Goal: Task Accomplishment & Management: Manage account settings

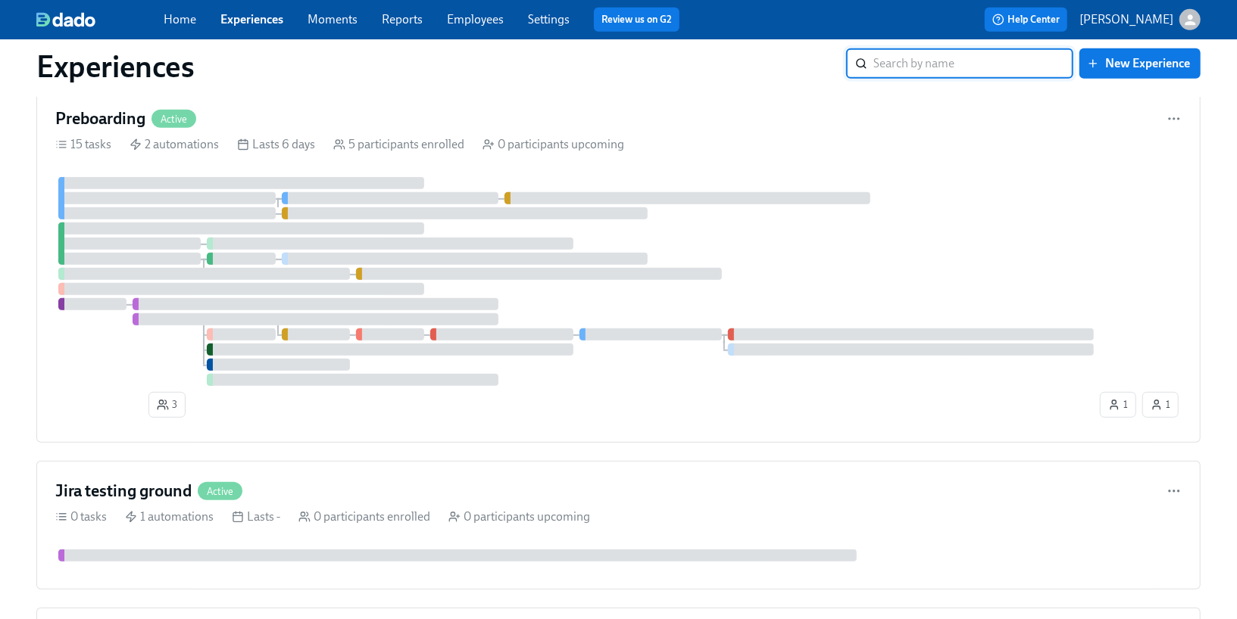
scroll to position [541, 0]
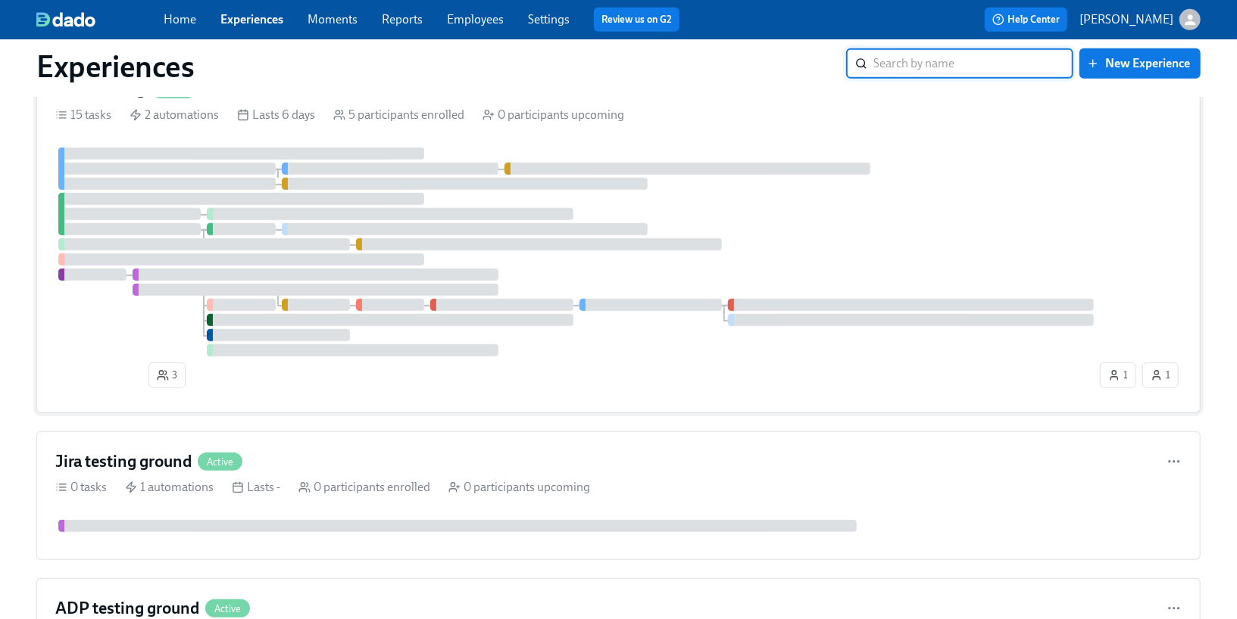
click at [236, 337] on div at bounding box center [278, 335] width 142 height 12
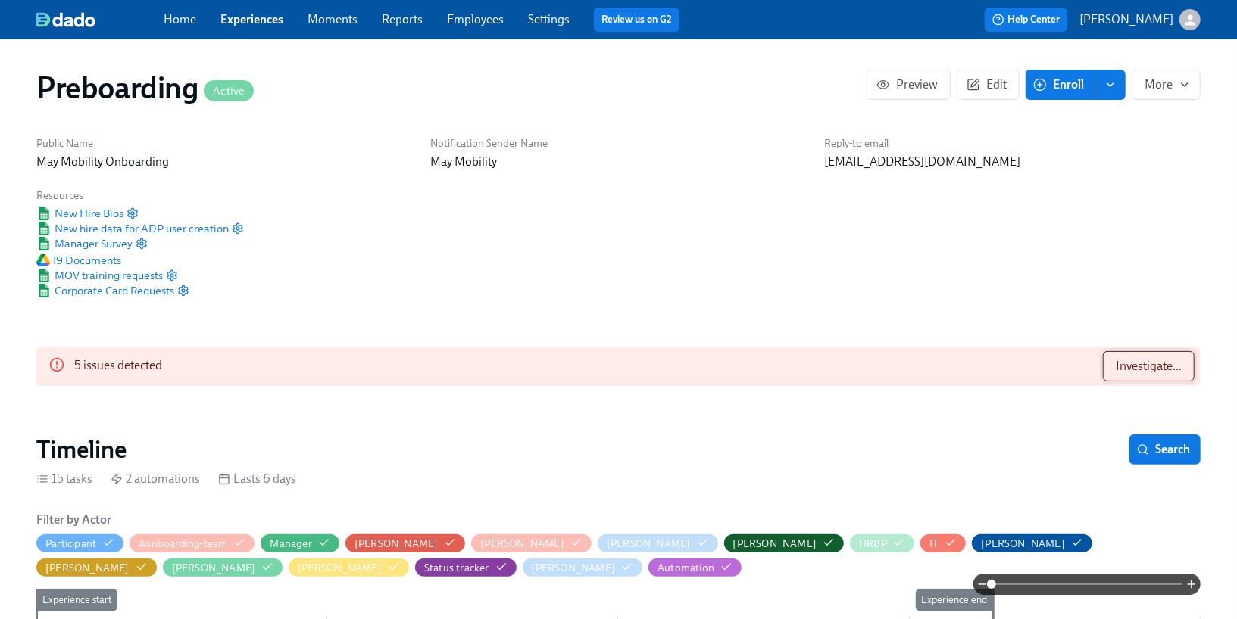
click at [1167, 376] on button "Investigate..." at bounding box center [1149, 366] width 92 height 30
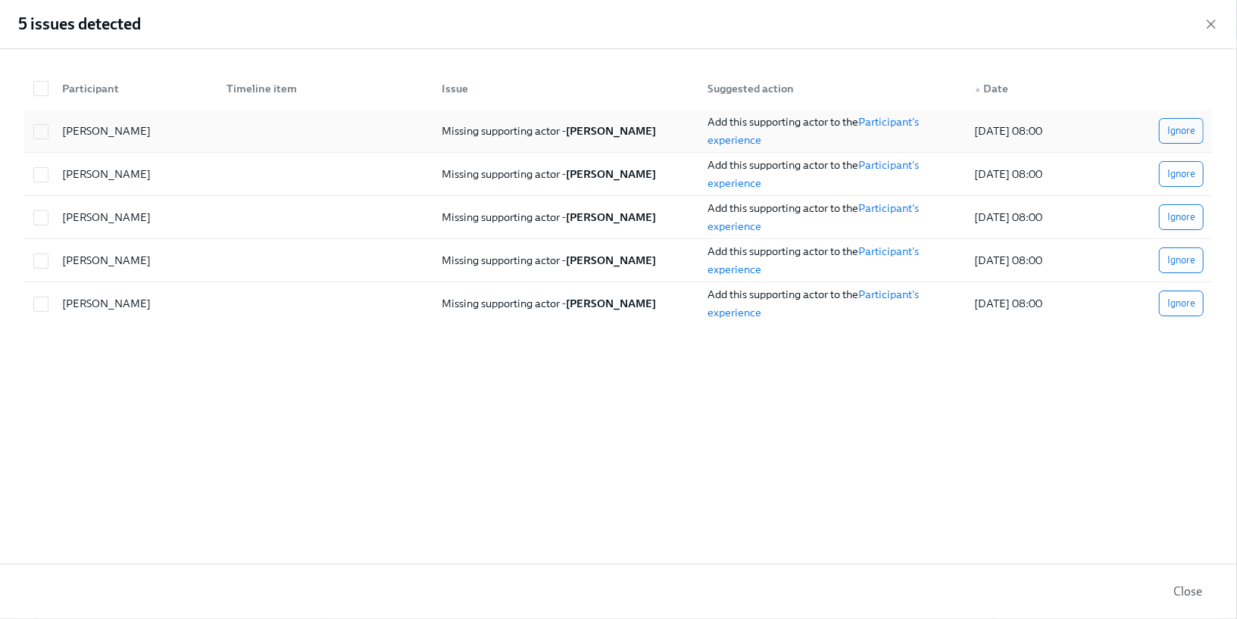
click at [828, 142] on div "Add this supporting actor to the Participant's experience" at bounding box center [832, 131] width 248 height 36
checkbox input "true"
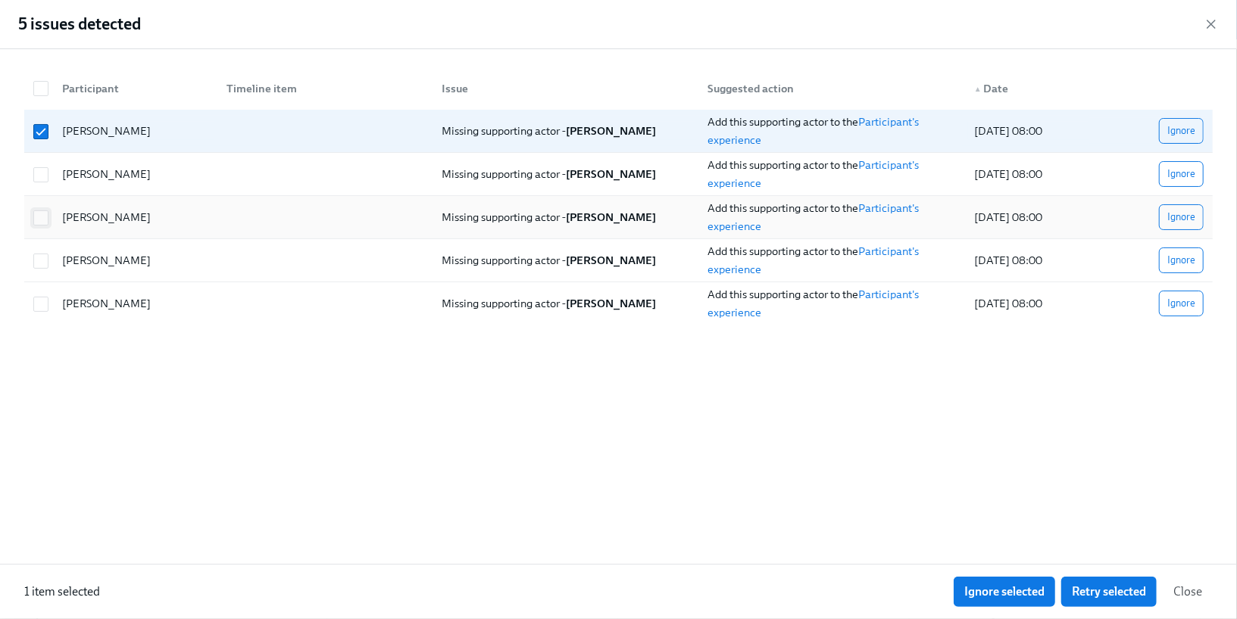
click at [45, 222] on input "checkbox" at bounding box center [41, 218] width 14 height 14
checkbox input "true"
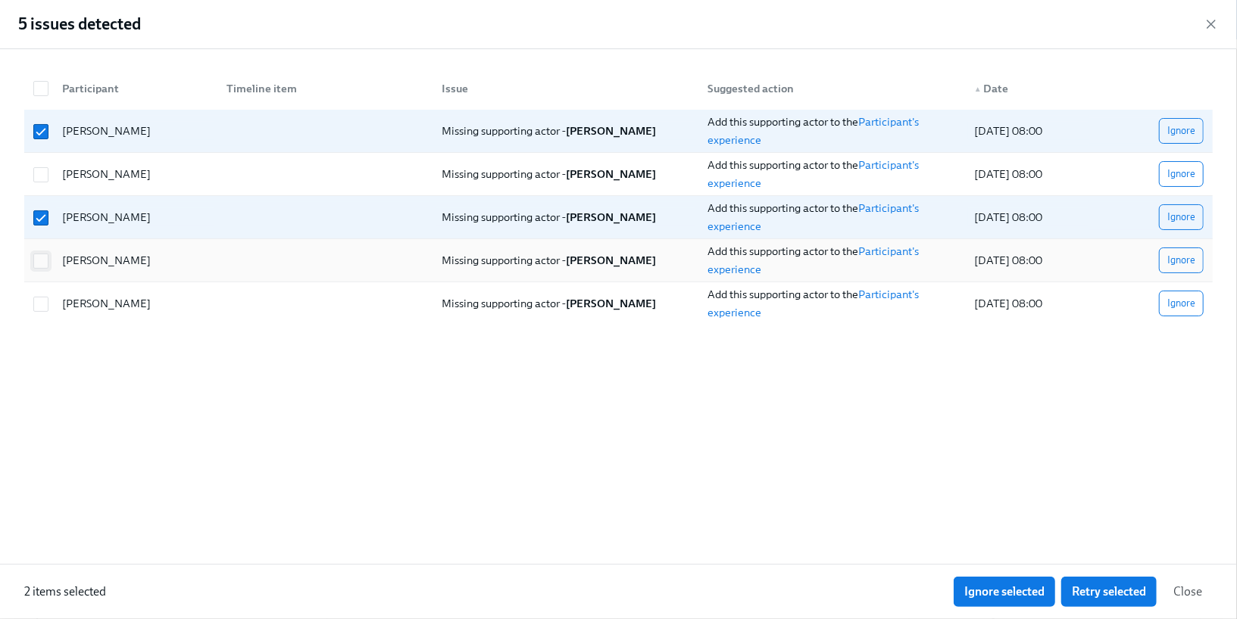
click at [45, 264] on input "checkbox" at bounding box center [41, 261] width 14 height 14
checkbox input "true"
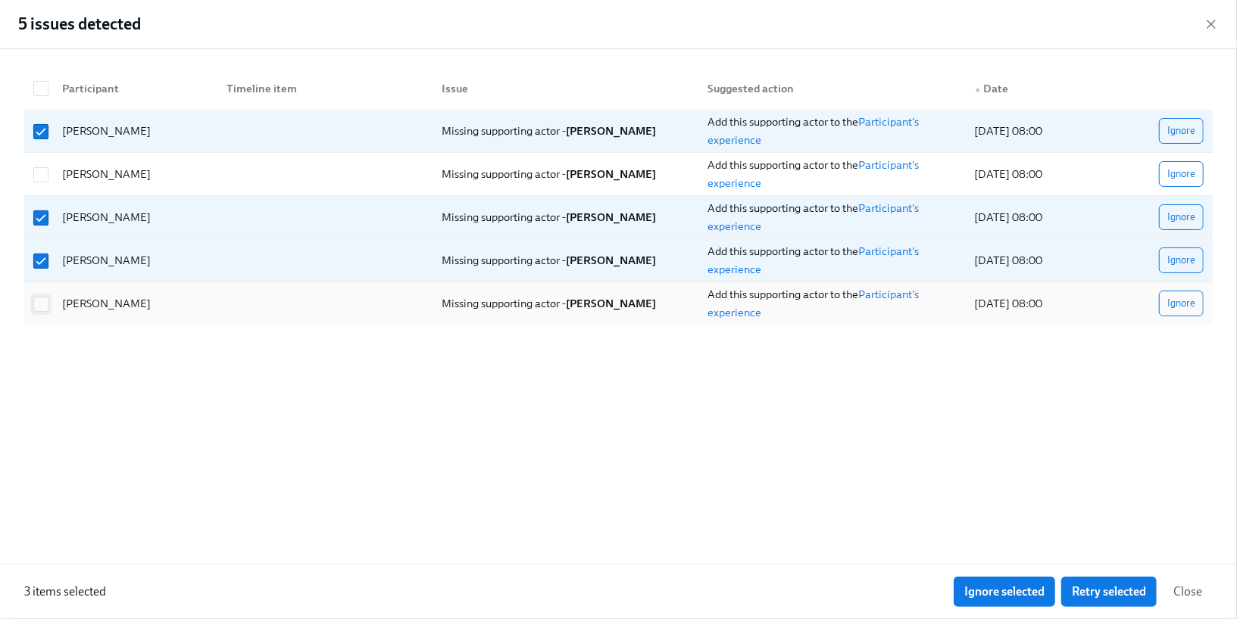
click at [42, 307] on input "checkbox" at bounding box center [41, 305] width 14 height 14
checkbox input "true"
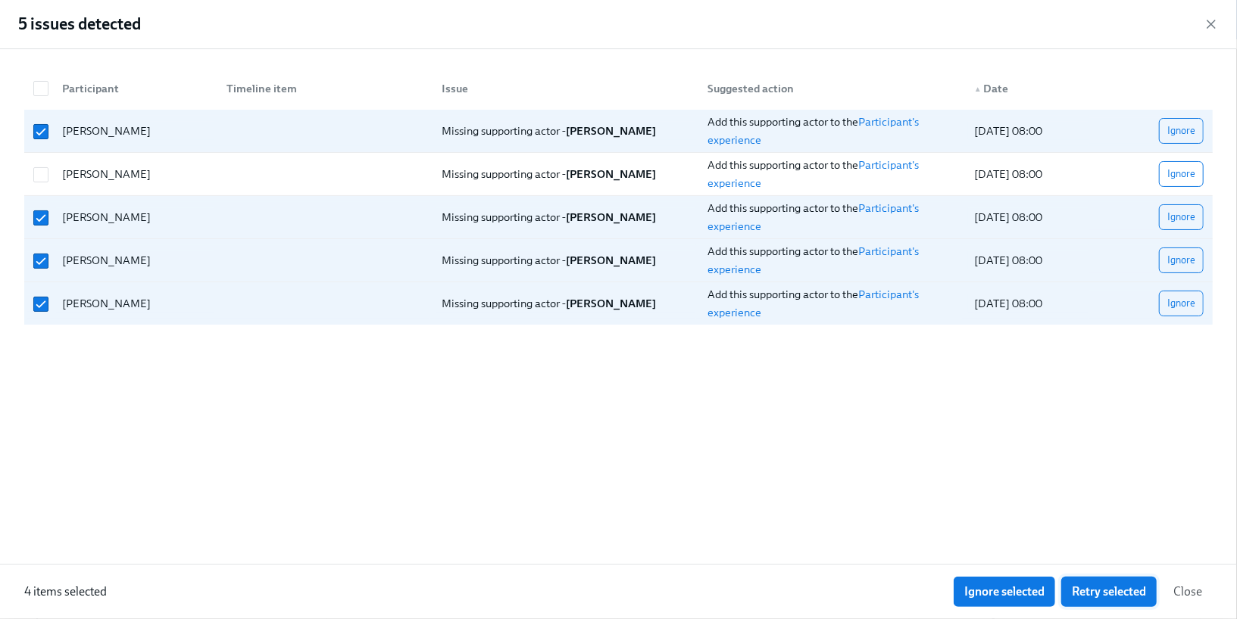
click at [1079, 590] on span "Retry selected" at bounding box center [1109, 592] width 74 height 15
click at [1100, 587] on span "Retry selected" at bounding box center [1109, 592] width 74 height 15
click at [1212, 26] on icon "button" at bounding box center [1211, 24] width 8 height 8
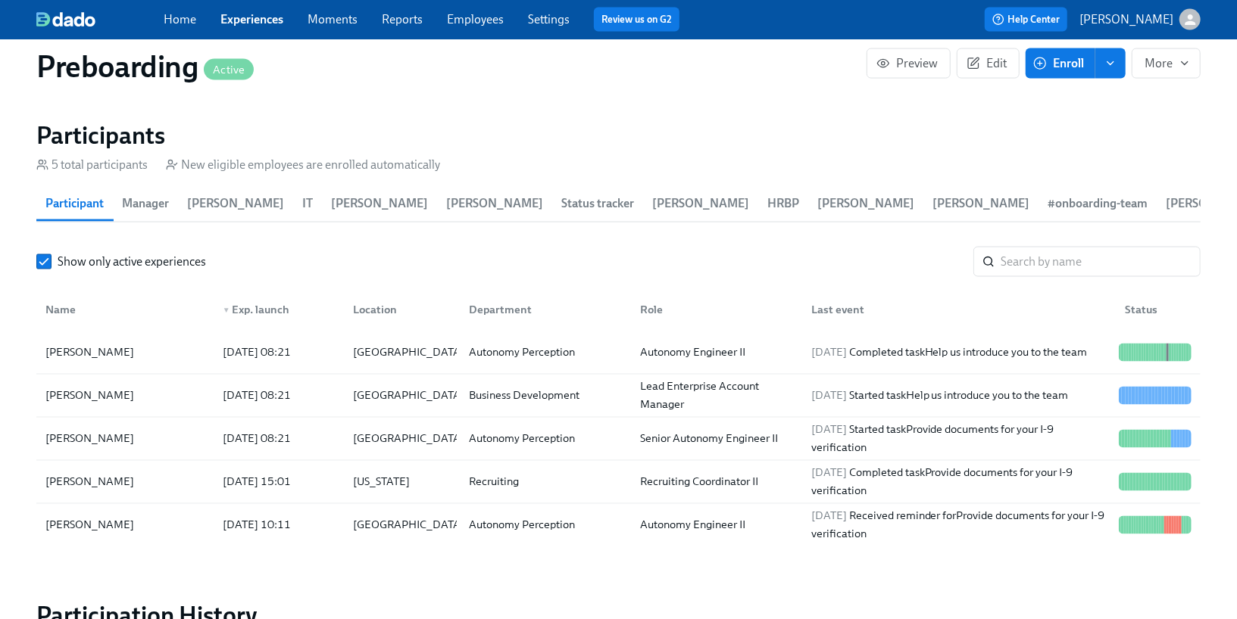
scroll to position [1549, 0]
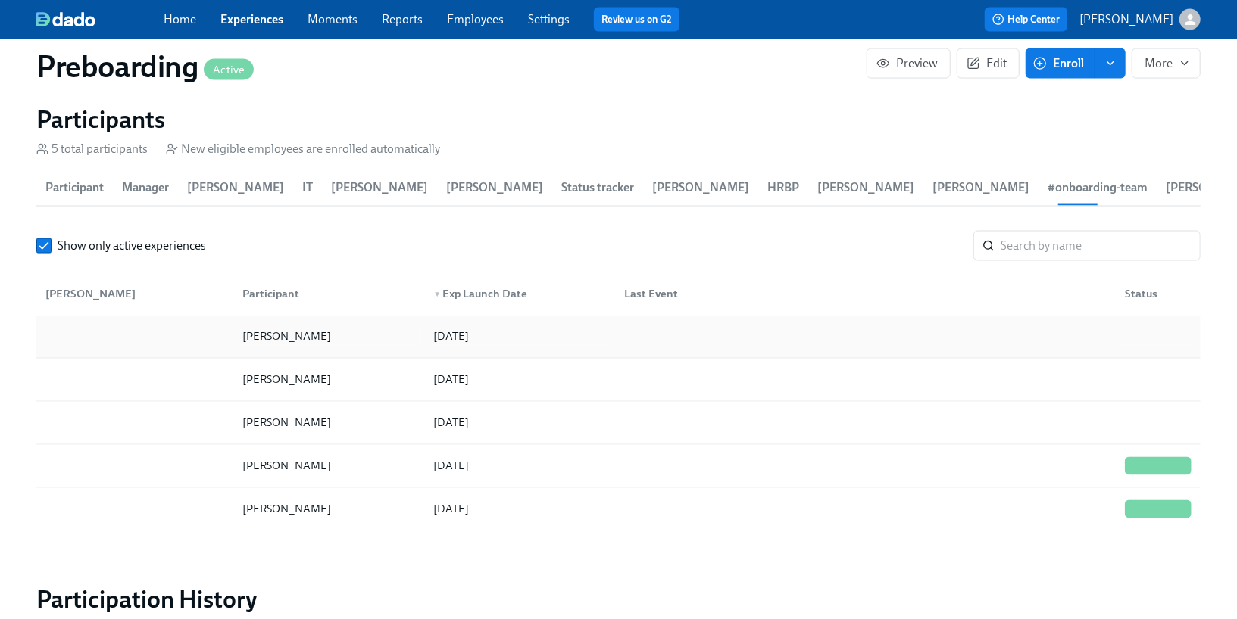
scroll to position [1568, 0]
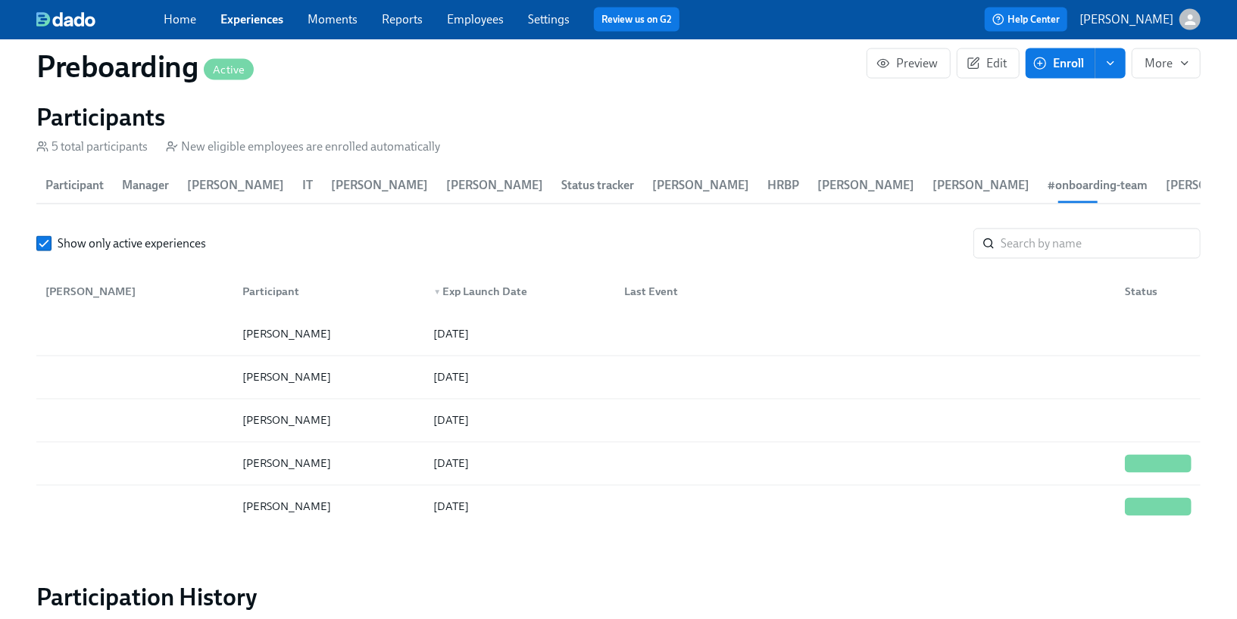
click at [189, 183] on span "[PERSON_NAME]" at bounding box center [235, 185] width 97 height 21
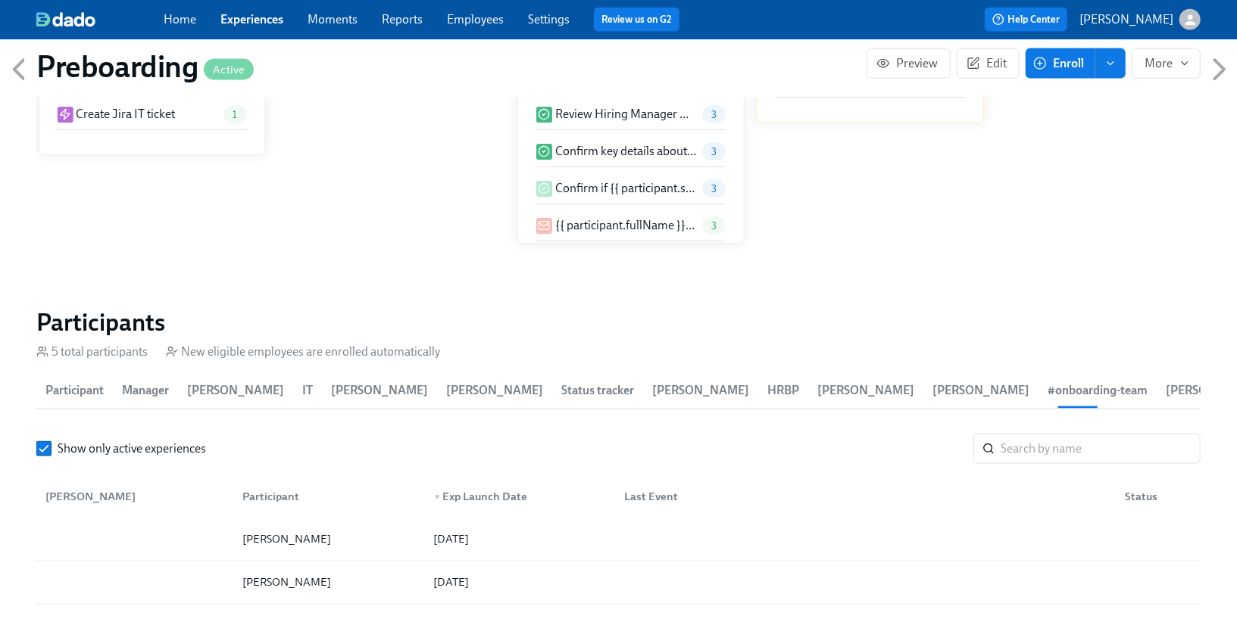
scroll to position [1312, 0]
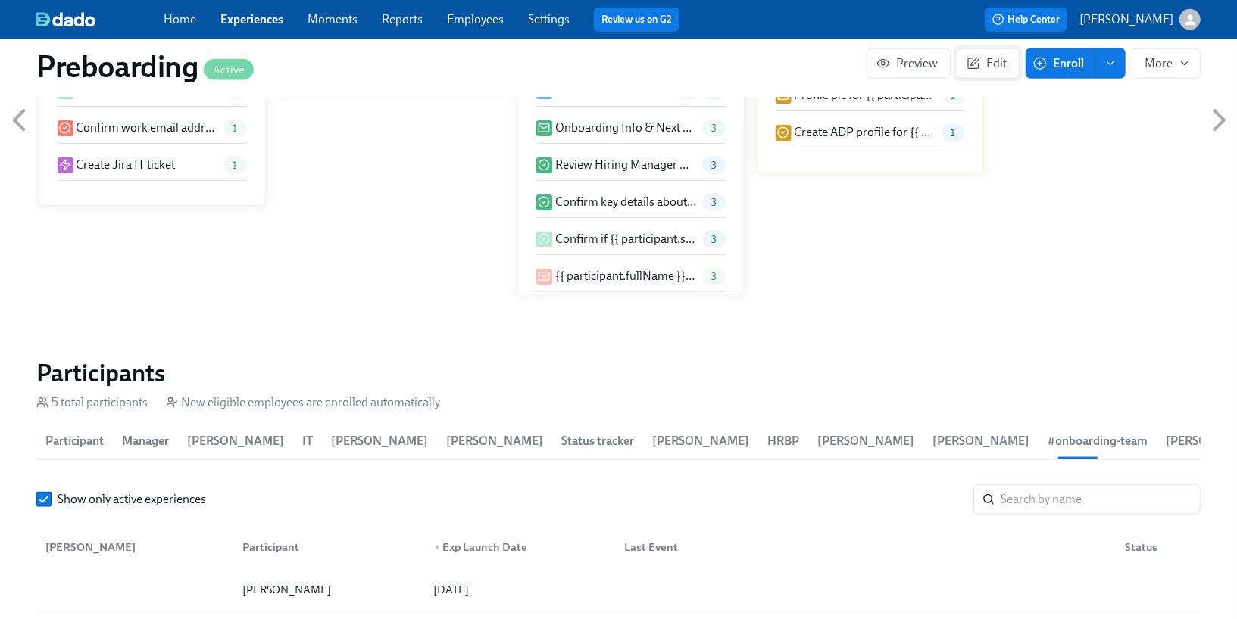
click at [984, 56] on span "Edit" at bounding box center [987, 63] width 37 height 15
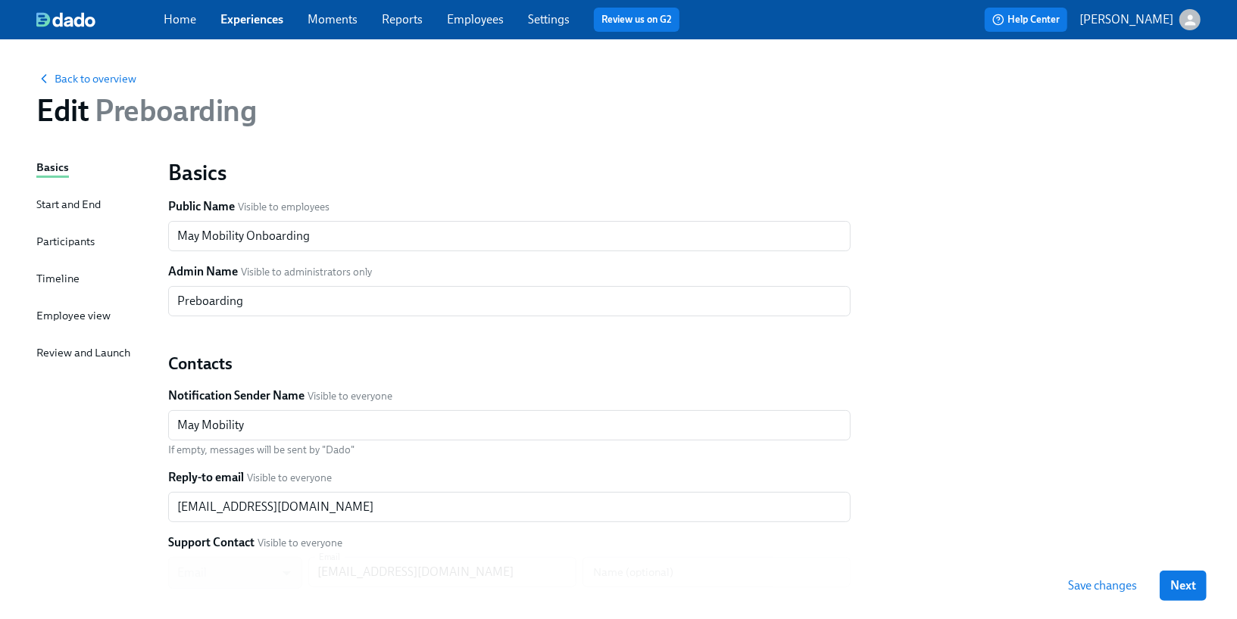
click at [61, 281] on div "Timeline" at bounding box center [57, 278] width 43 height 17
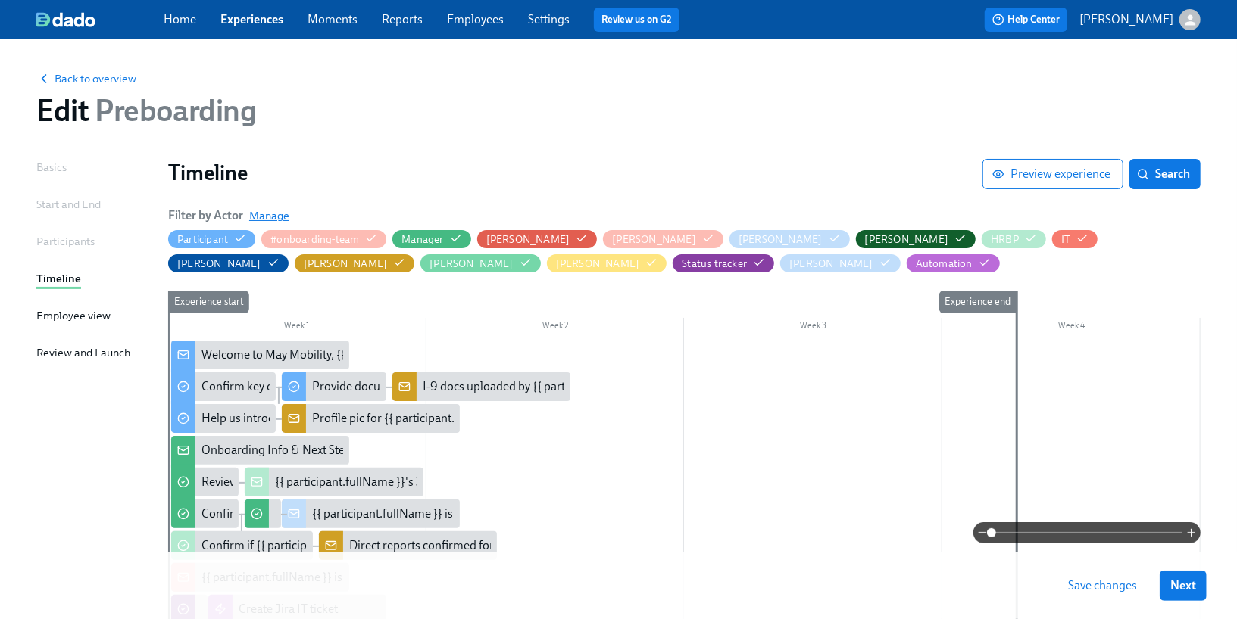
click at [276, 214] on span "Manage" at bounding box center [269, 215] width 40 height 15
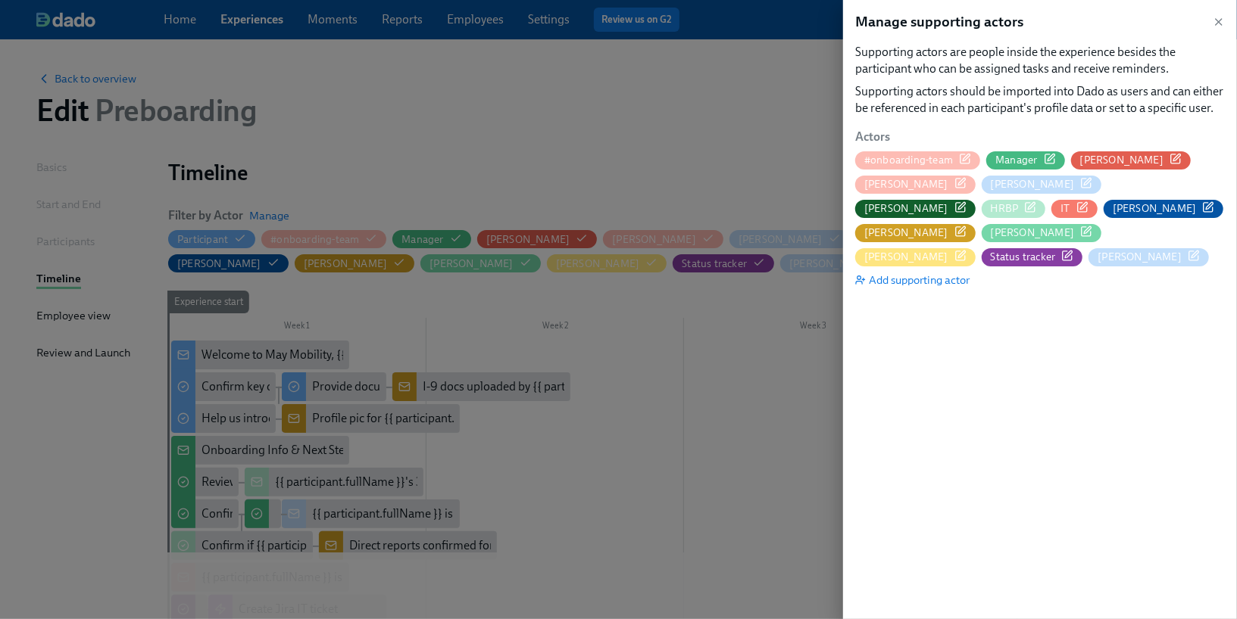
click at [895, 176] on div "[PERSON_NAME]" at bounding box center [915, 185] width 120 height 18
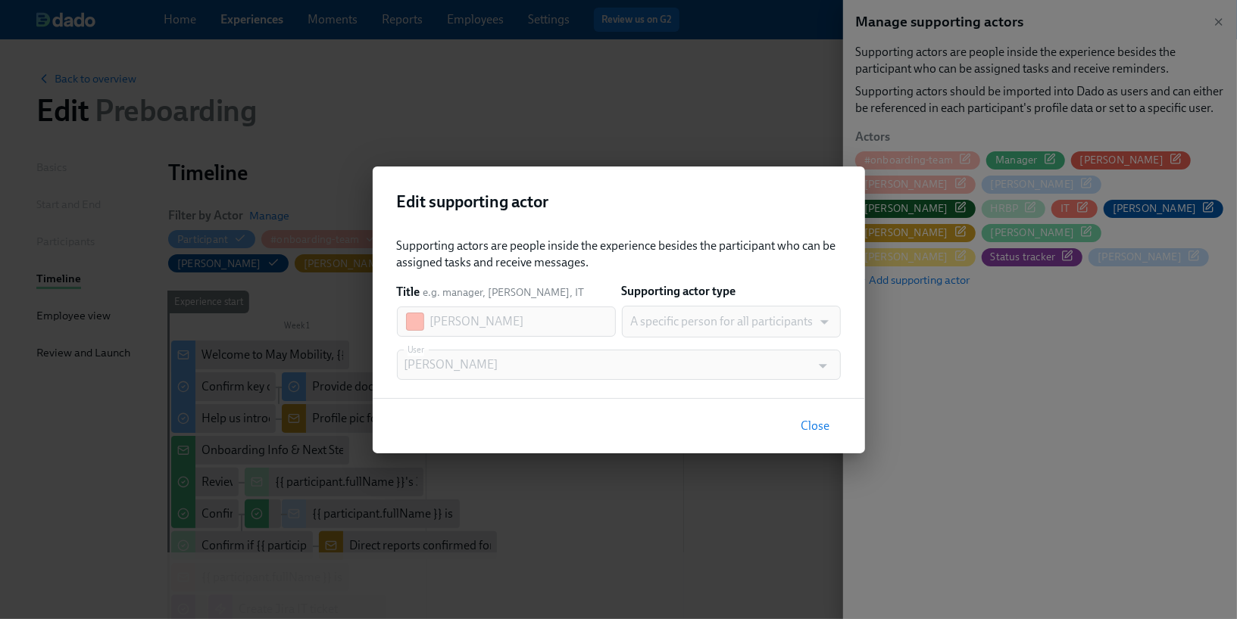
click at [816, 417] on button "Close" at bounding box center [816, 426] width 50 height 30
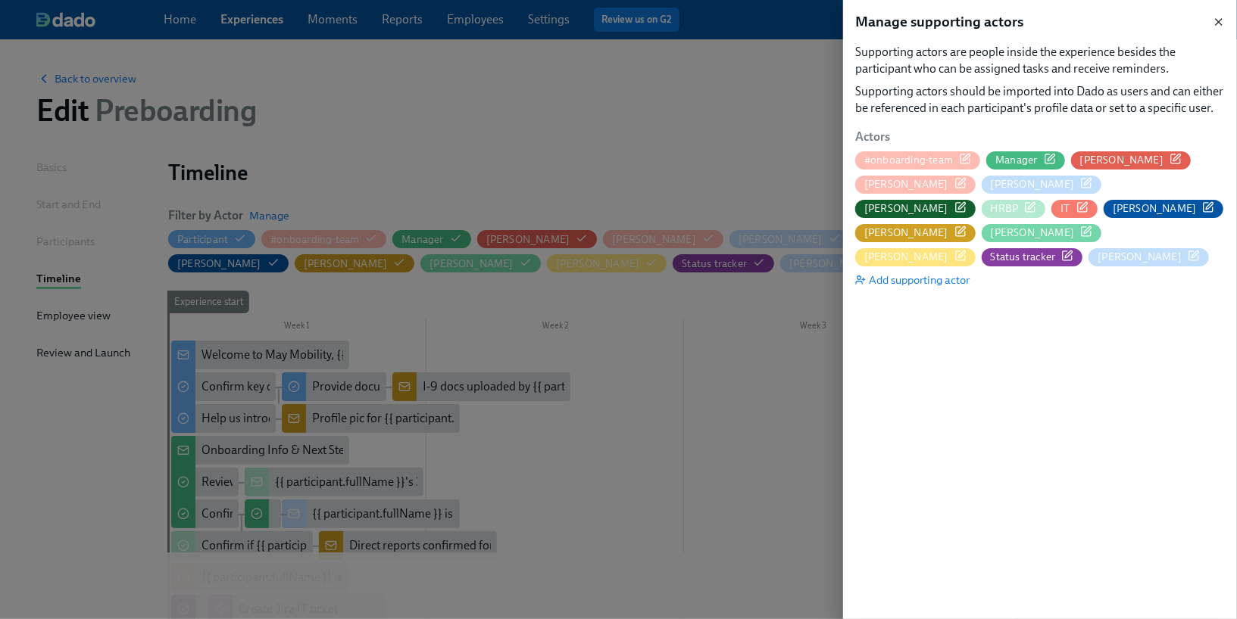
click at [1216, 23] on icon "button" at bounding box center [1218, 22] width 6 height 6
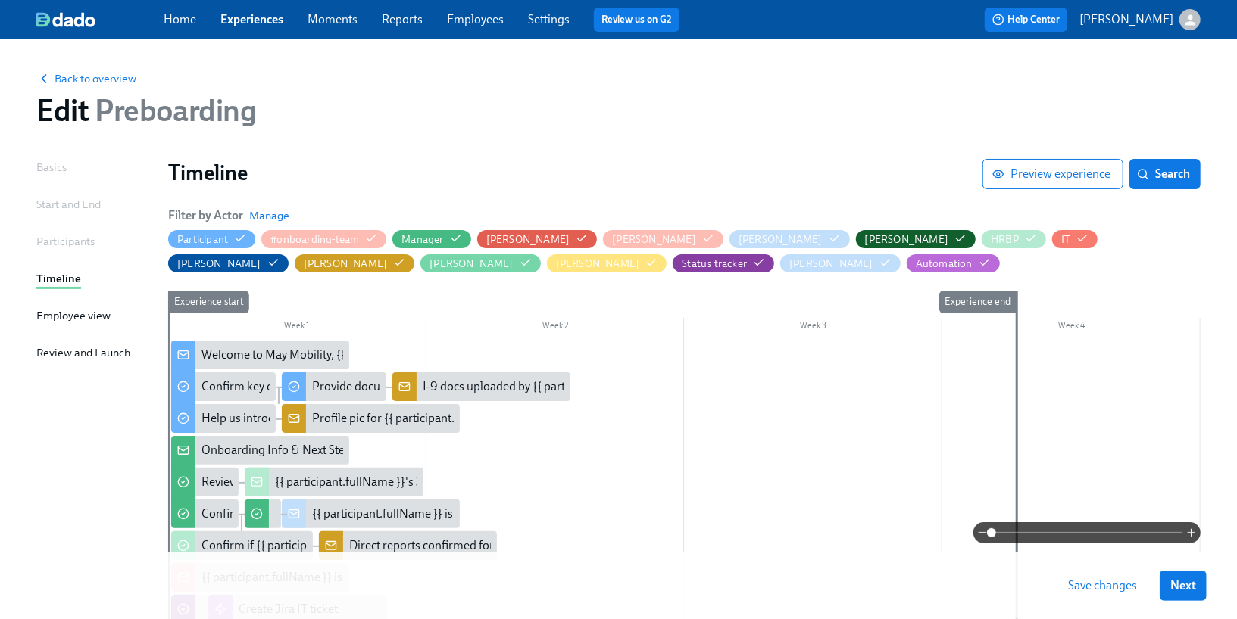
click at [82, 323] on div "Employee view" at bounding box center [73, 315] width 74 height 17
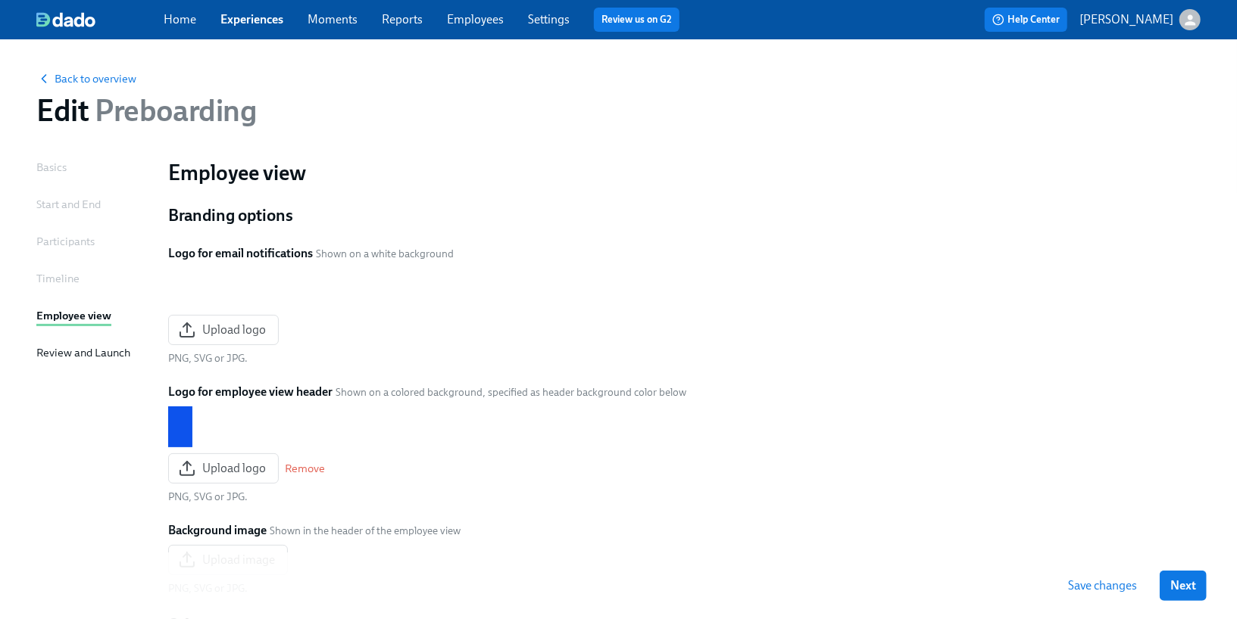
click at [83, 348] on div "Review and Launch" at bounding box center [83, 353] width 94 height 17
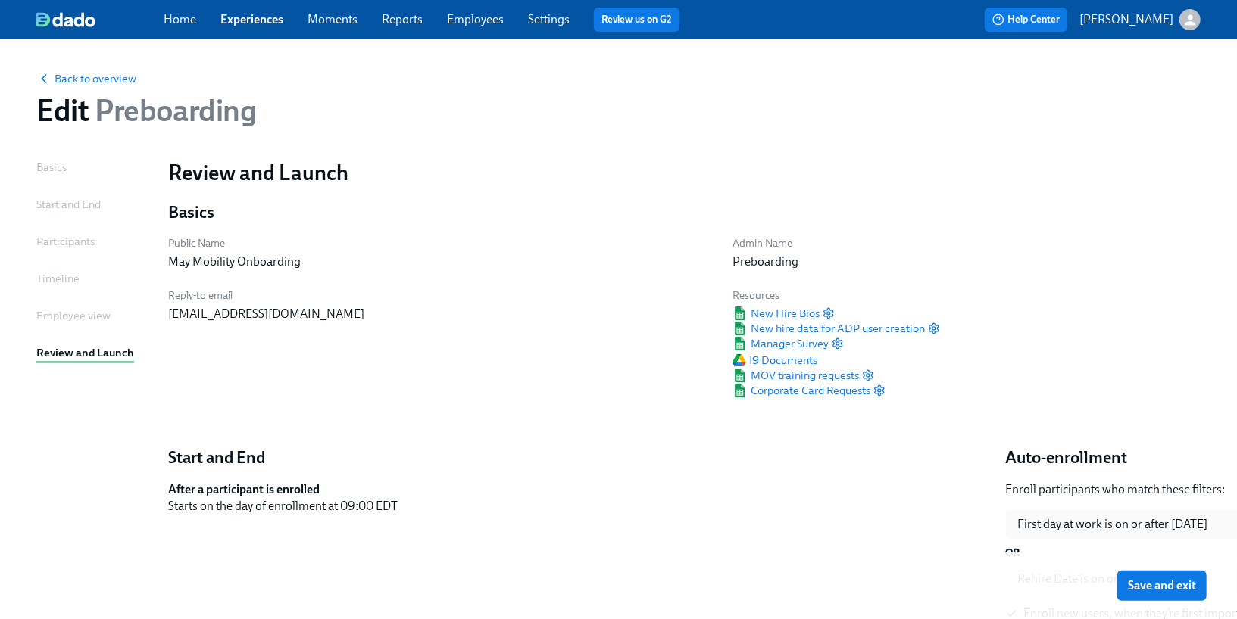
click at [72, 244] on div "Participants" at bounding box center [65, 241] width 58 height 17
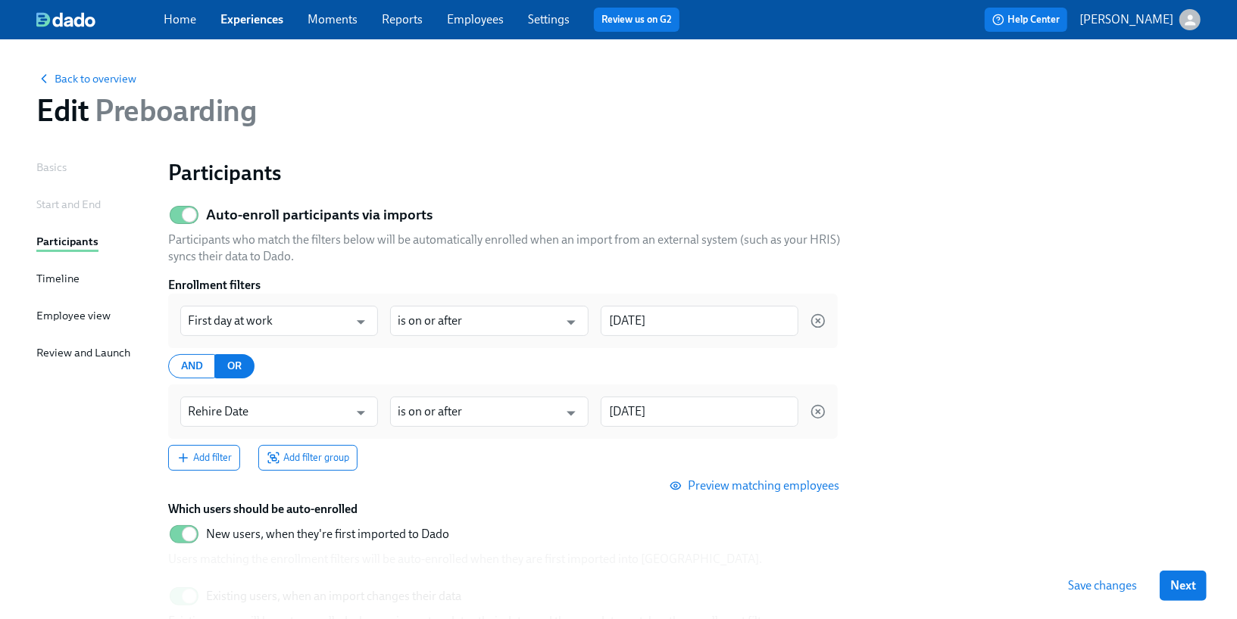
click at [75, 205] on div "Start and End" at bounding box center [68, 204] width 64 height 17
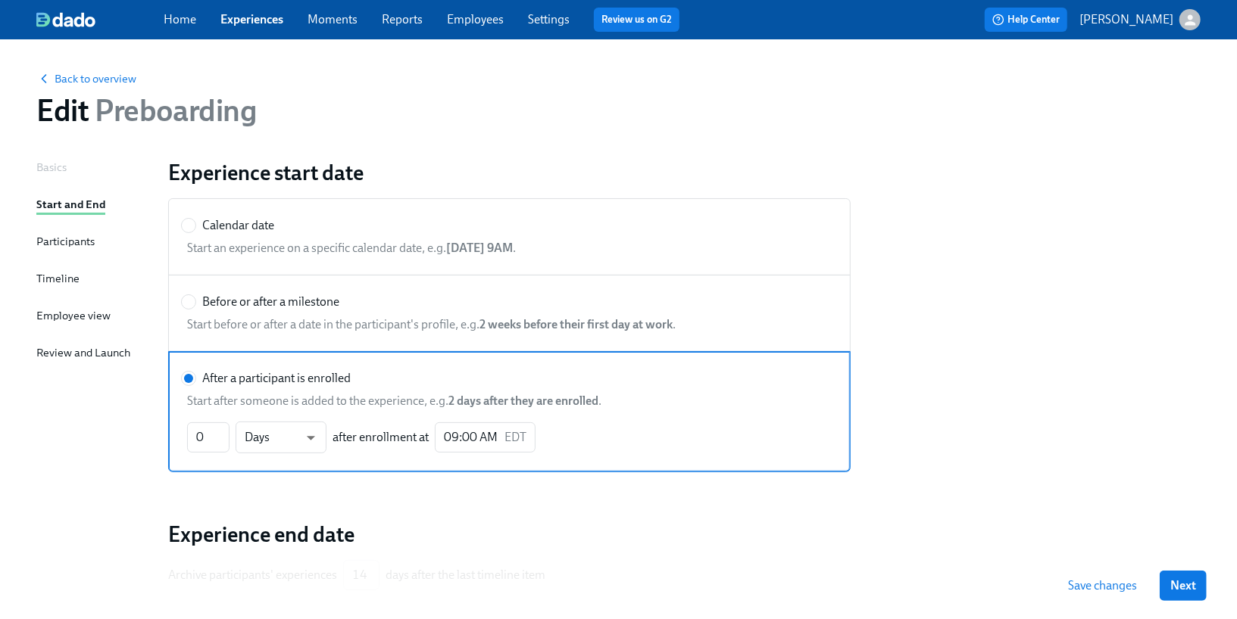
click at [55, 170] on div "Basics" at bounding box center [51, 167] width 30 height 17
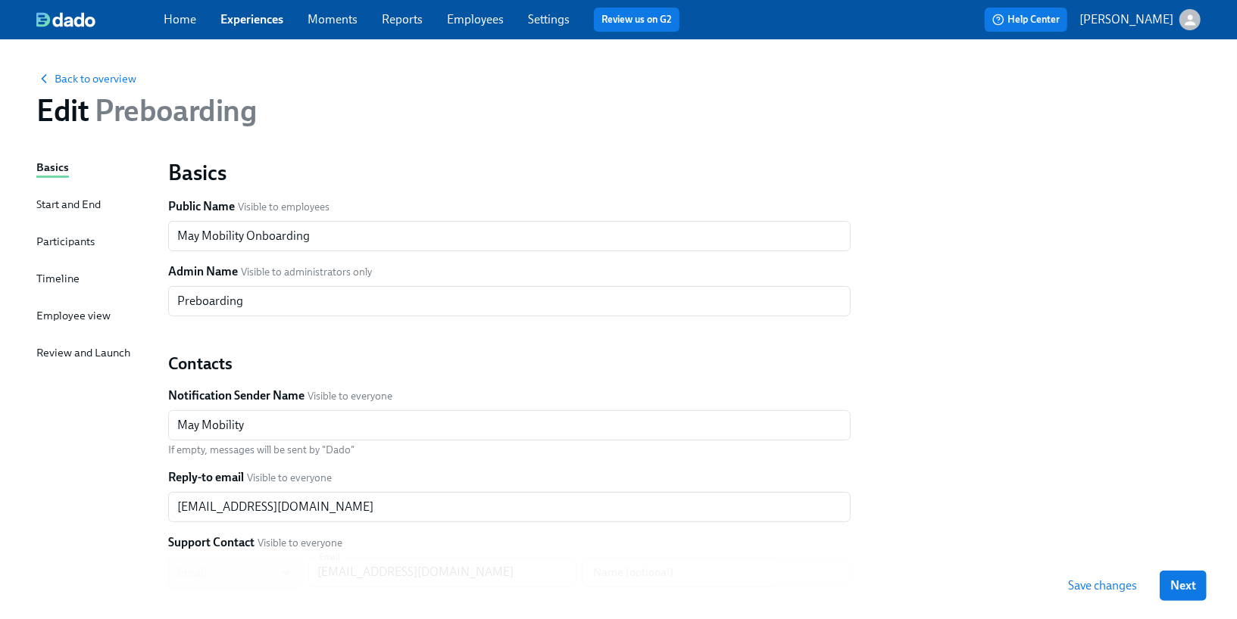
click at [249, 28] on div "Home Experiences Moments Reports Employees Settings Review us on G2" at bounding box center [428, 20] width 528 height 24
click at [250, 19] on link "Experiences" at bounding box center [251, 19] width 63 height 14
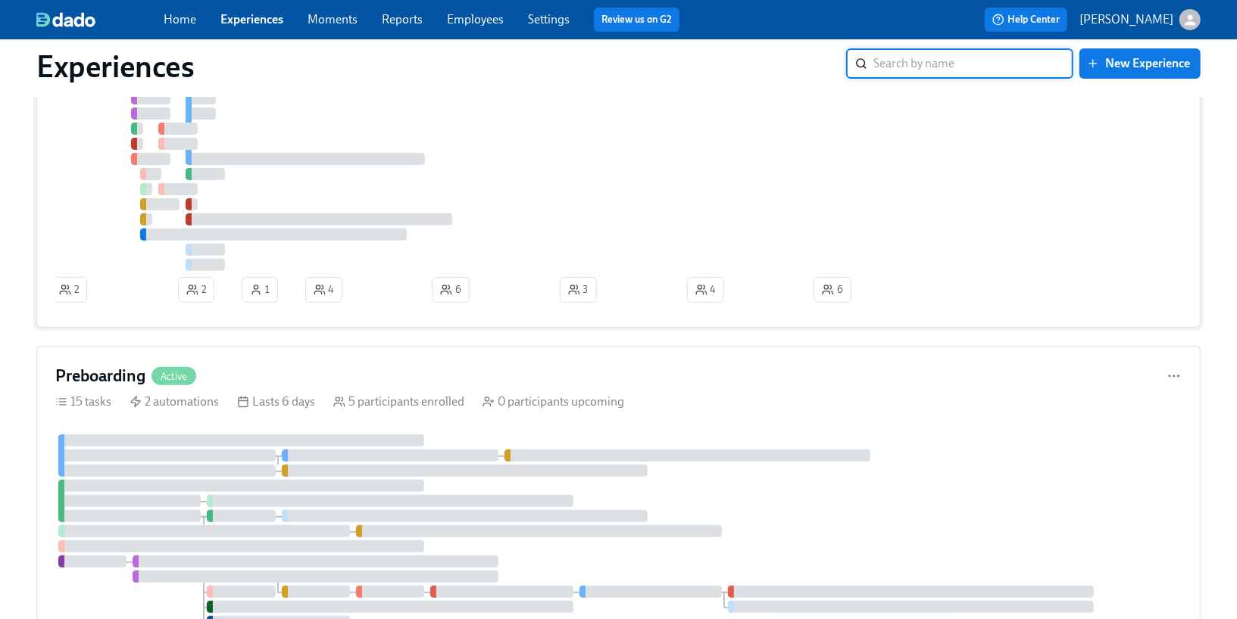
scroll to position [254, 0]
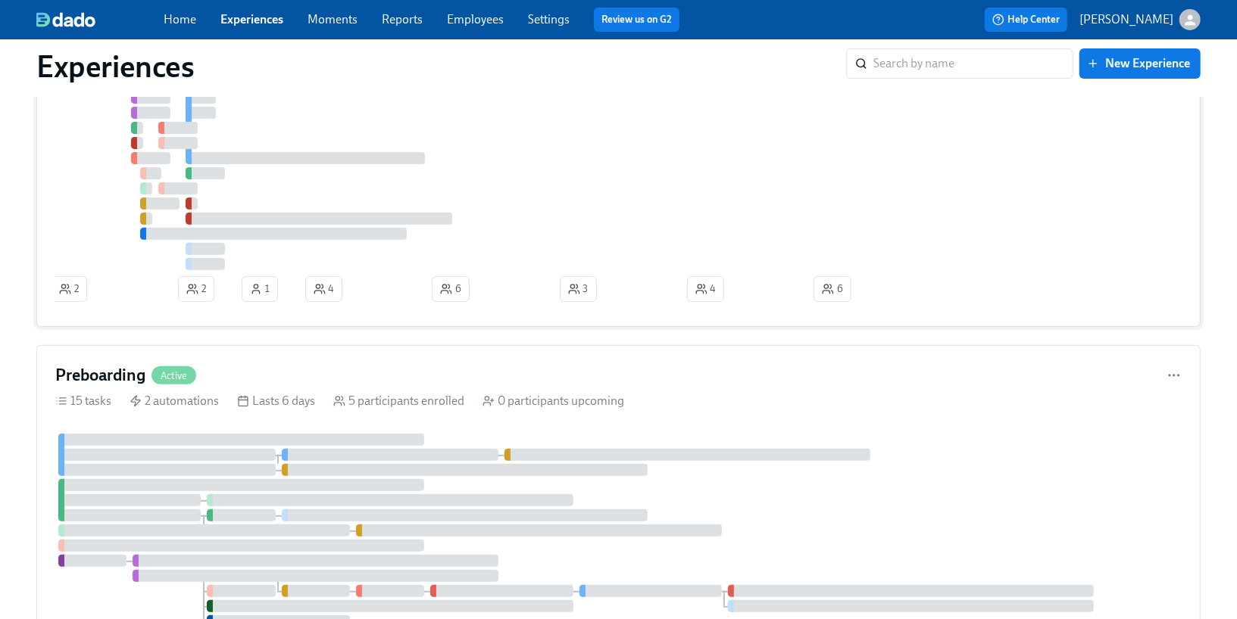
click at [247, 276] on button "1" at bounding box center [260, 289] width 36 height 26
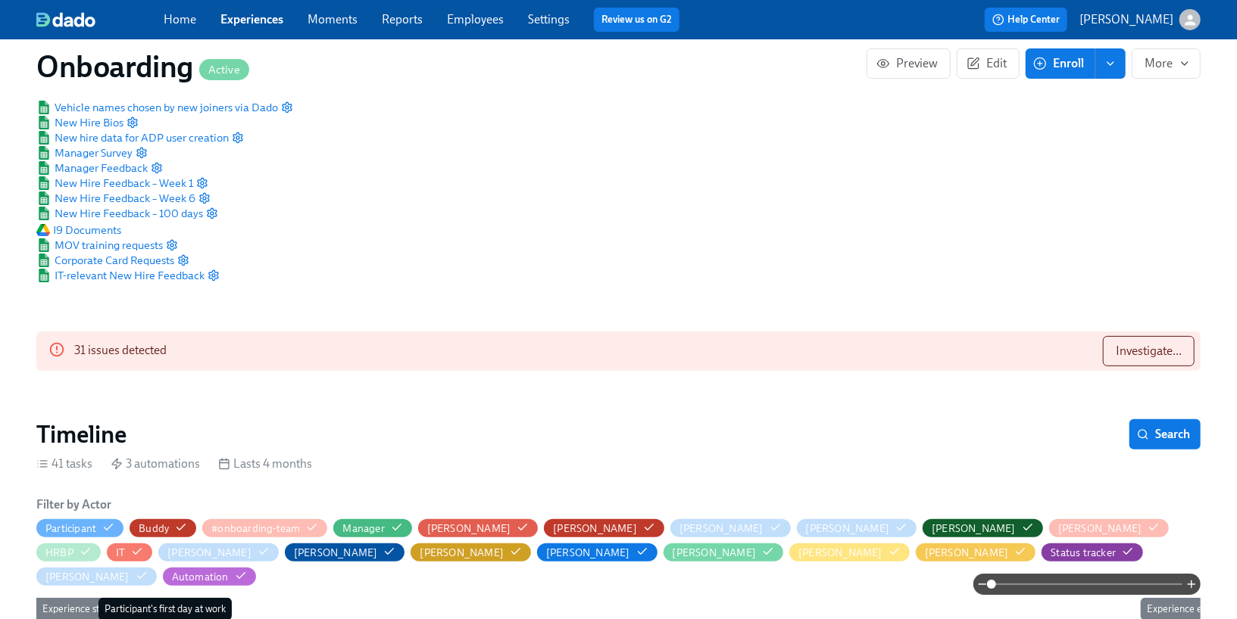
scroll to position [119, 0]
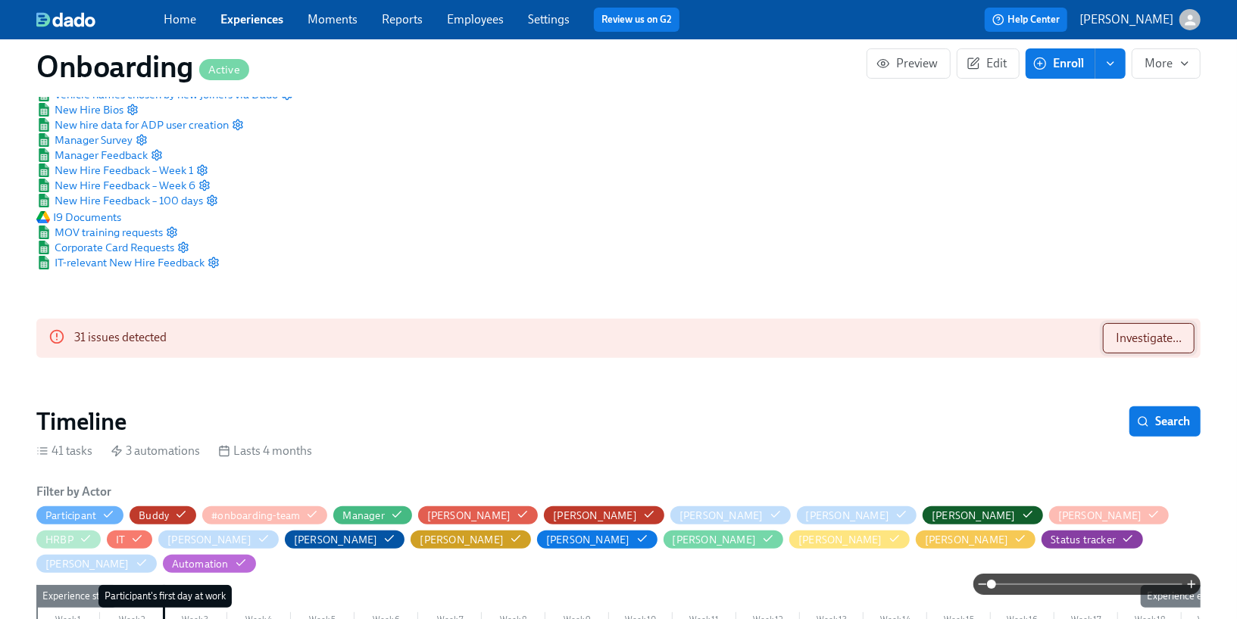
click at [1147, 339] on span "Investigate..." at bounding box center [1148, 338] width 66 height 15
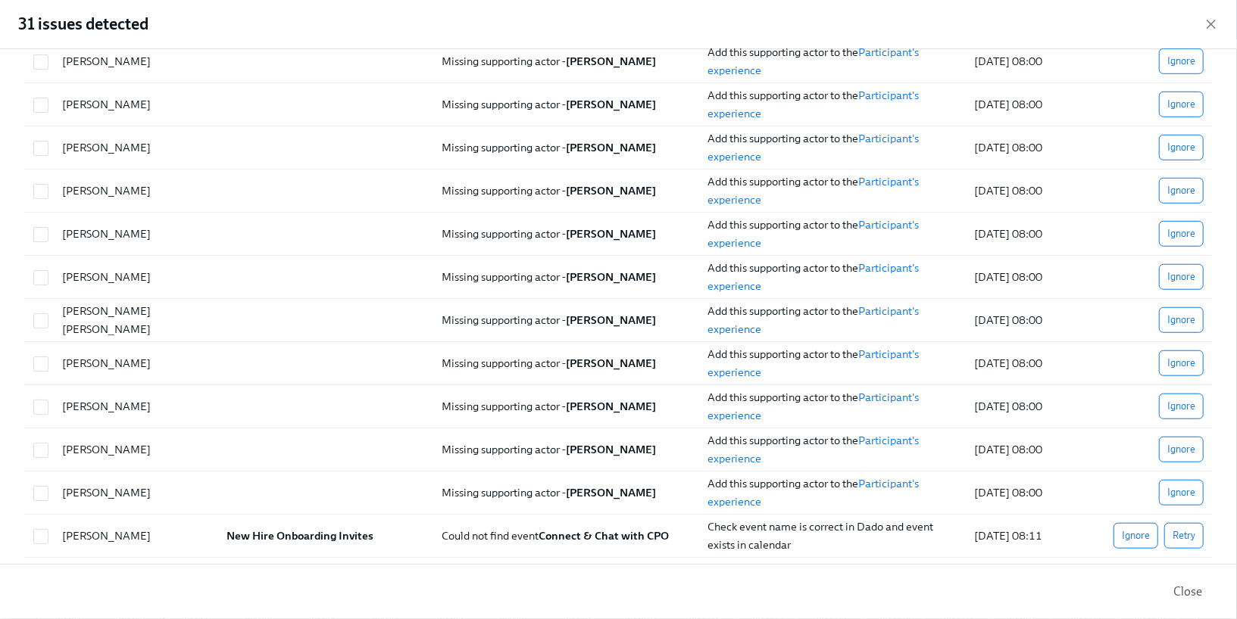
scroll to position [890, 0]
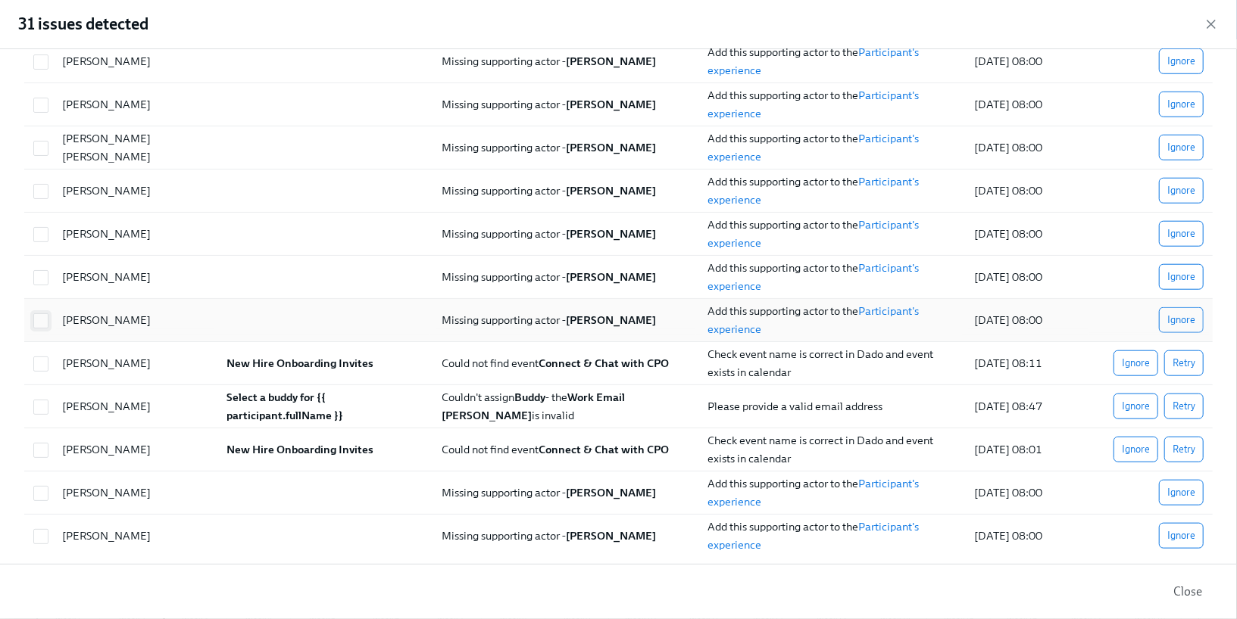
click at [40, 314] on input "checkbox" at bounding box center [41, 321] width 14 height 14
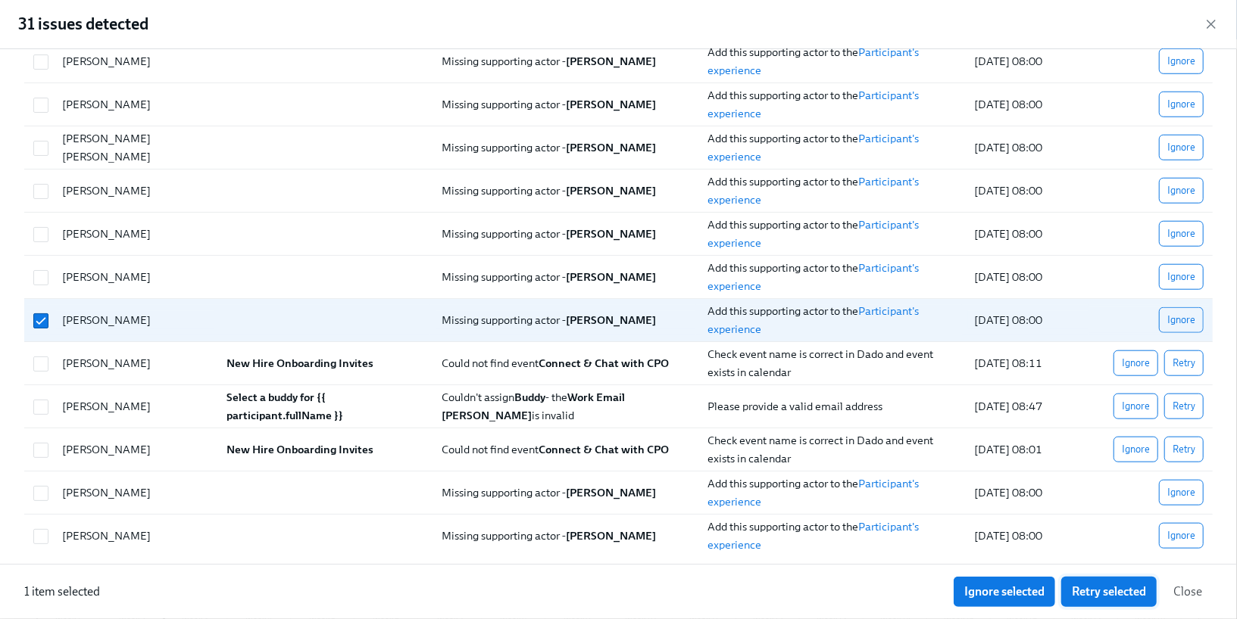
click at [1122, 604] on button "Retry selected" at bounding box center [1108, 592] width 95 height 30
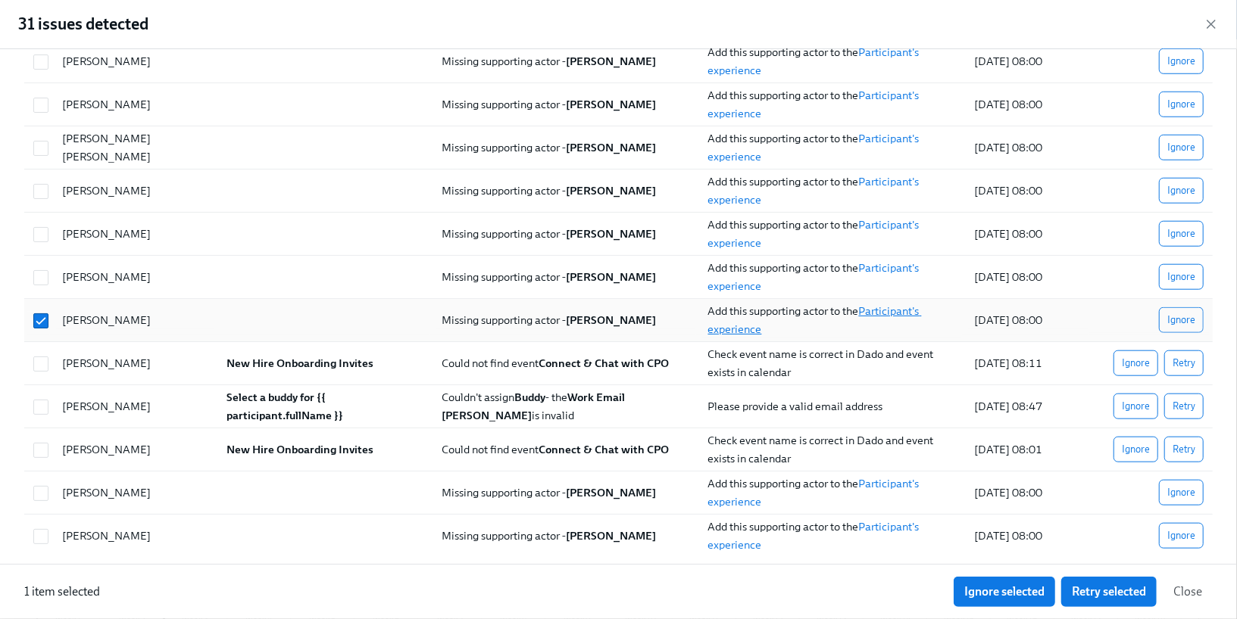
click at [872, 304] on link "Participant's experience" at bounding box center [815, 320] width 214 height 32
checkbox input "false"
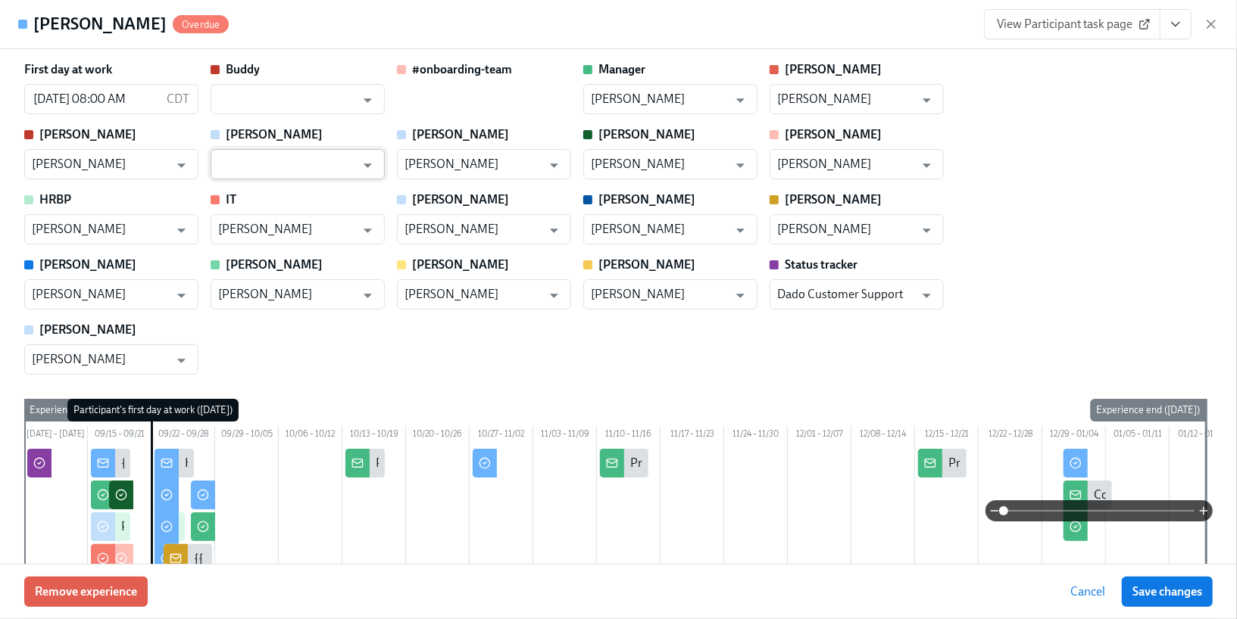
click at [345, 167] on input "text" at bounding box center [286, 164] width 137 height 30
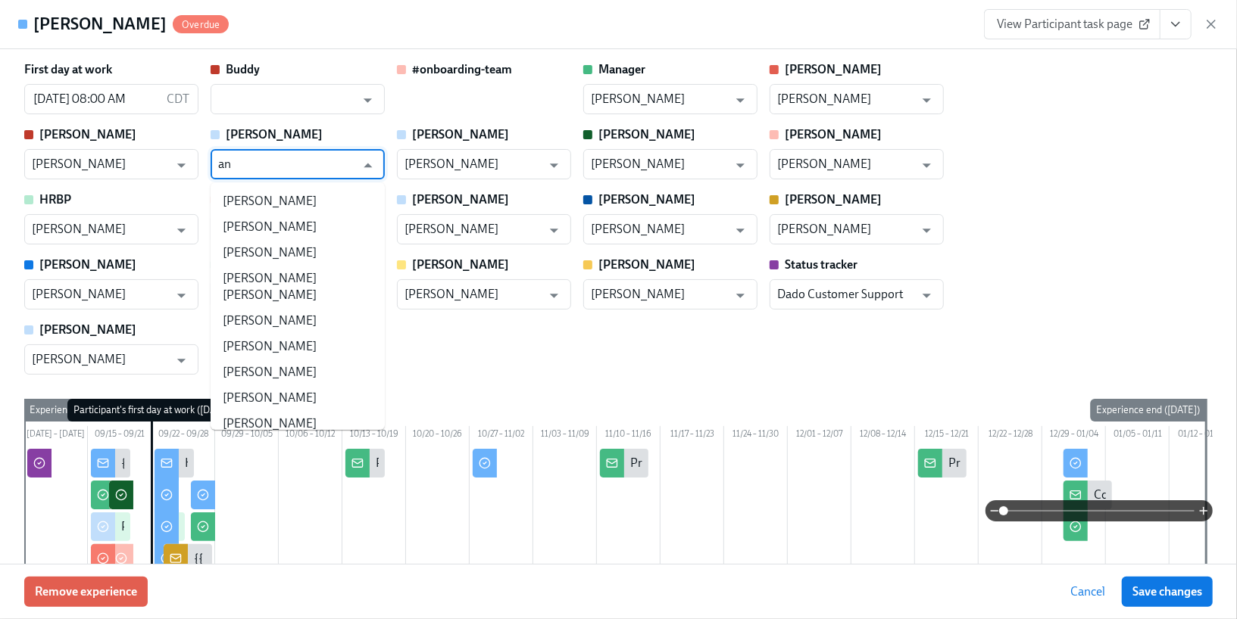
type input "[PERSON_NAME]"
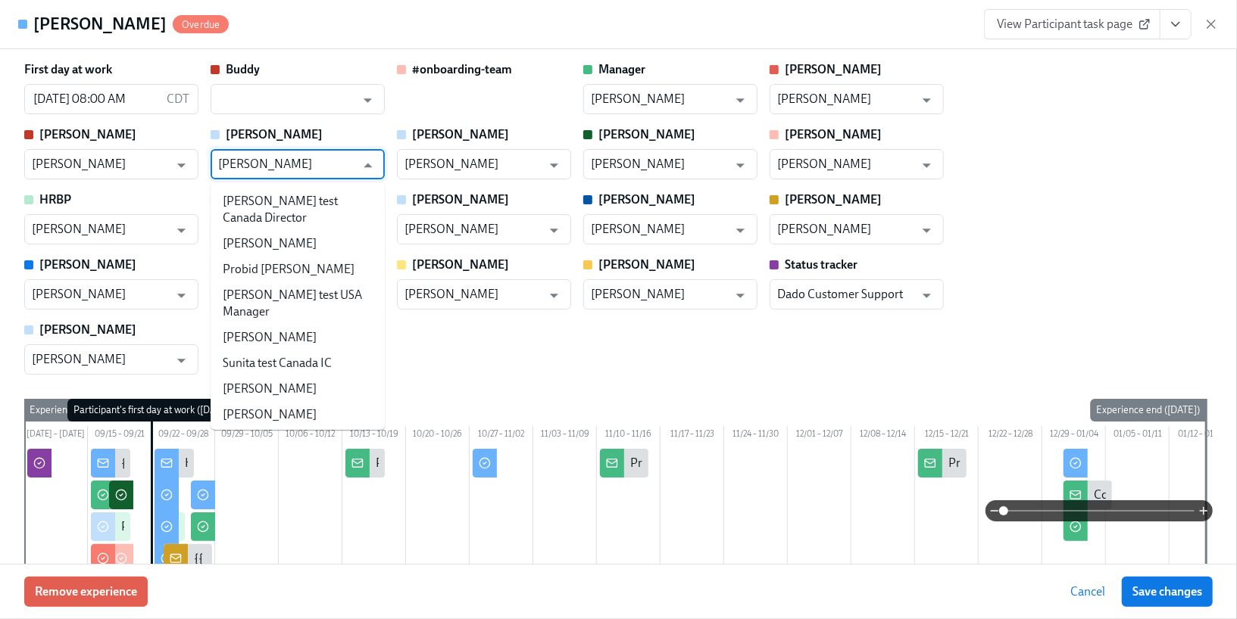
click at [301, 231] on li "[PERSON_NAME]" at bounding box center [298, 244] width 174 height 26
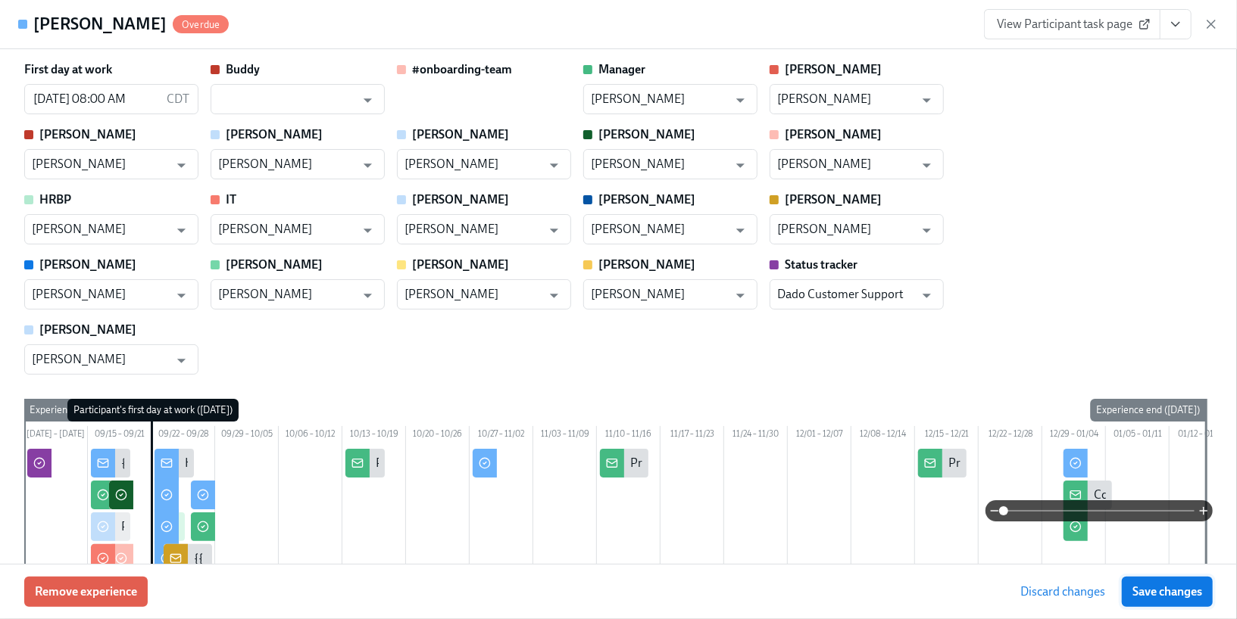
click at [1142, 587] on span "Save changes" at bounding box center [1167, 592] width 70 height 15
type input "[PERSON_NAME]"
click at [1210, 15] on div "View Participant task page" at bounding box center [1101, 24] width 235 height 30
click at [1203, 20] on div "View Participant task page" at bounding box center [1101, 24] width 235 height 30
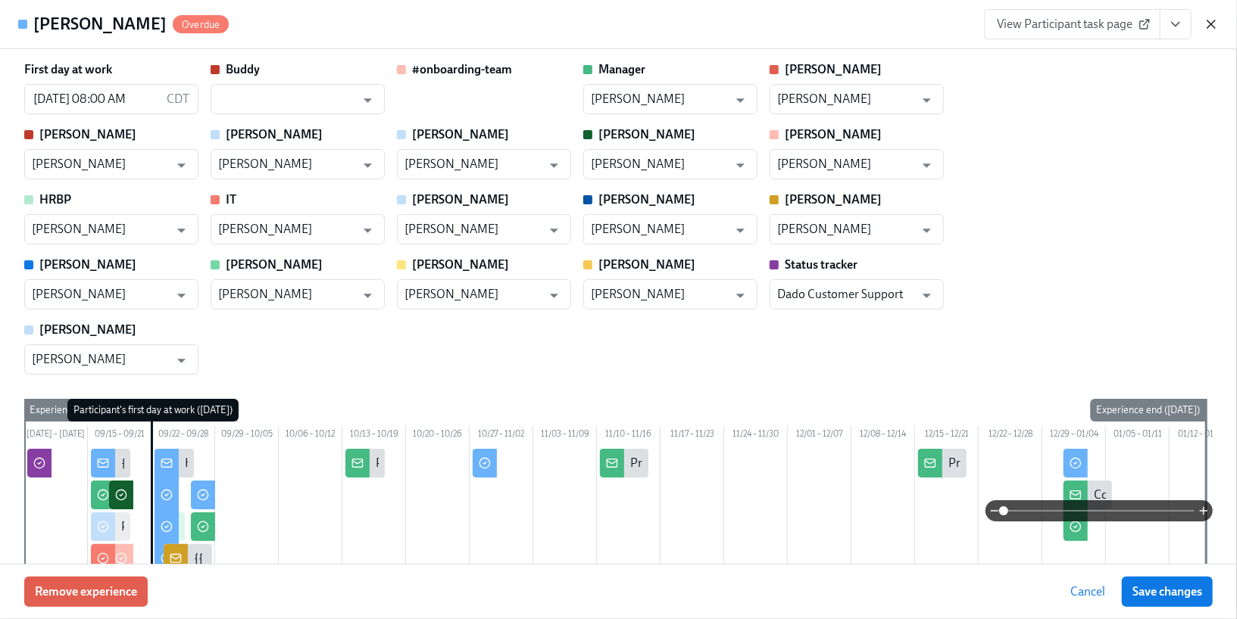
click at [1203, 21] on icon "button" at bounding box center [1210, 24] width 15 height 15
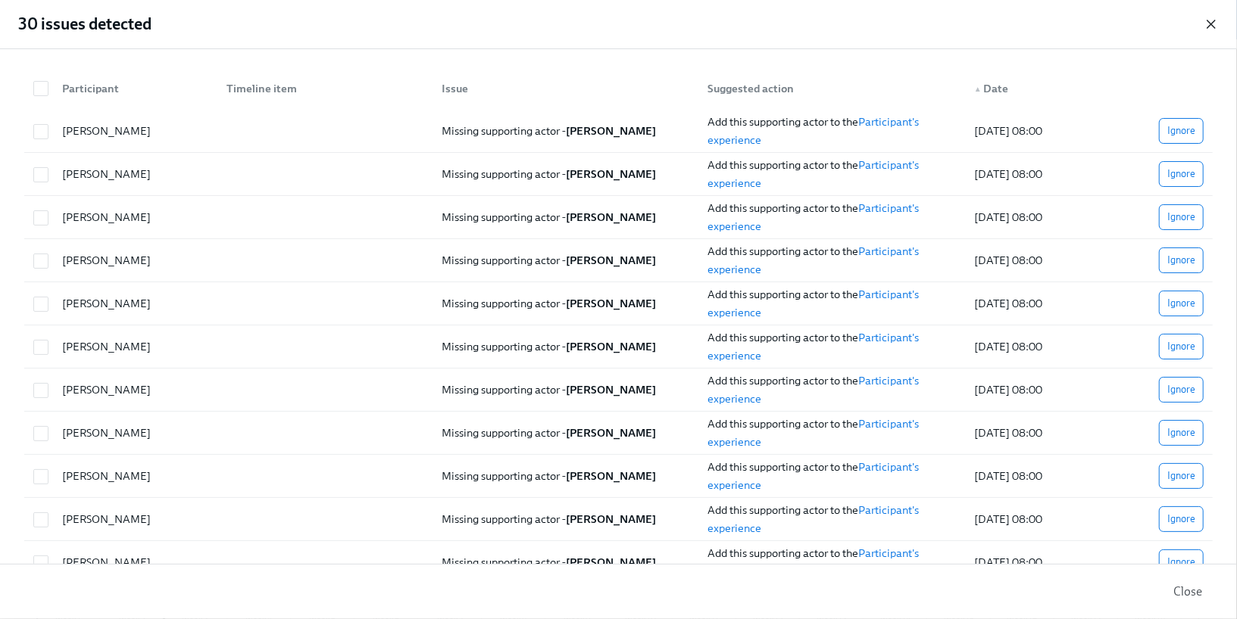
click at [1212, 18] on icon "button" at bounding box center [1210, 24] width 15 height 15
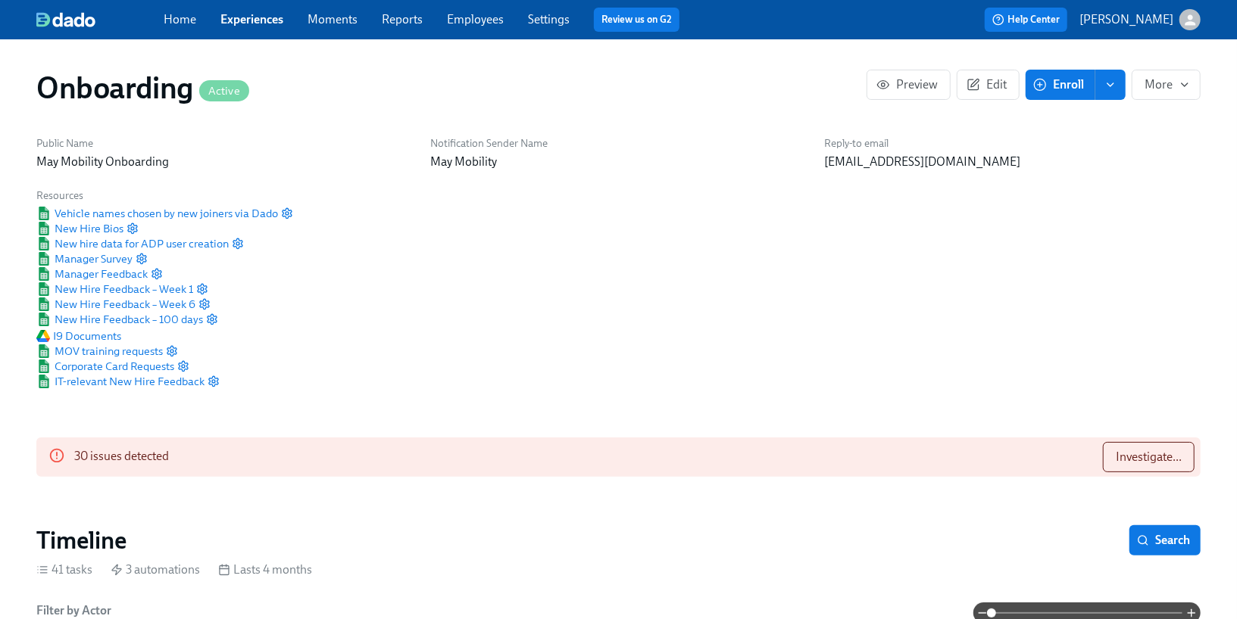
click at [245, 23] on link "Experiences" at bounding box center [251, 19] width 63 height 14
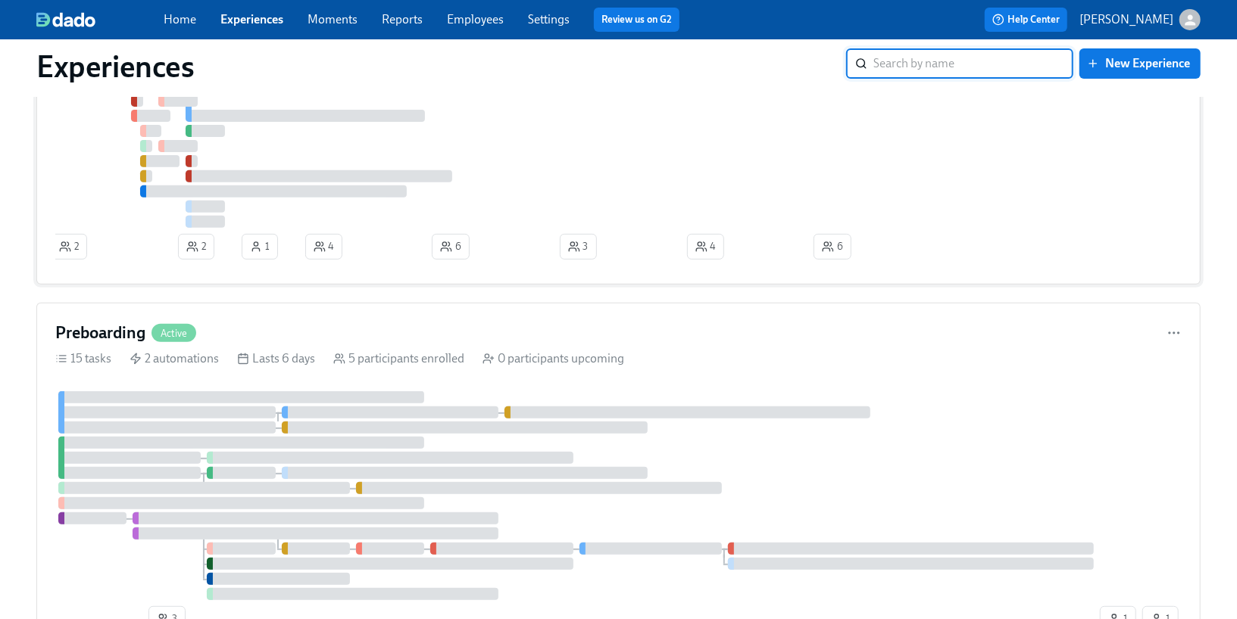
scroll to position [301, 0]
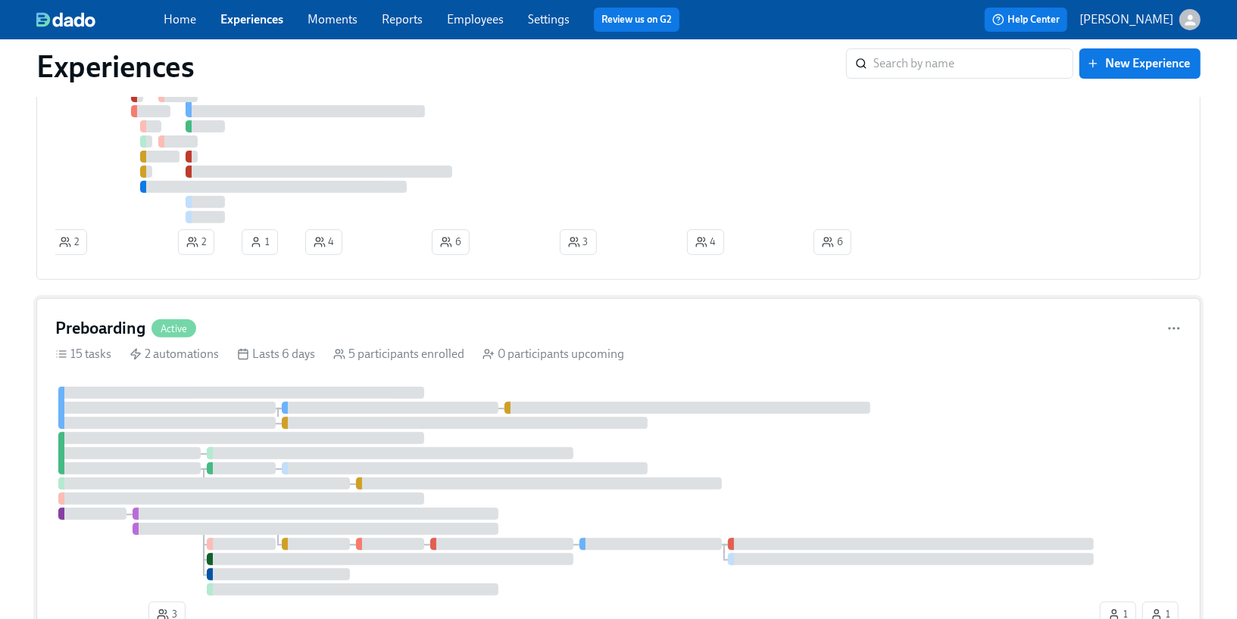
click at [319, 373] on div "Preboarding Active 15 tasks 2 automations Lasts 6 days 5 participants enrolled …" at bounding box center [618, 475] width 1164 height 354
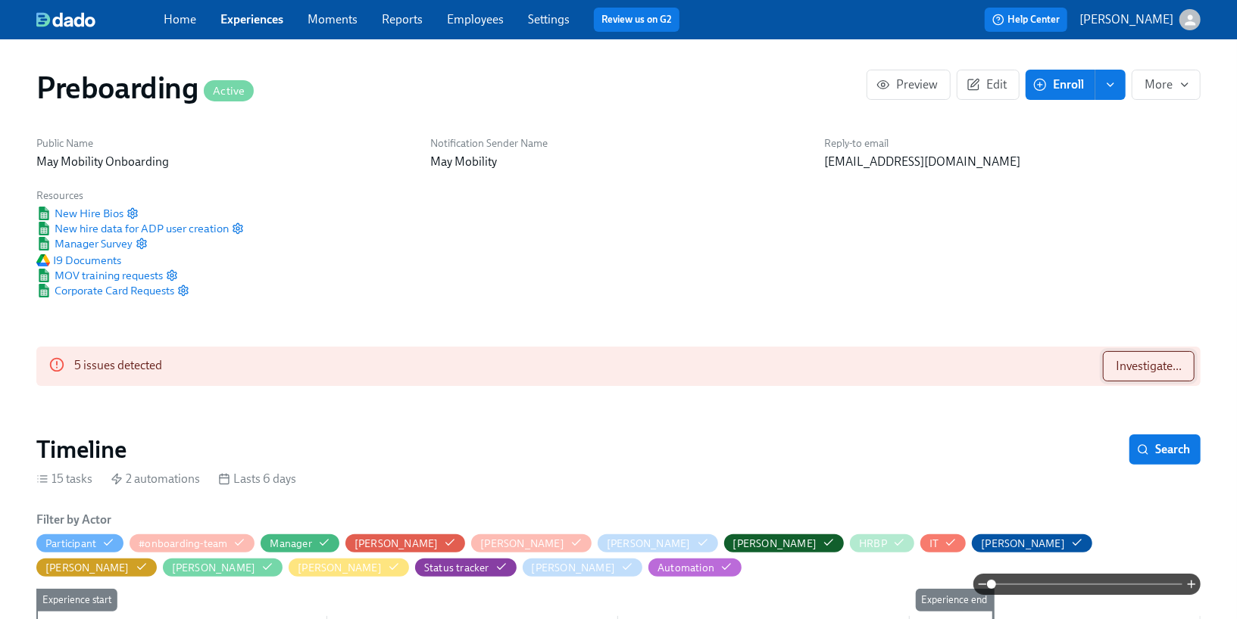
scroll to position [0, 1216]
click at [1118, 375] on button "Investigate..." at bounding box center [1149, 366] width 92 height 30
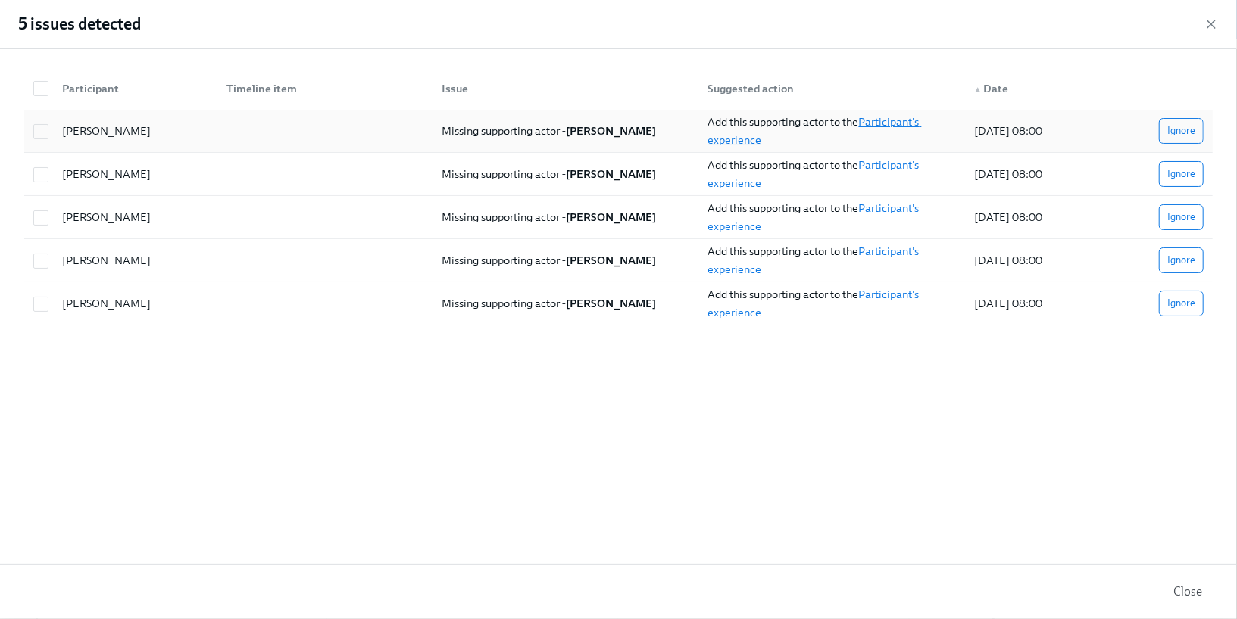
click at [891, 121] on link "Participant's experience" at bounding box center [815, 131] width 214 height 32
checkbox input "true"
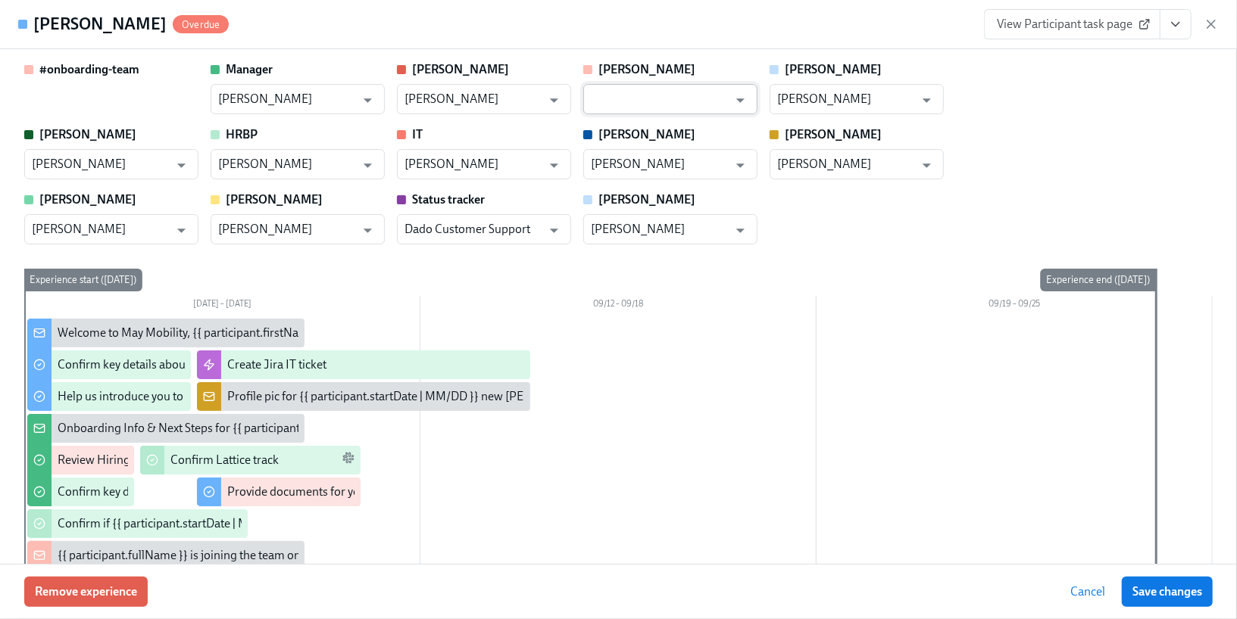
click at [672, 100] on input "text" at bounding box center [659, 99] width 137 height 30
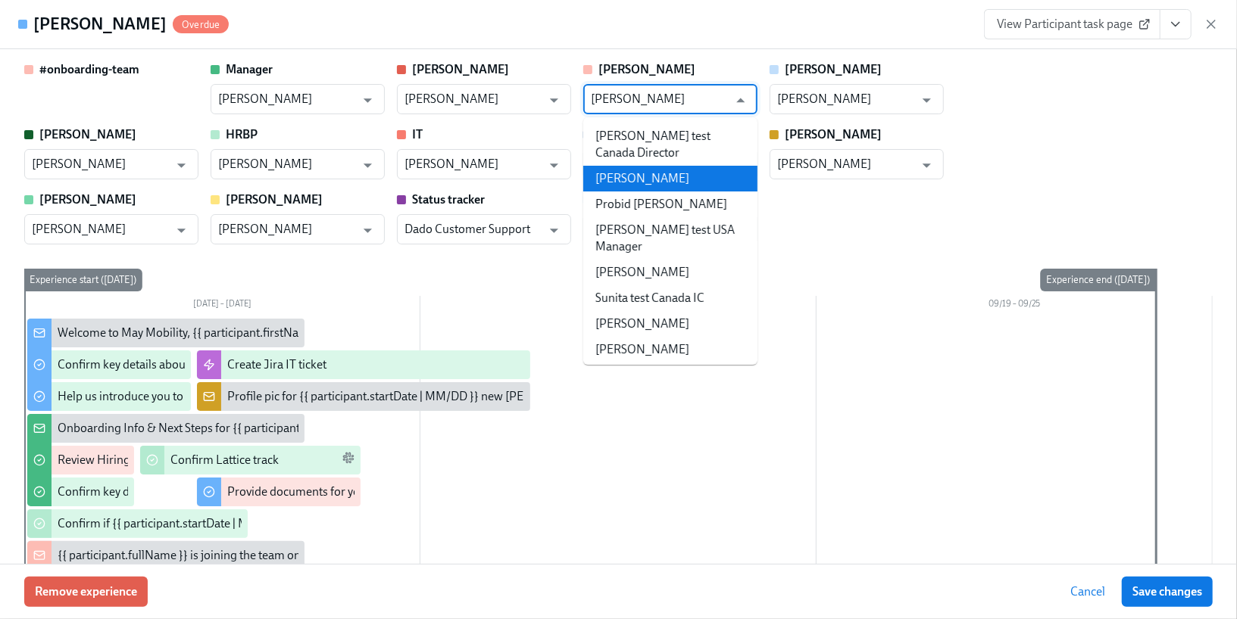
click at [648, 166] on li "[PERSON_NAME]" at bounding box center [670, 179] width 174 height 26
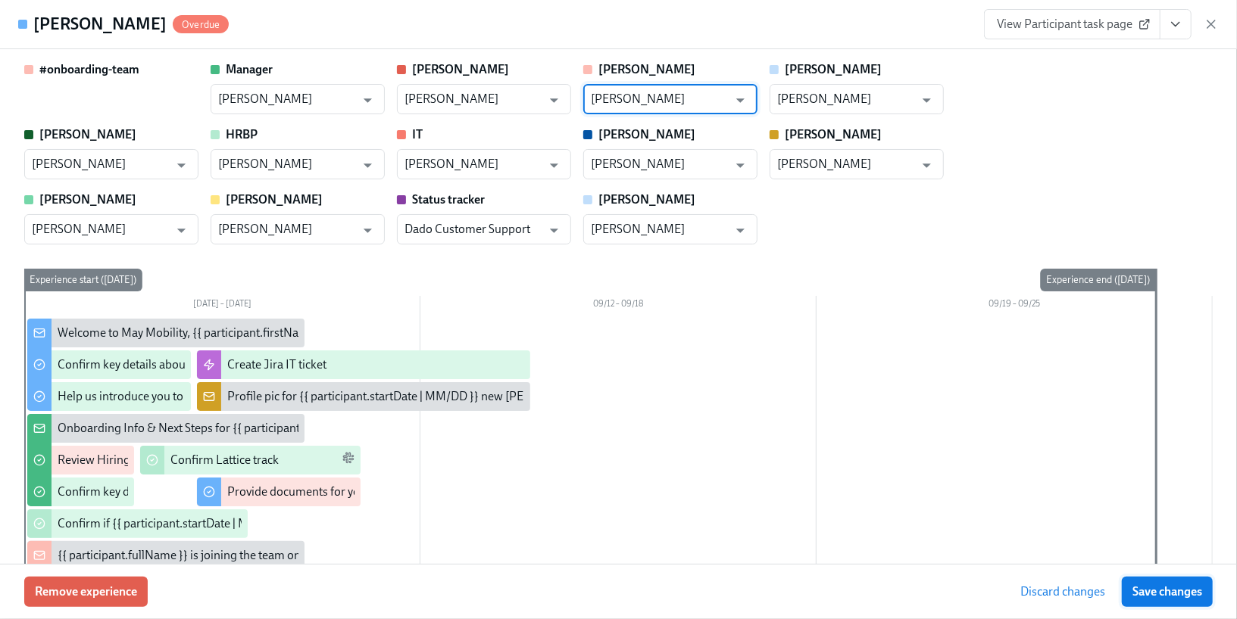
type input "[PERSON_NAME]"
click at [1168, 601] on button "Save changes" at bounding box center [1167, 592] width 91 height 30
type input "[PERSON_NAME]"
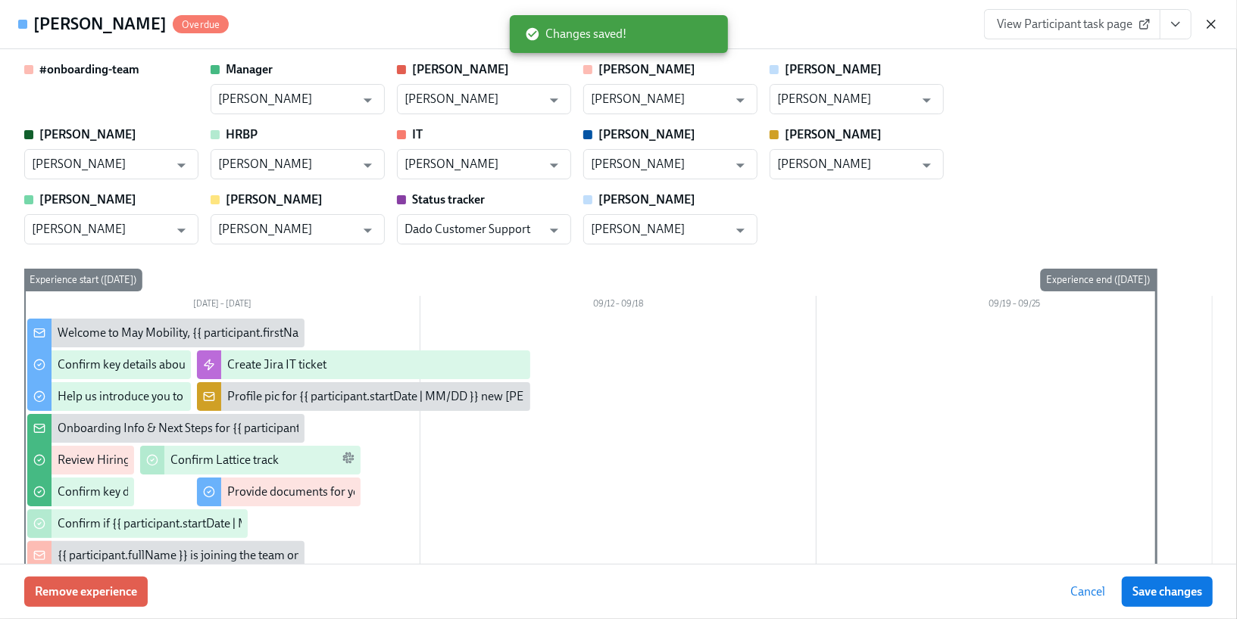
click at [1215, 22] on icon "button" at bounding box center [1210, 24] width 15 height 15
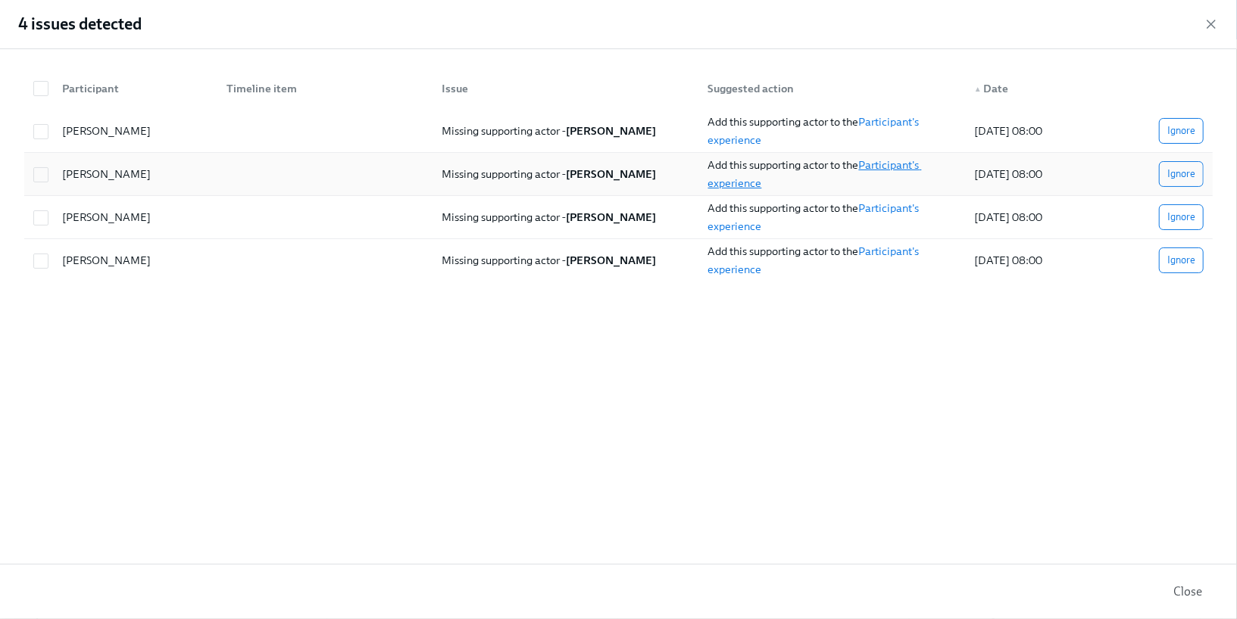
click at [888, 167] on link "Participant's experience" at bounding box center [815, 174] width 214 height 32
checkbox input "true"
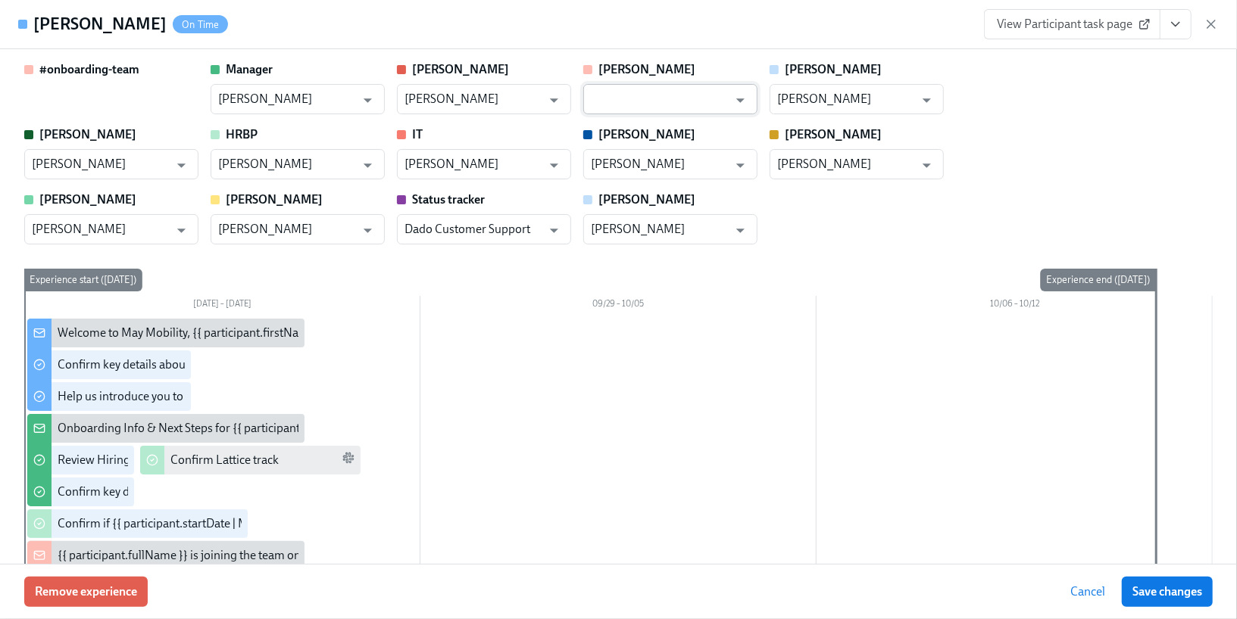
click at [718, 105] on input "text" at bounding box center [659, 99] width 137 height 30
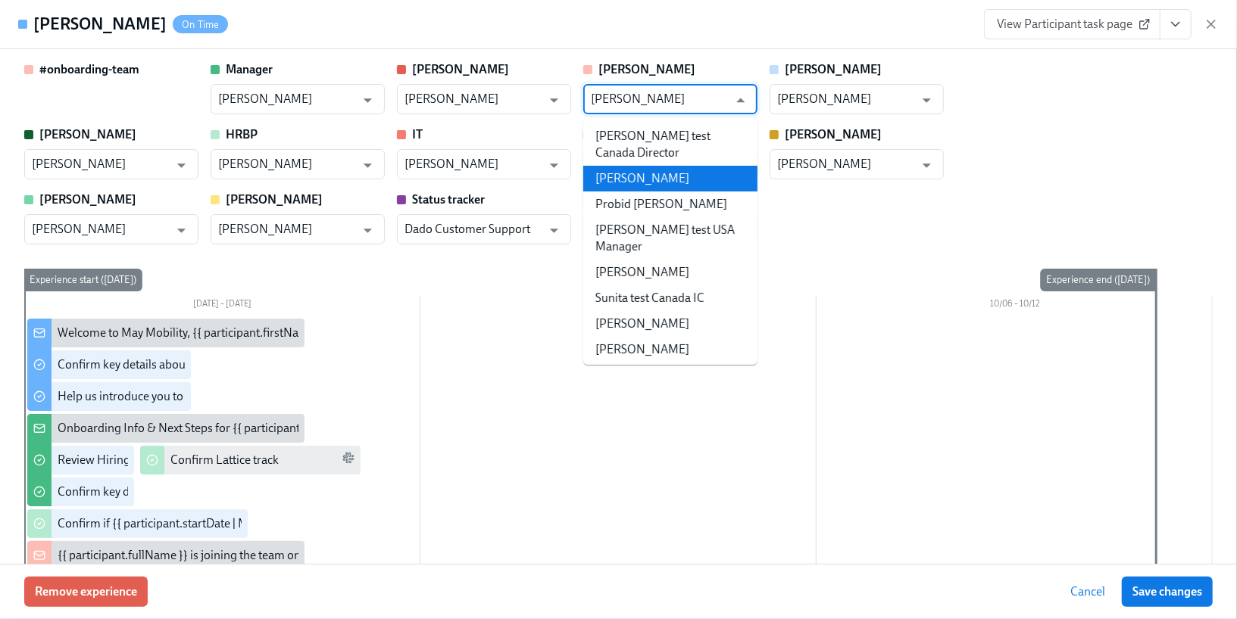
click at [684, 168] on li "[PERSON_NAME]" at bounding box center [670, 179] width 174 height 26
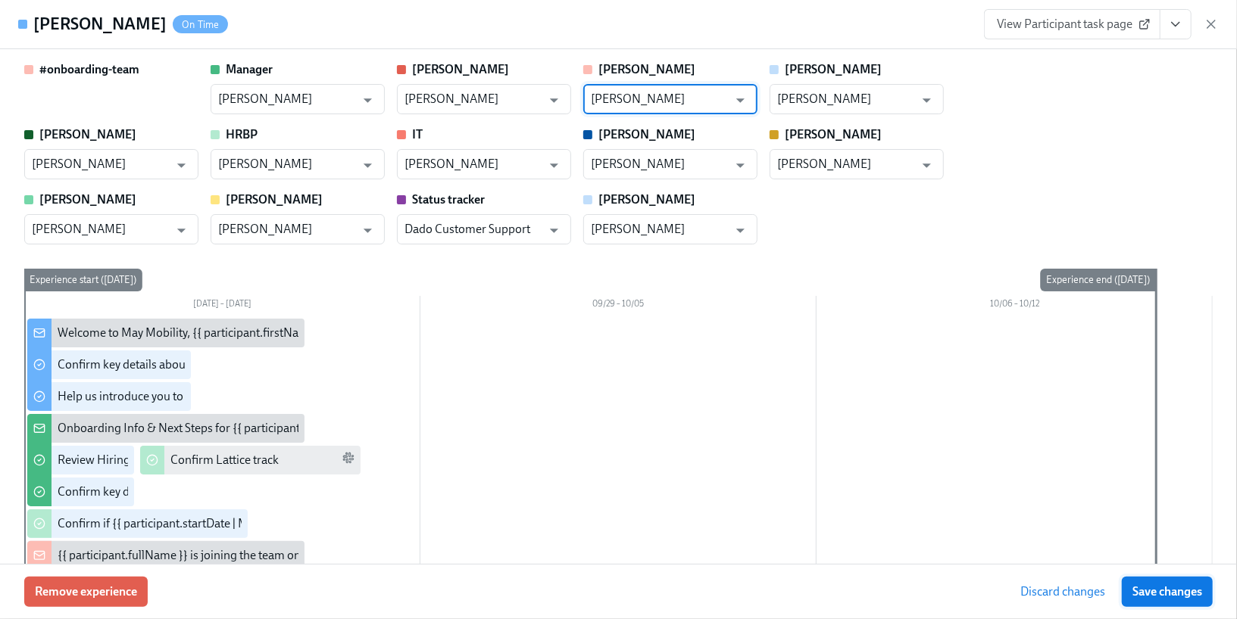
type input "[PERSON_NAME]"
click at [1153, 588] on span "Save changes" at bounding box center [1167, 592] width 70 height 15
type input "[PERSON_NAME]"
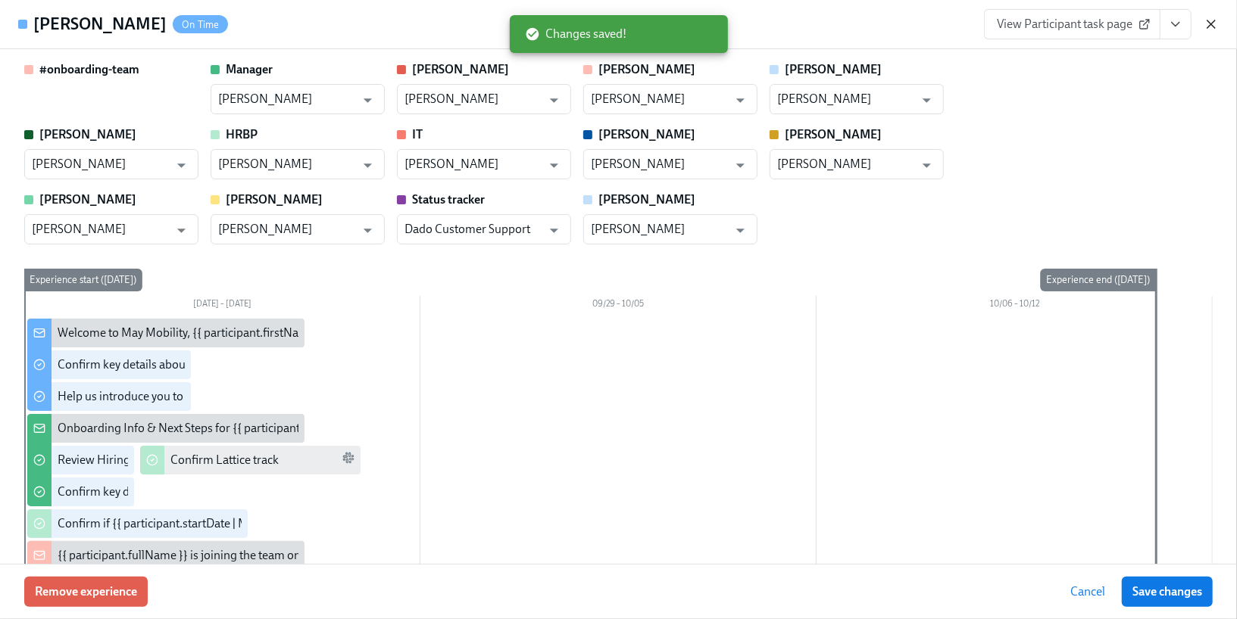
click at [1206, 23] on icon "button" at bounding box center [1210, 24] width 15 height 15
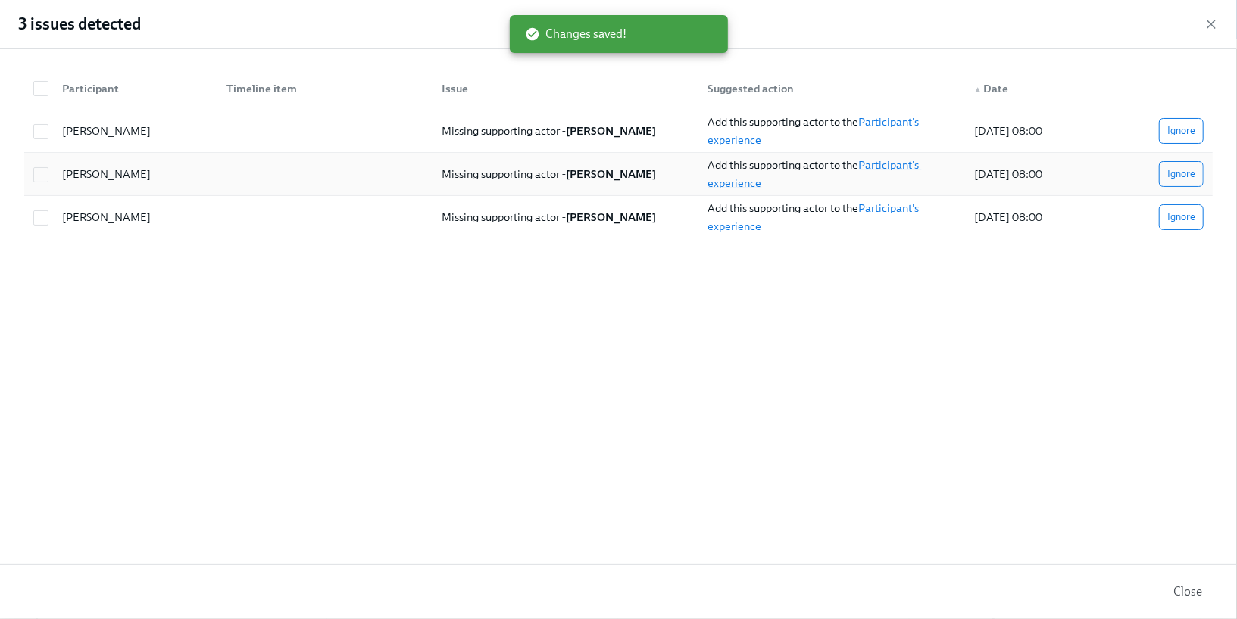
click at [748, 182] on link "Participant's experience" at bounding box center [815, 174] width 214 height 32
checkbox input "true"
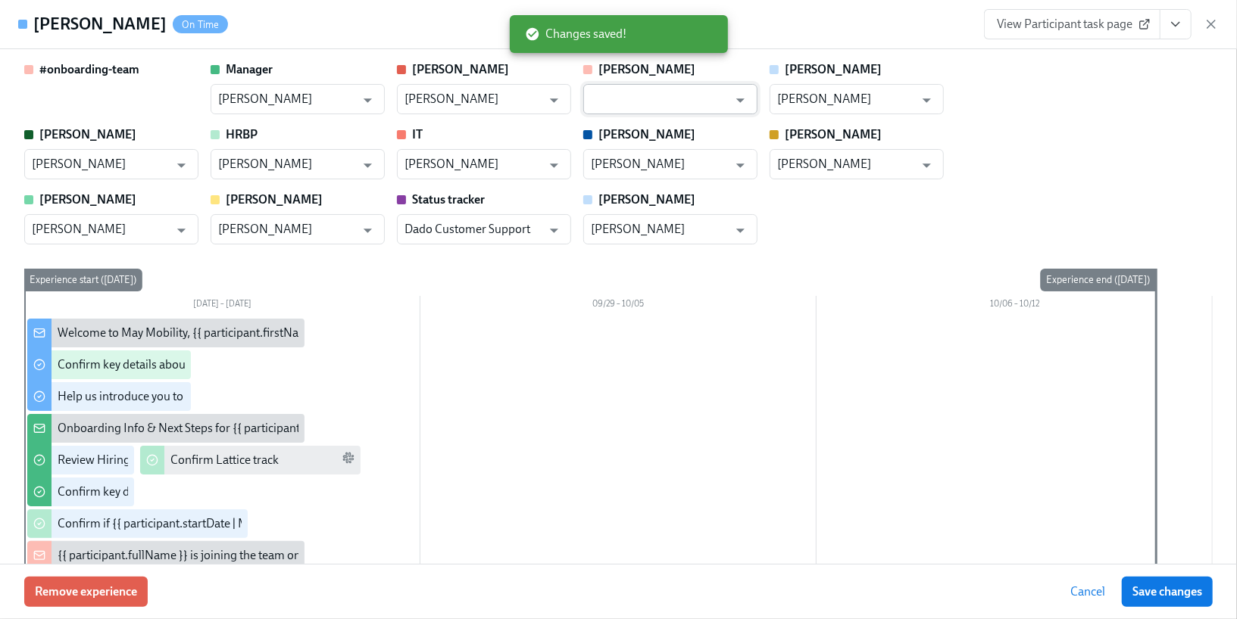
click at [687, 101] on input "text" at bounding box center [659, 99] width 137 height 30
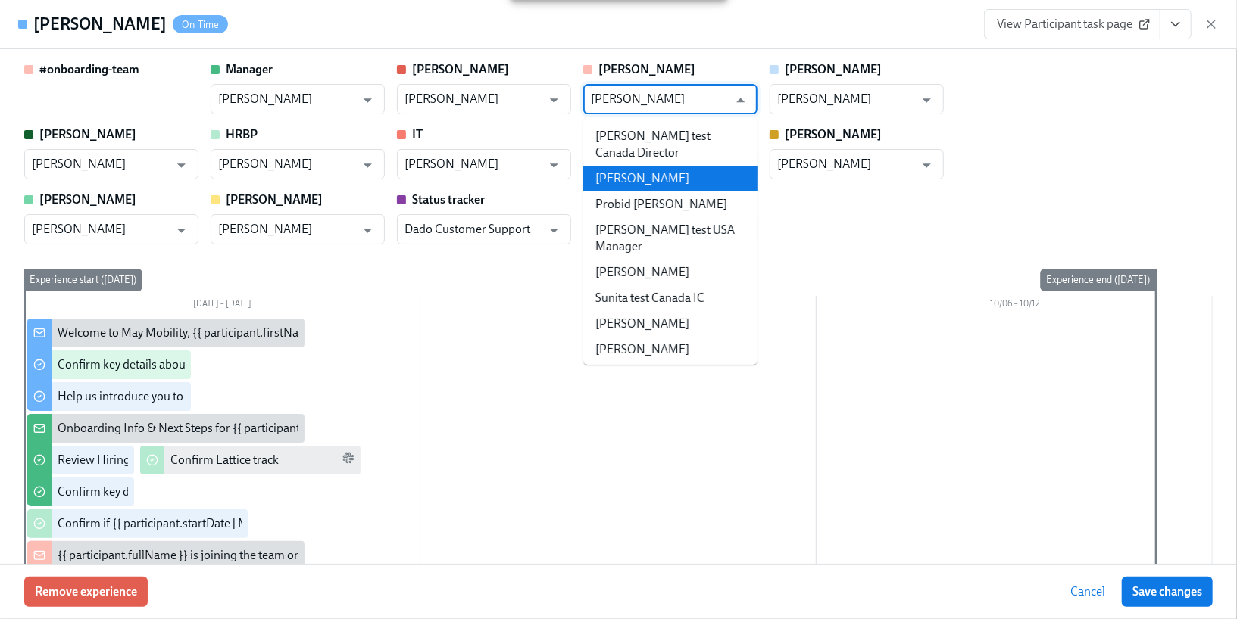
click at [639, 166] on li "[PERSON_NAME]" at bounding box center [670, 179] width 174 height 26
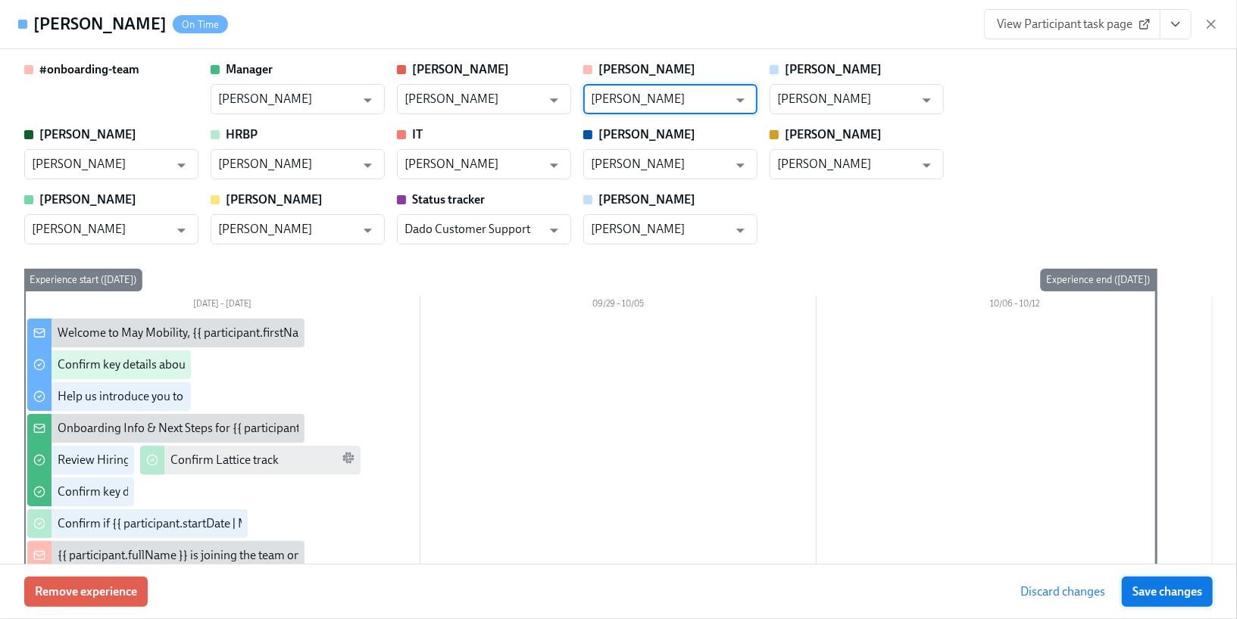
type input "[PERSON_NAME]"
click at [1168, 591] on span "Save changes" at bounding box center [1167, 592] width 70 height 15
type input "[PERSON_NAME]"
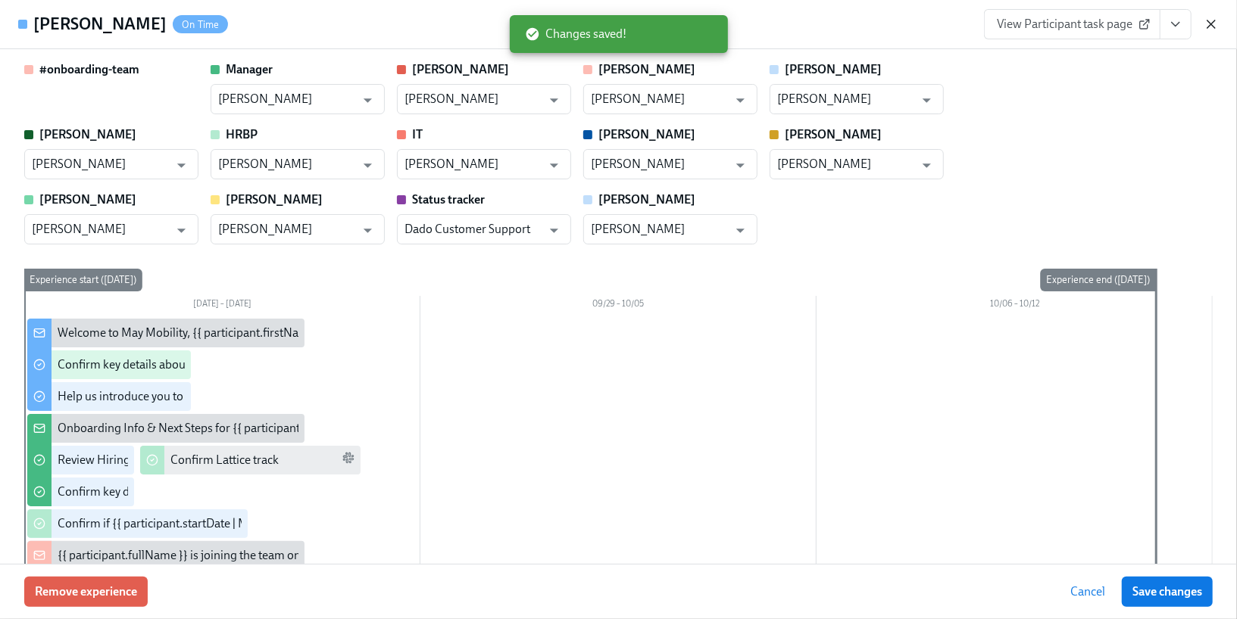
click at [1207, 26] on icon "button" at bounding box center [1210, 24] width 15 height 15
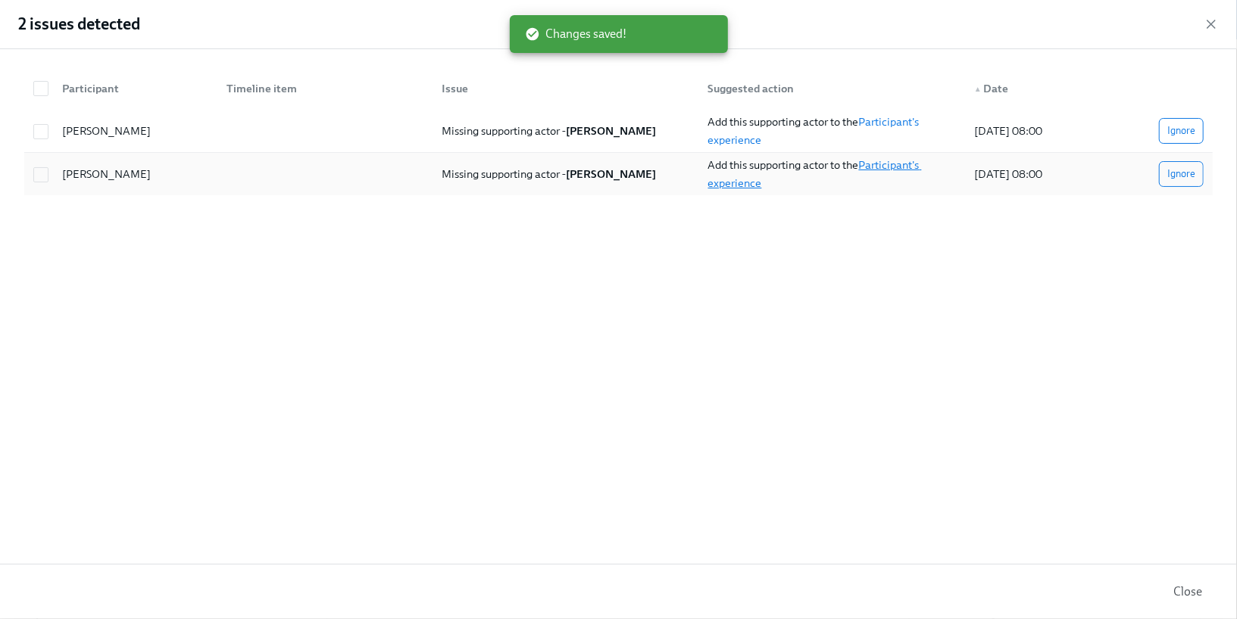
click at [740, 181] on link "Participant's experience" at bounding box center [815, 174] width 214 height 32
checkbox input "true"
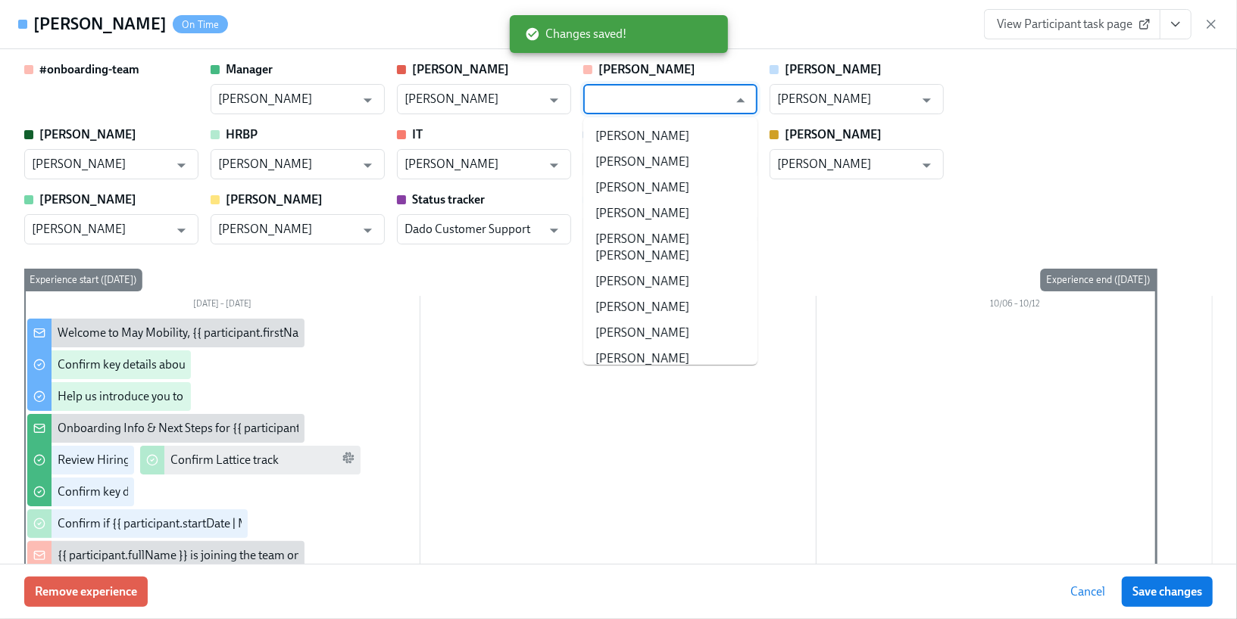
click at [689, 104] on input "text" at bounding box center [659, 99] width 137 height 30
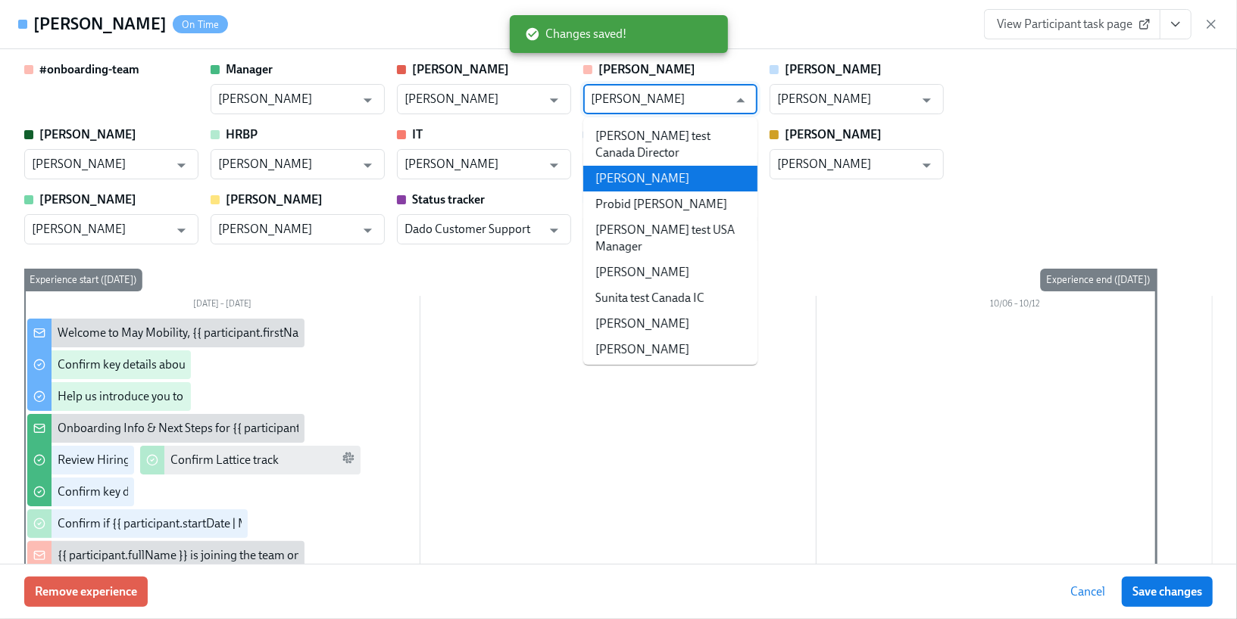
click at [659, 166] on li "[PERSON_NAME]" at bounding box center [670, 179] width 174 height 26
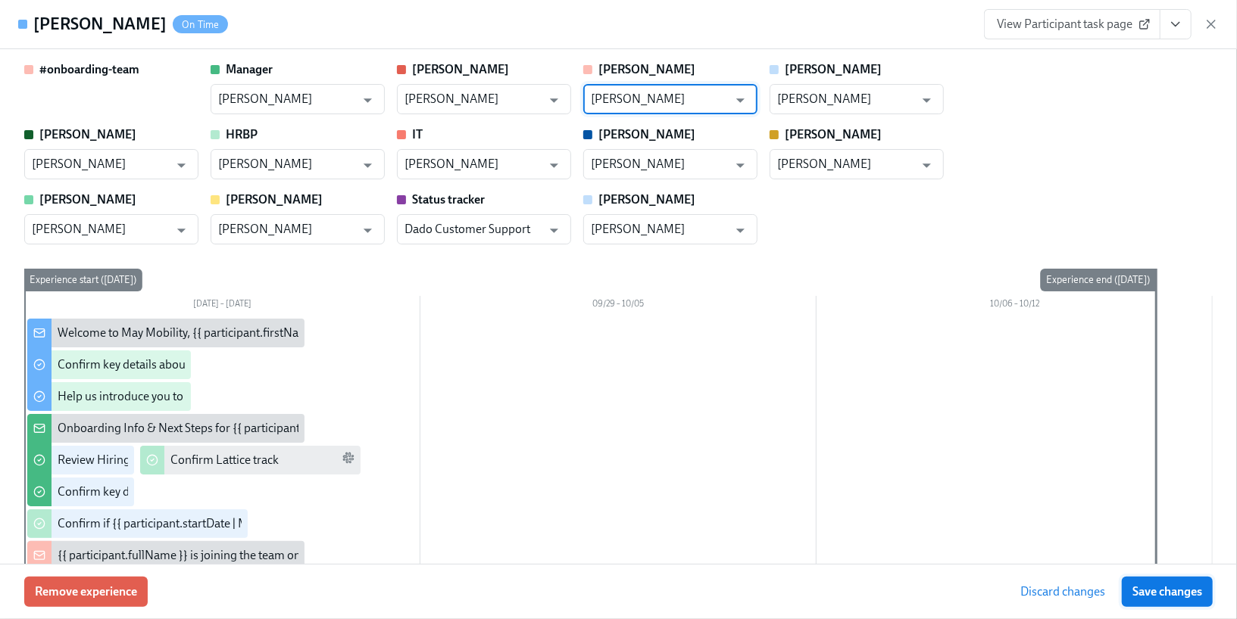
type input "[PERSON_NAME]"
click at [1133, 589] on span "Save changes" at bounding box center [1167, 592] width 70 height 15
type input "[PERSON_NAME]"
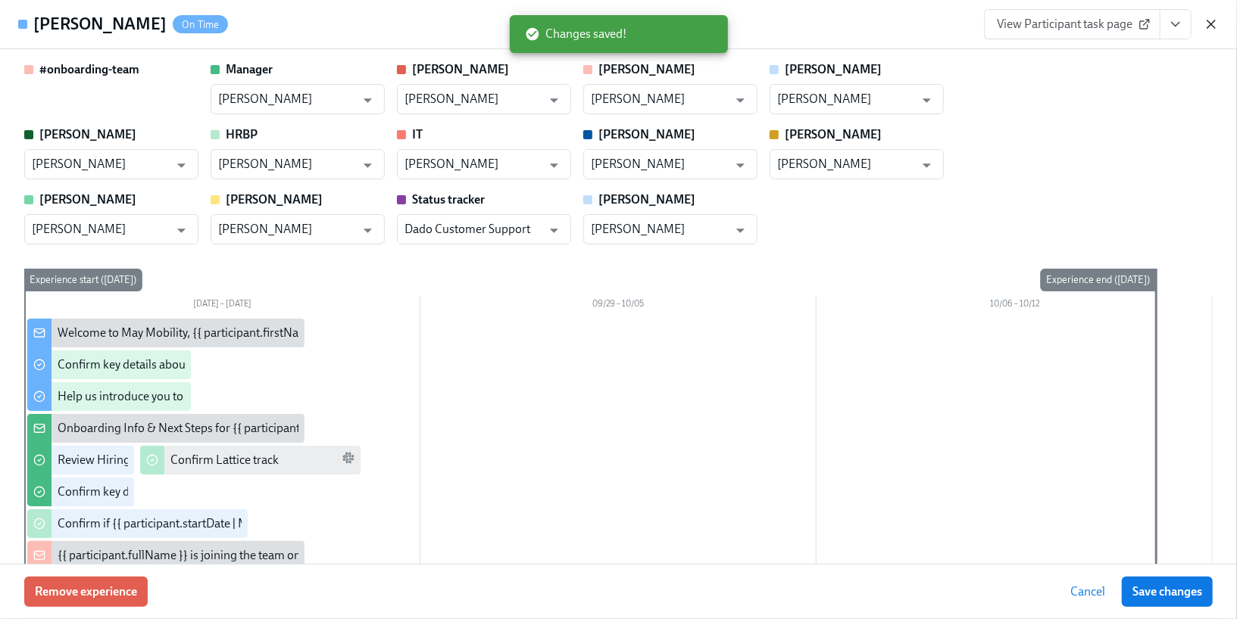
click at [1208, 22] on icon "button" at bounding box center [1211, 24] width 8 height 8
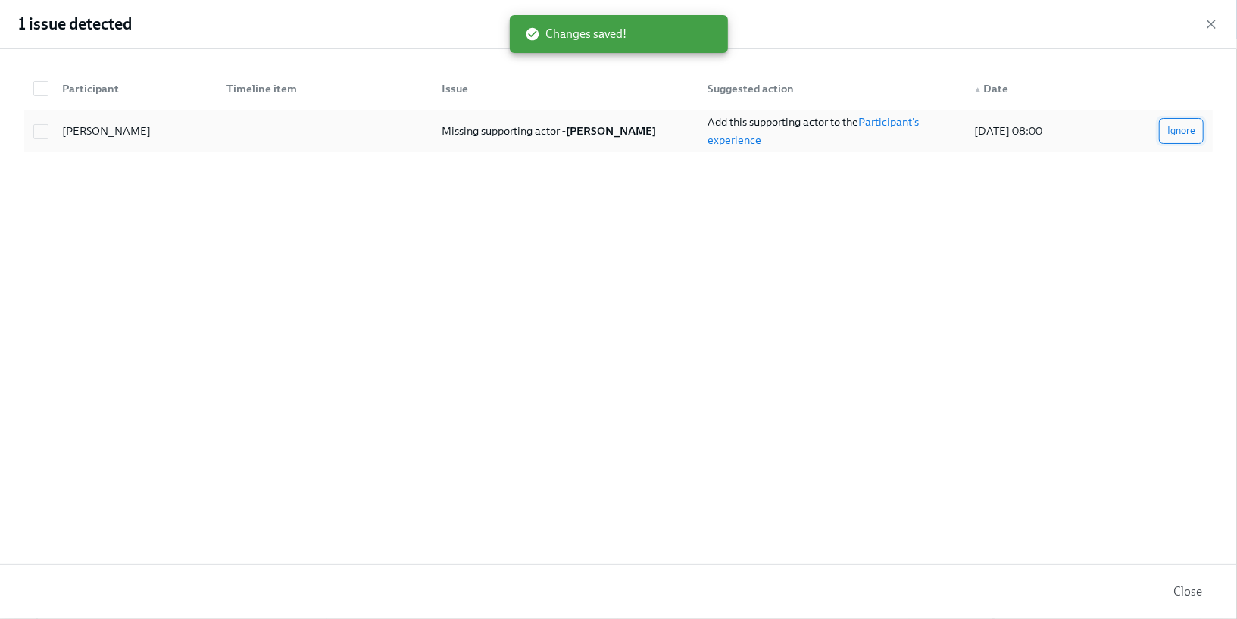
click at [1166, 129] on button "Ignore" at bounding box center [1181, 131] width 45 height 26
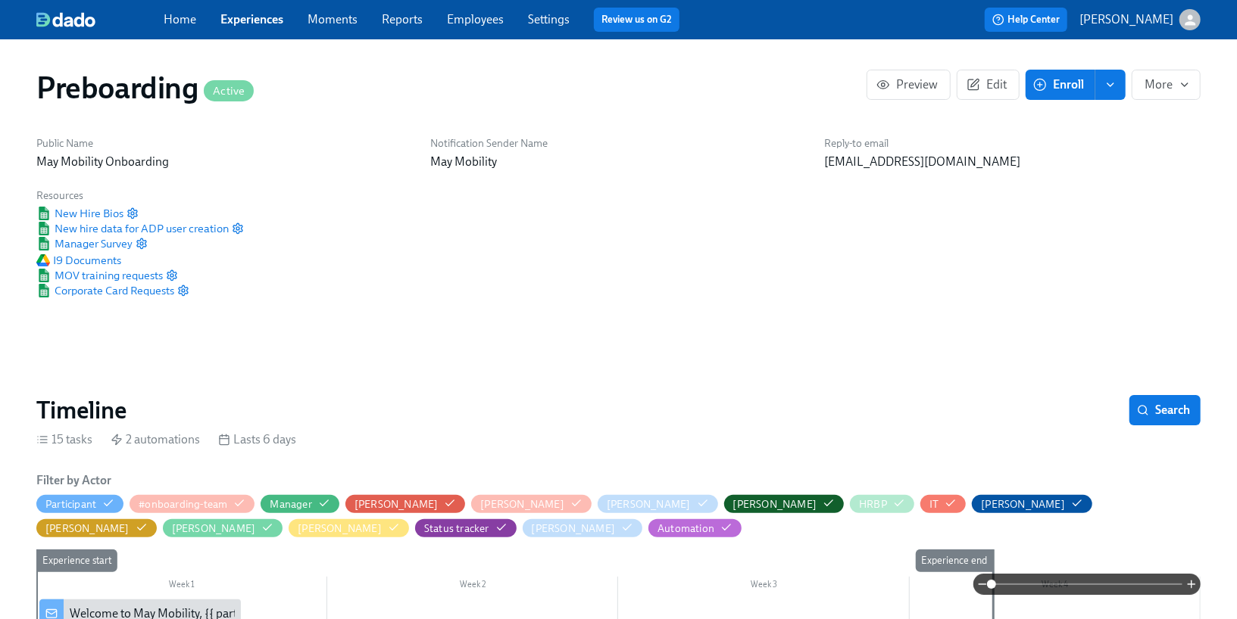
click at [242, 14] on link "Experiences" at bounding box center [251, 19] width 63 height 14
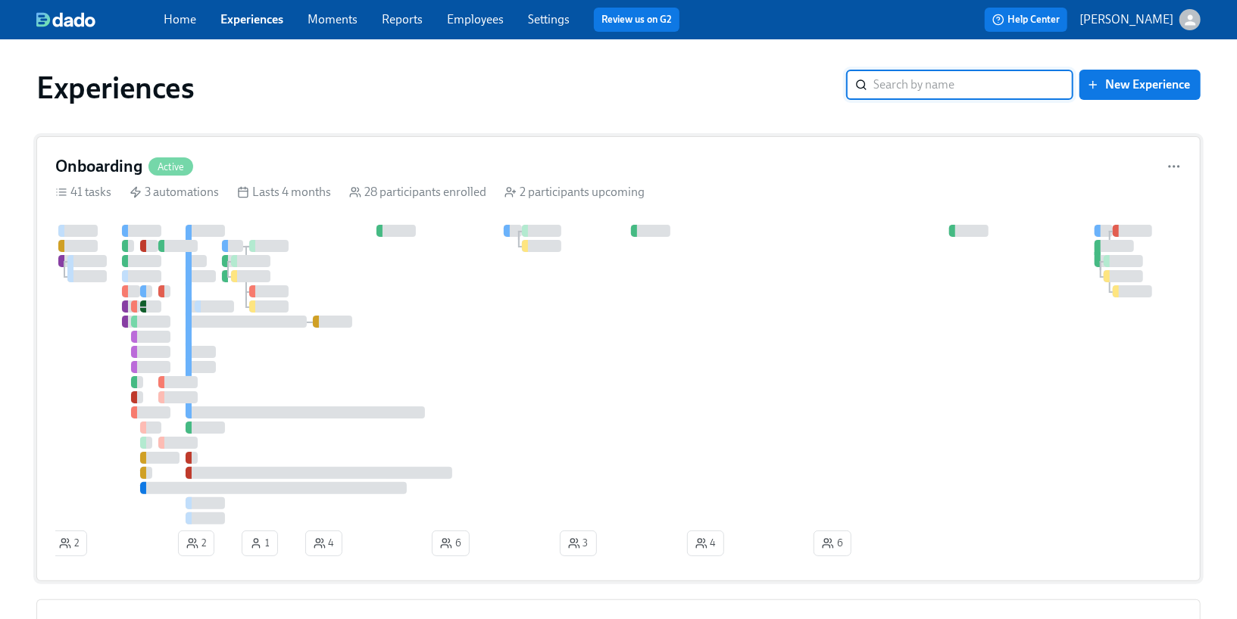
click at [277, 248] on div at bounding box center [268, 246] width 39 height 12
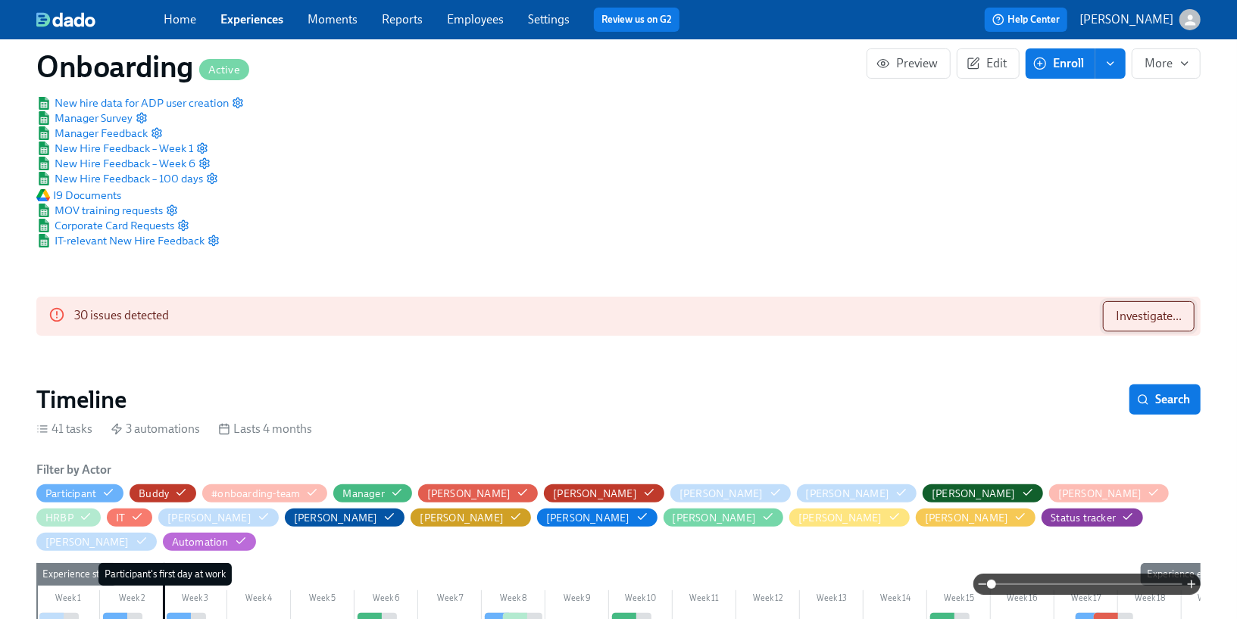
scroll to position [0, 10762]
click at [1149, 322] on span "Investigate..." at bounding box center [1148, 316] width 66 height 15
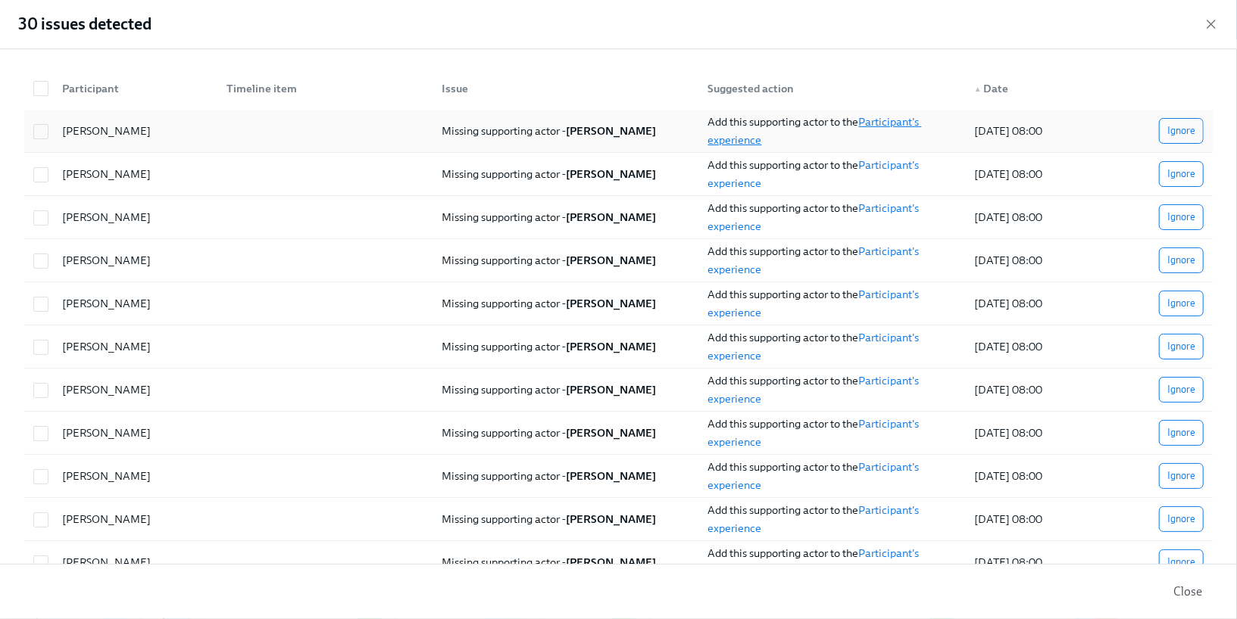
click at [738, 135] on link "Participant's experience" at bounding box center [815, 131] width 214 height 32
checkbox input "true"
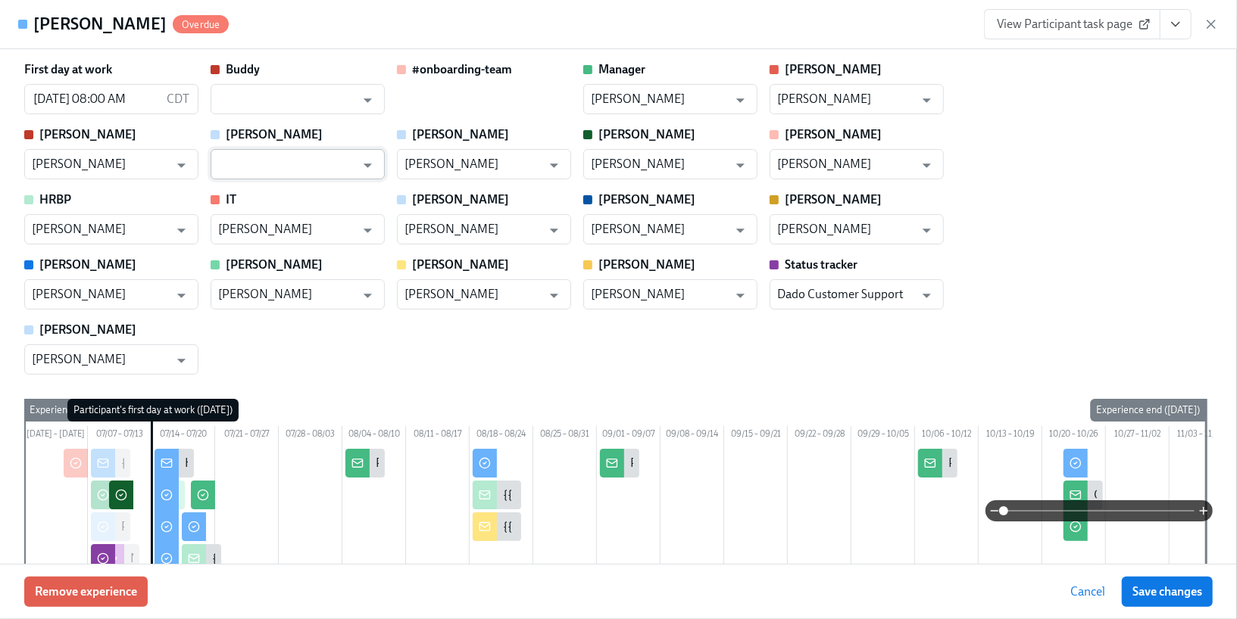
click at [274, 163] on input "text" at bounding box center [286, 164] width 137 height 30
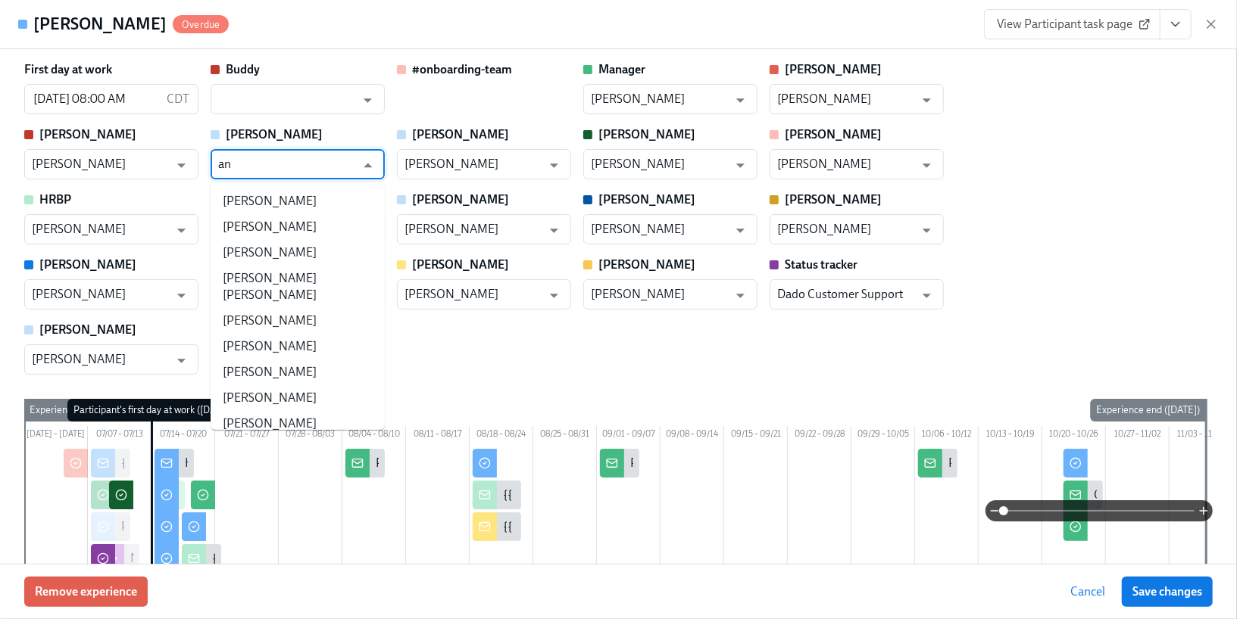
type input "[PERSON_NAME]"
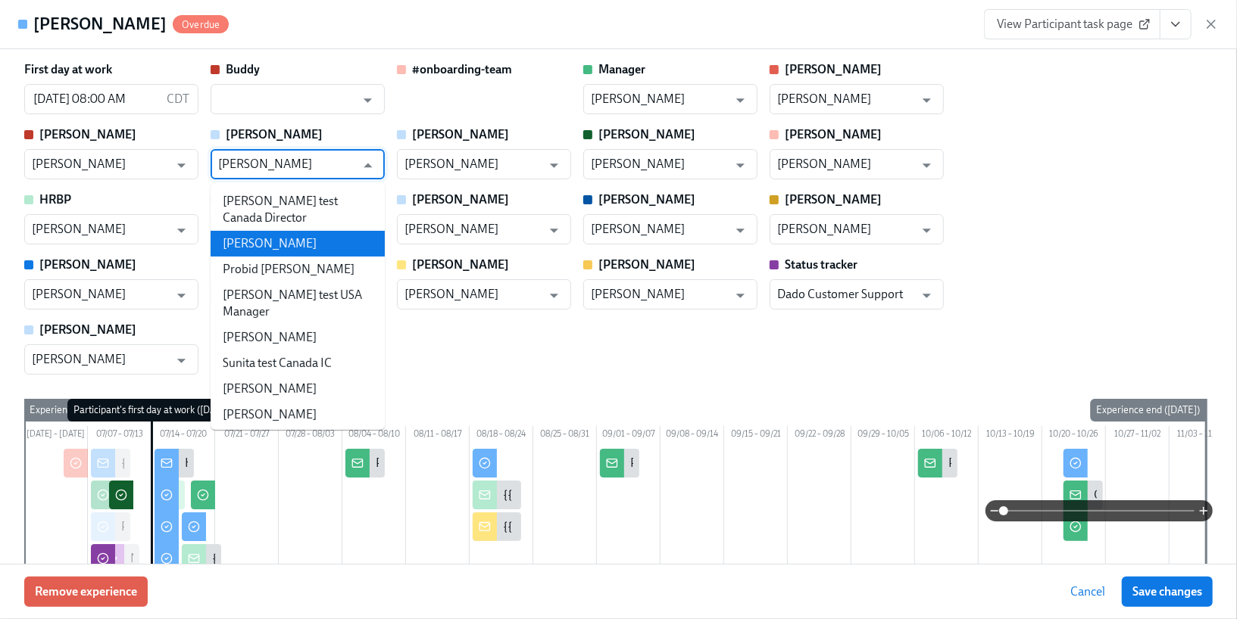
click at [263, 231] on li "[PERSON_NAME]" at bounding box center [298, 244] width 174 height 26
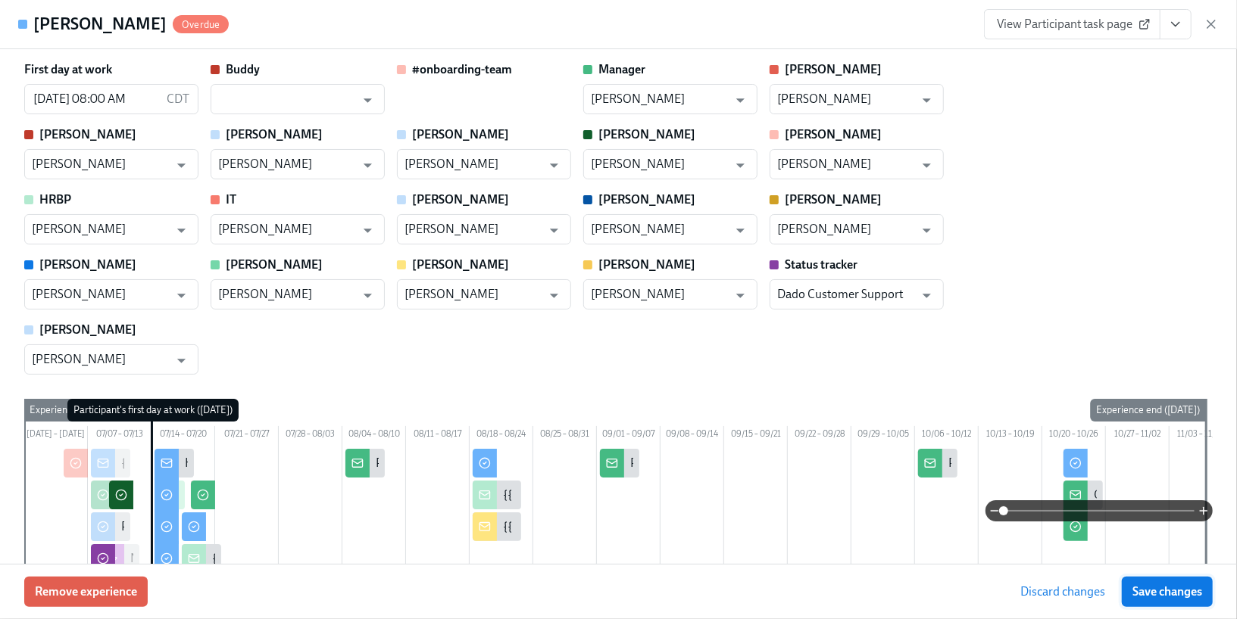
click at [1166, 585] on span "Save changes" at bounding box center [1167, 592] width 70 height 15
type input "[PERSON_NAME]"
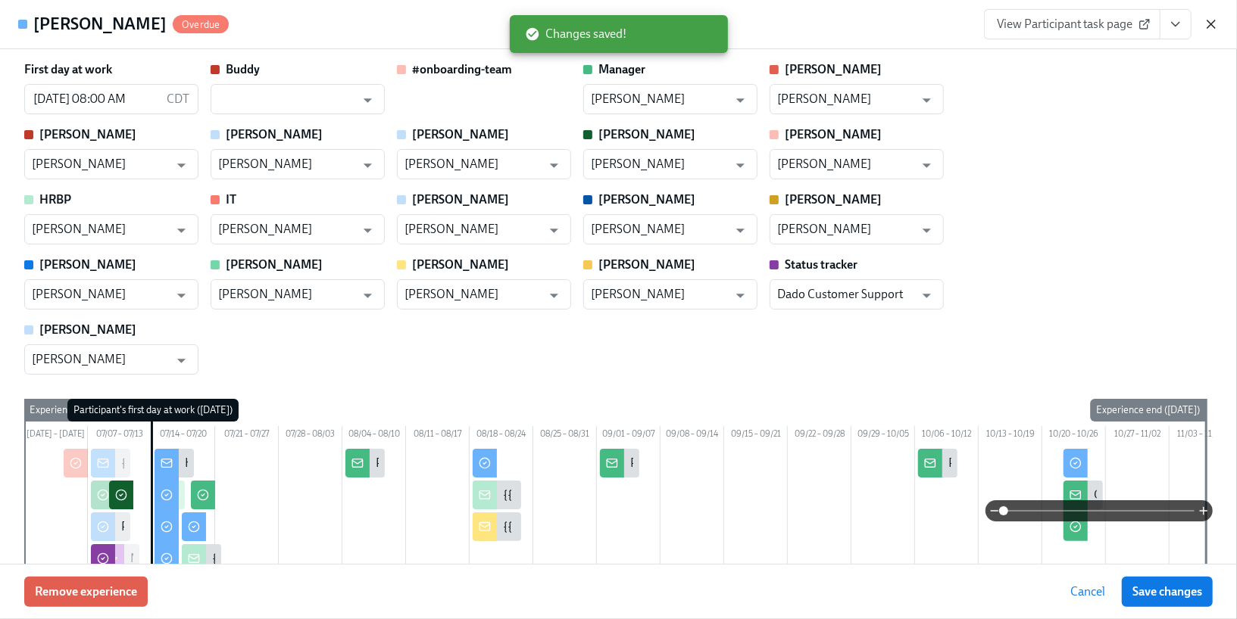
click at [1211, 24] on icon "button" at bounding box center [1211, 24] width 8 height 8
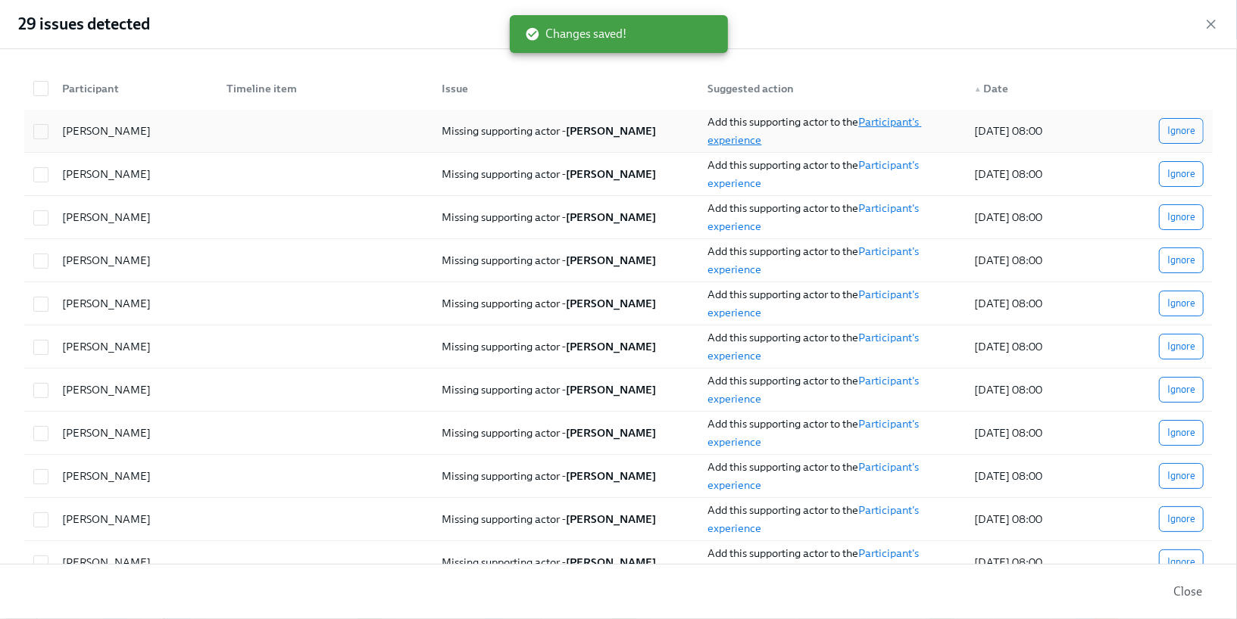
click at [738, 138] on link "Participant's experience" at bounding box center [815, 131] width 214 height 32
checkbox input "true"
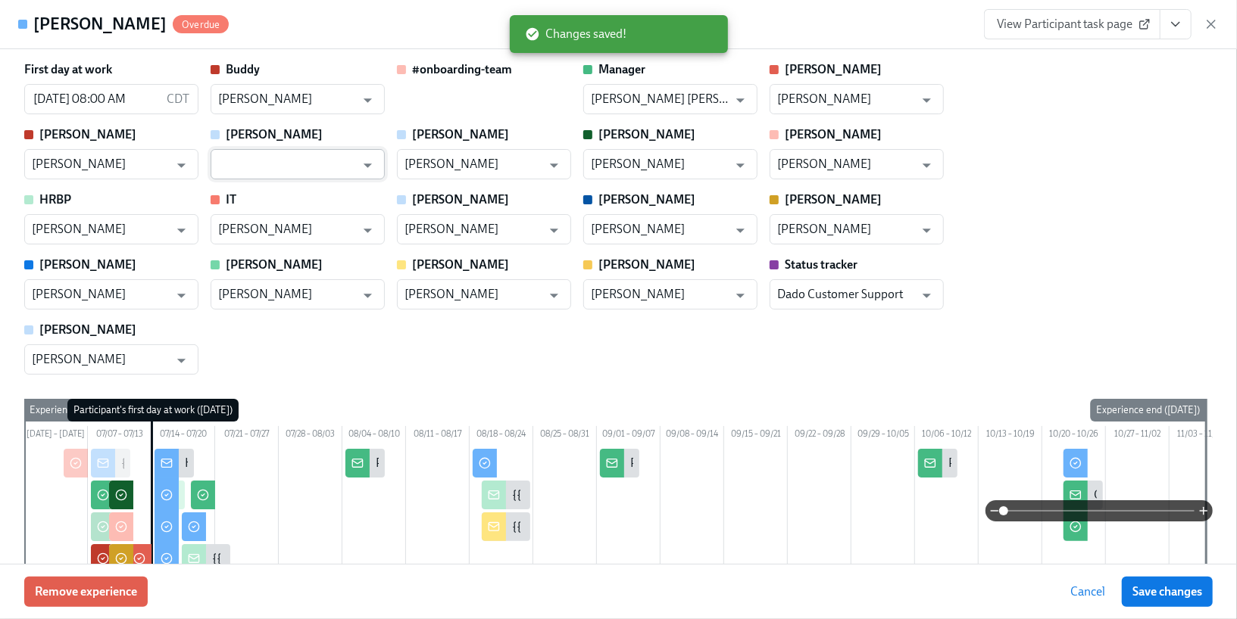
click at [323, 171] on input "text" at bounding box center [286, 164] width 137 height 30
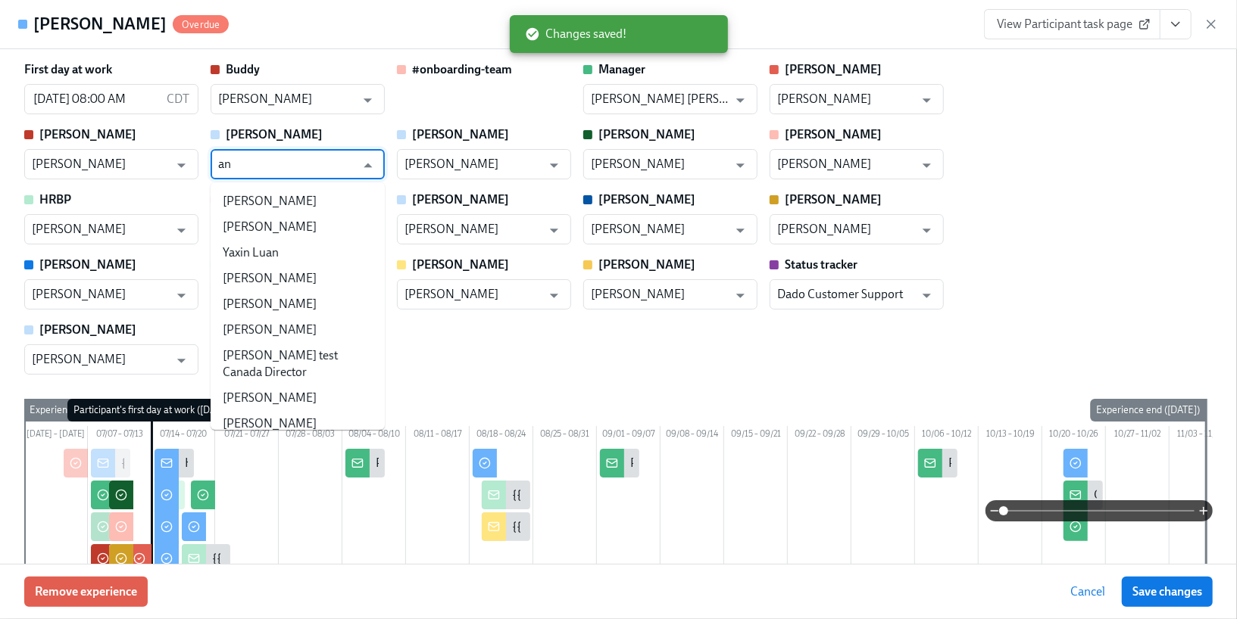
type input "[PERSON_NAME]"
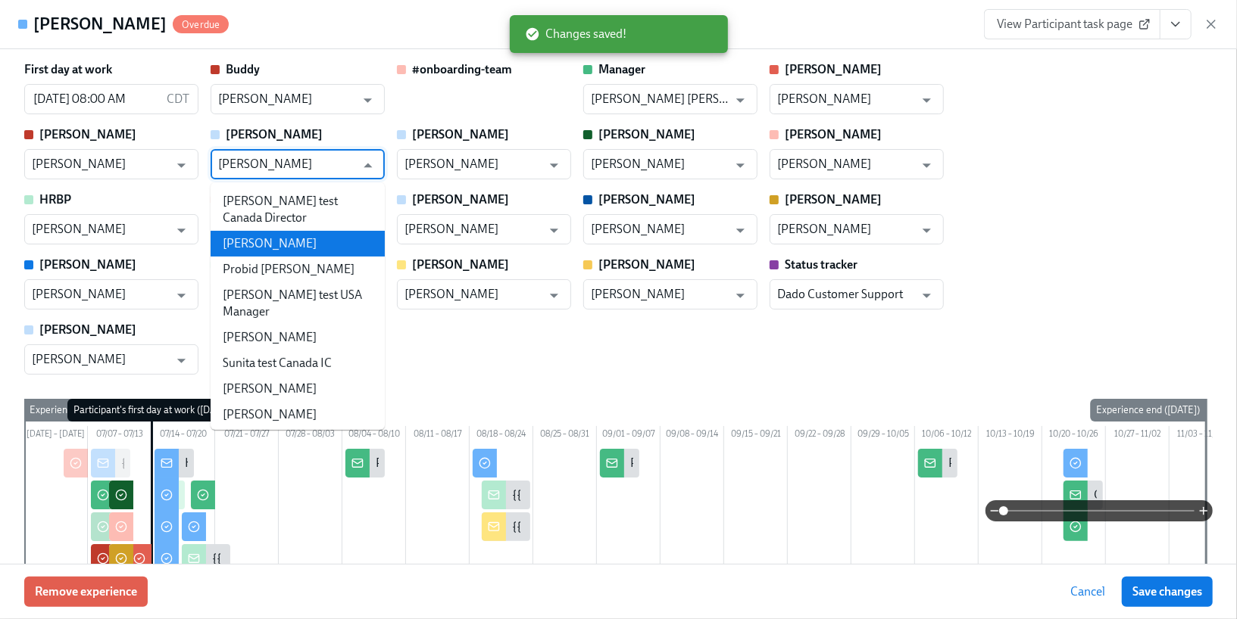
click at [280, 231] on li "[PERSON_NAME]" at bounding box center [298, 244] width 174 height 26
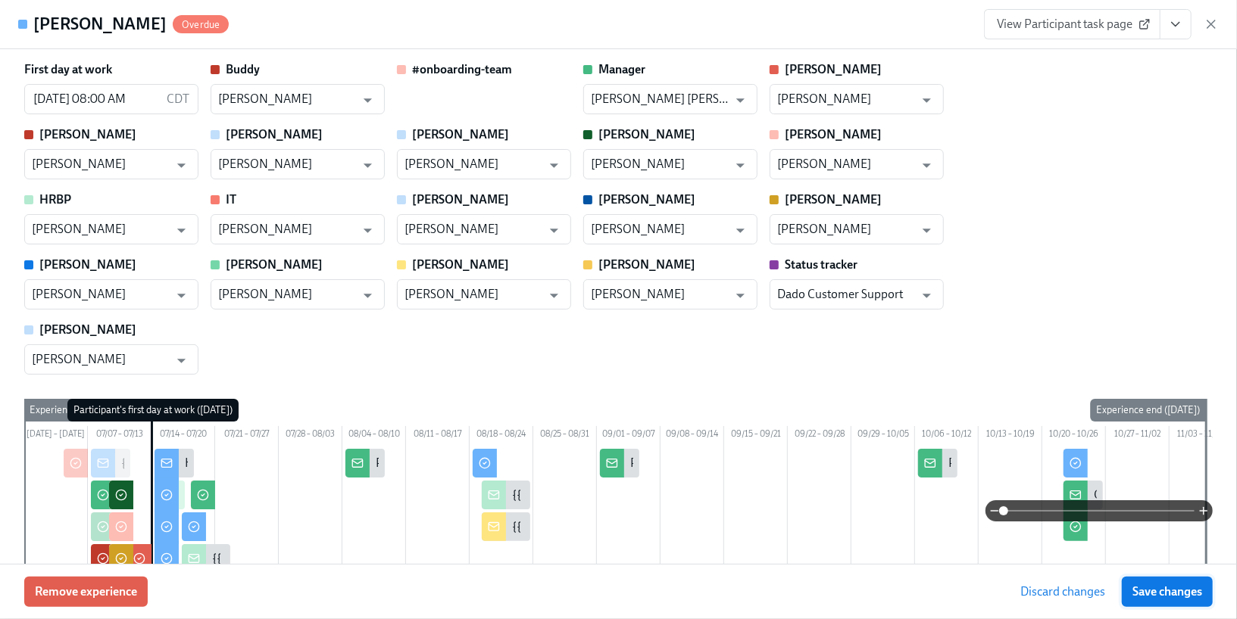
click at [1149, 586] on span "Save changes" at bounding box center [1167, 592] width 70 height 15
type input "[PERSON_NAME]"
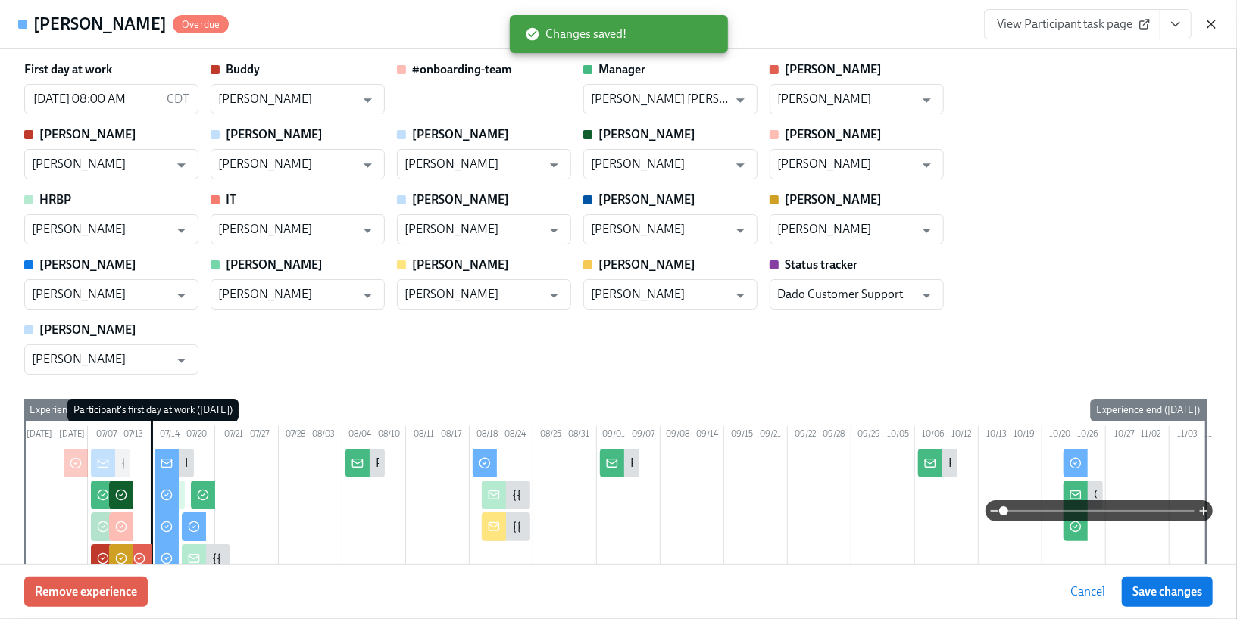
click at [1209, 30] on icon "button" at bounding box center [1210, 24] width 15 height 15
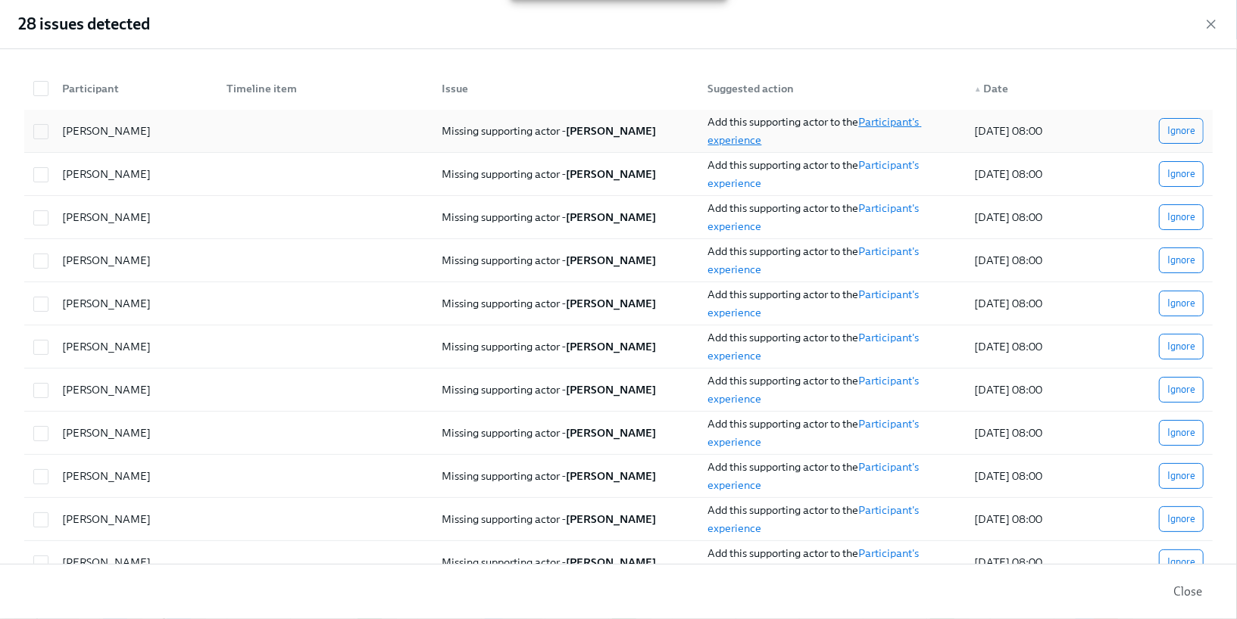
click at [747, 139] on link "Participant's experience" at bounding box center [815, 131] width 214 height 32
checkbox input "true"
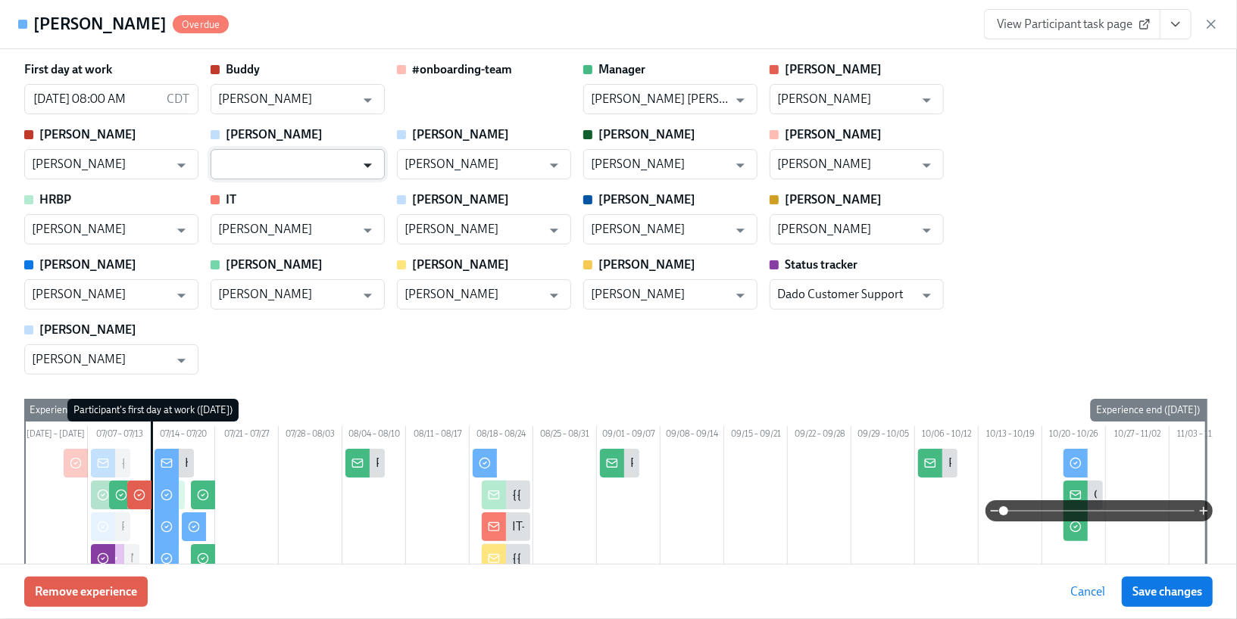
click at [363, 159] on icon "Open" at bounding box center [367, 165] width 20 height 20
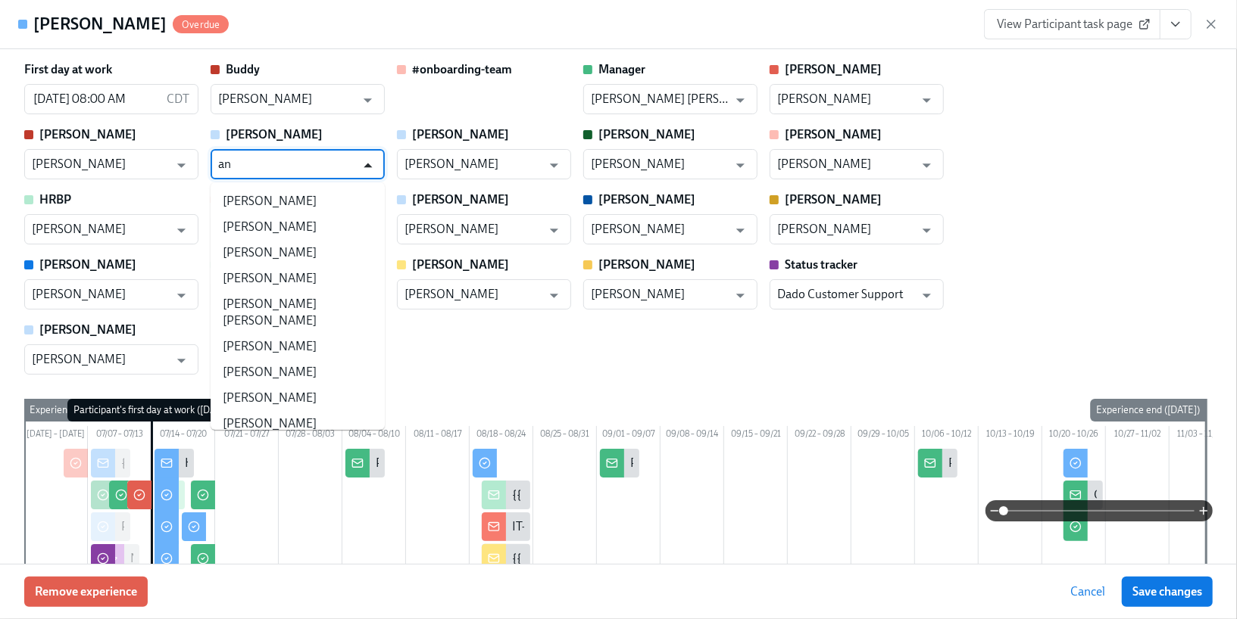
type input "[PERSON_NAME]"
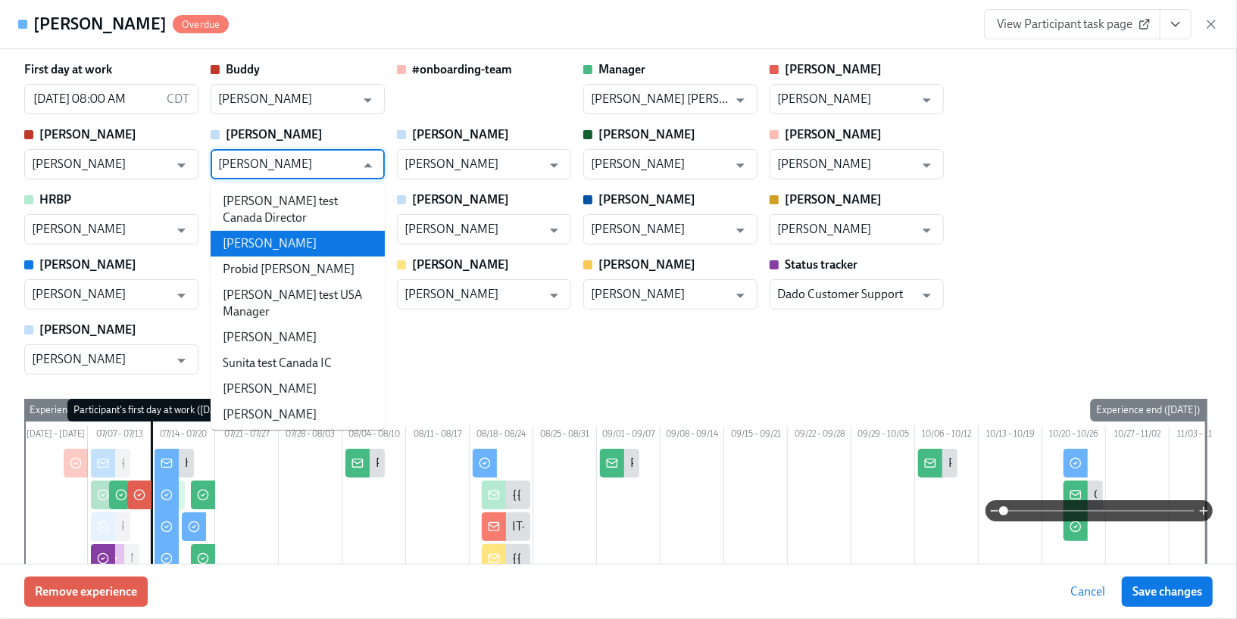
click at [271, 231] on li "[PERSON_NAME]" at bounding box center [298, 244] width 174 height 26
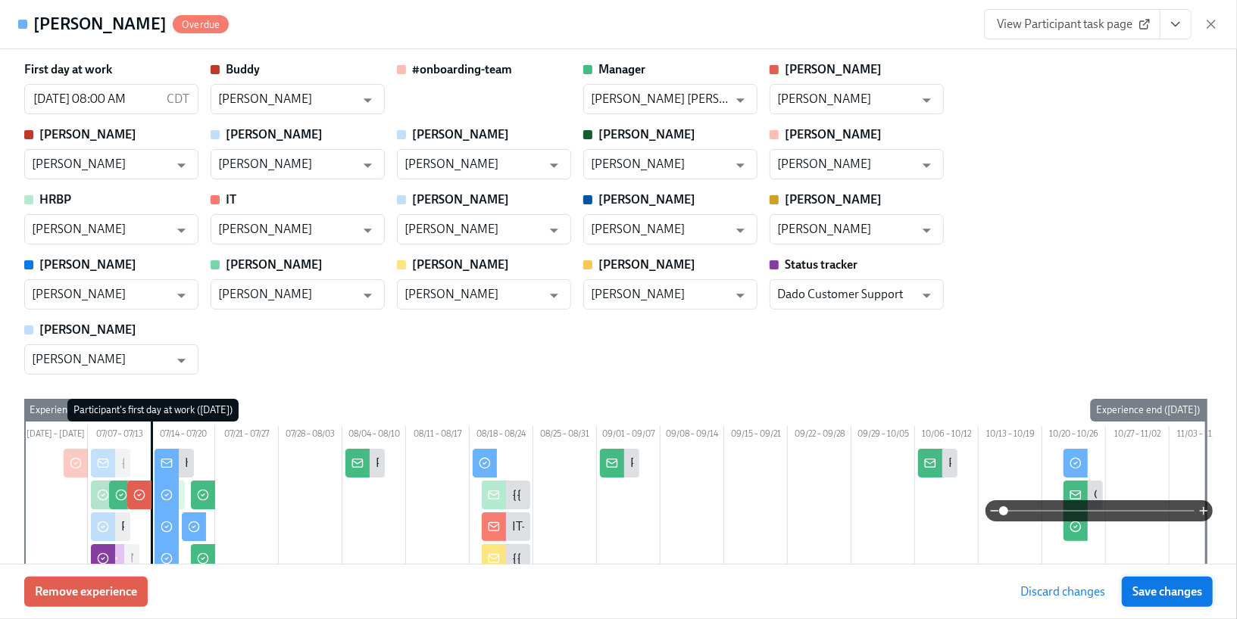
click at [1184, 602] on button "Save changes" at bounding box center [1167, 592] width 91 height 30
type input "[PERSON_NAME]"
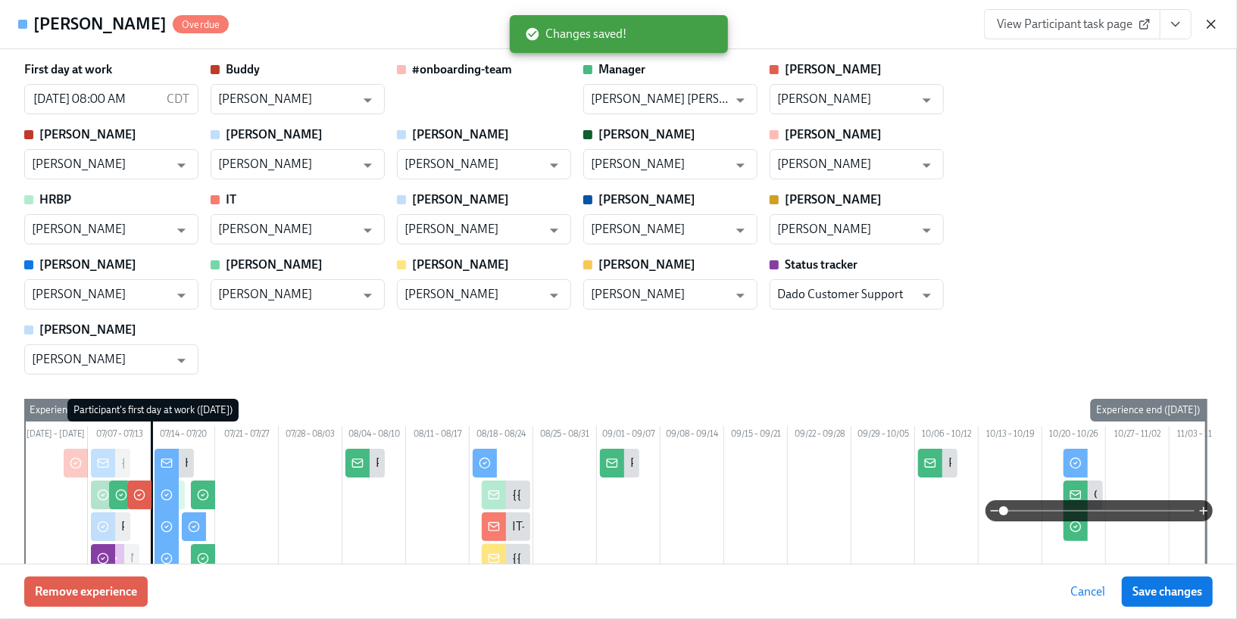
click at [1212, 20] on icon "button" at bounding box center [1210, 24] width 15 height 15
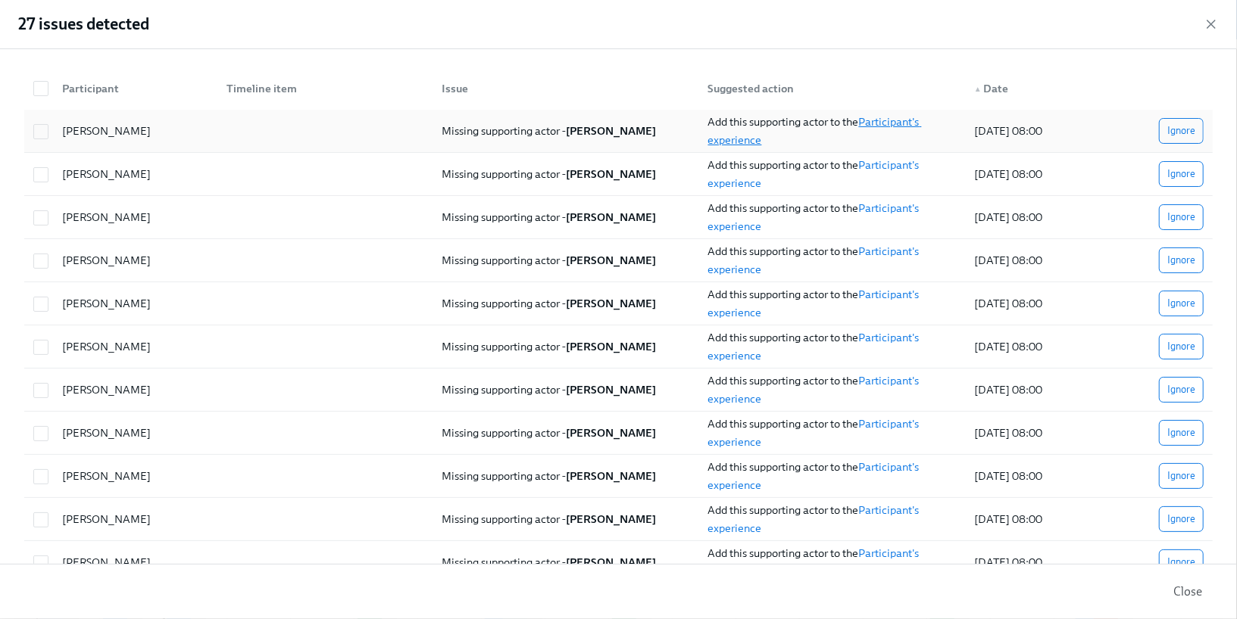
click at [730, 141] on link "Participant's experience" at bounding box center [815, 131] width 214 height 32
checkbox input "true"
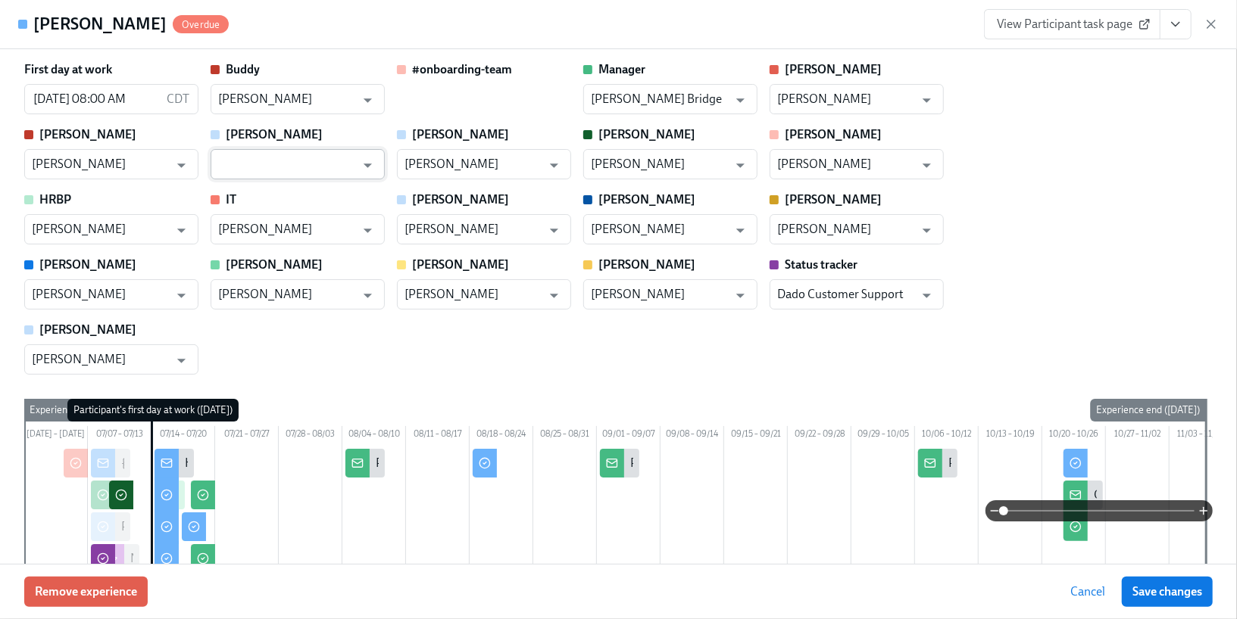
click at [317, 154] on input "text" at bounding box center [286, 164] width 137 height 30
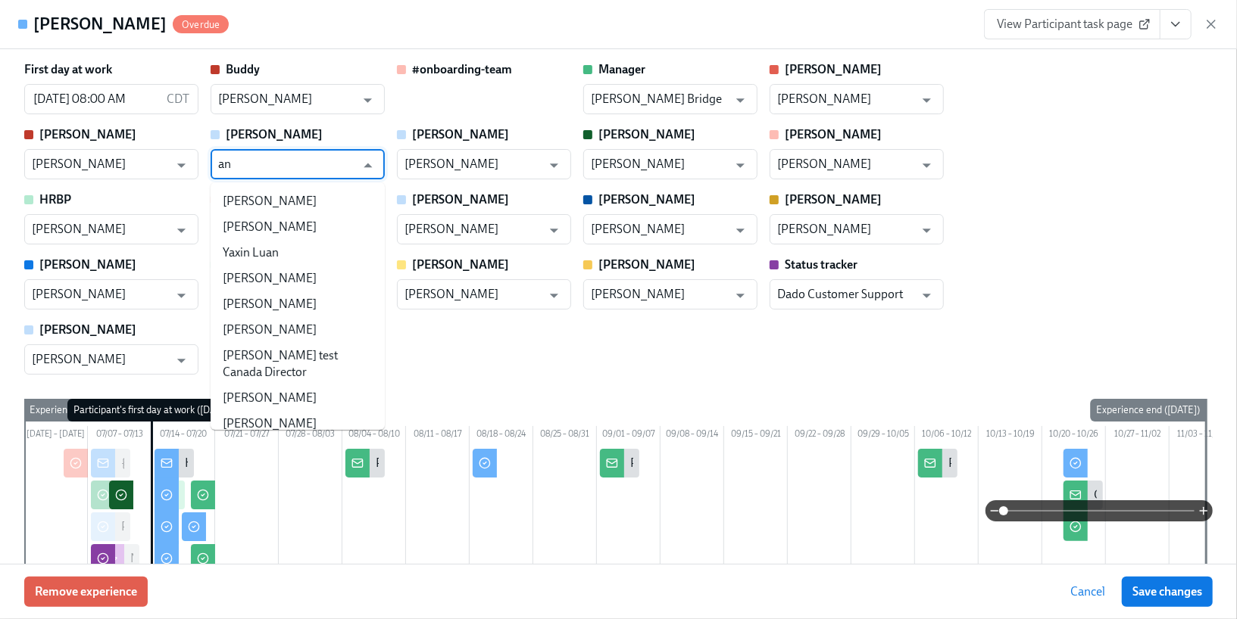
type input "[PERSON_NAME]"
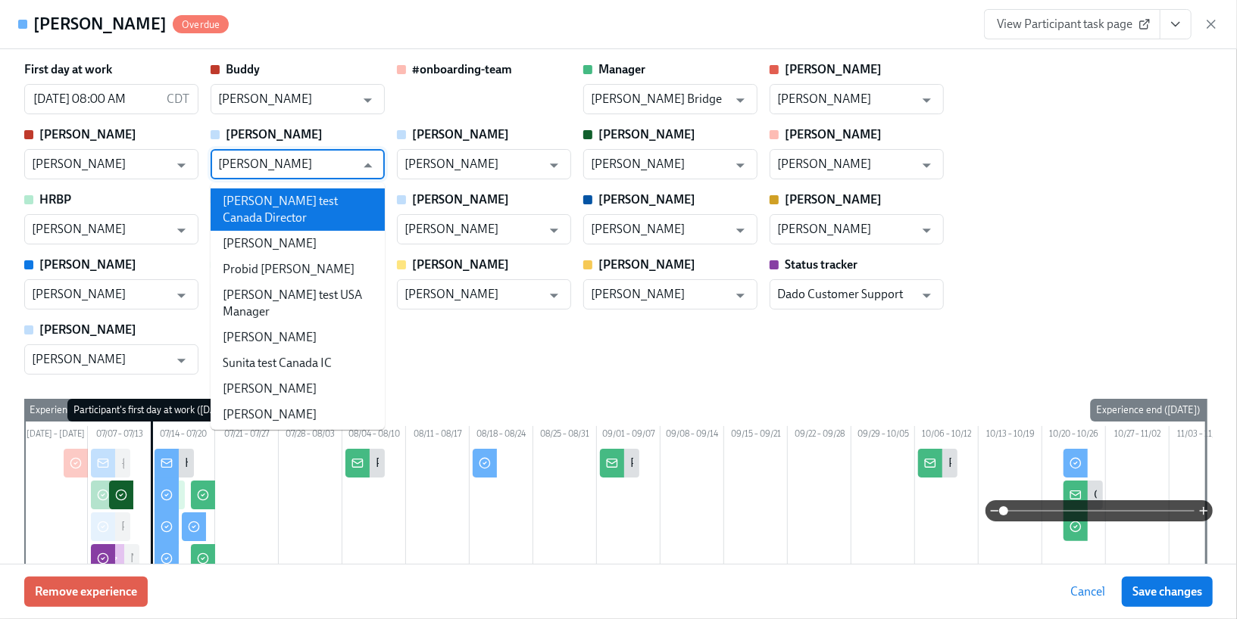
click at [293, 231] on li "[PERSON_NAME]" at bounding box center [298, 244] width 174 height 26
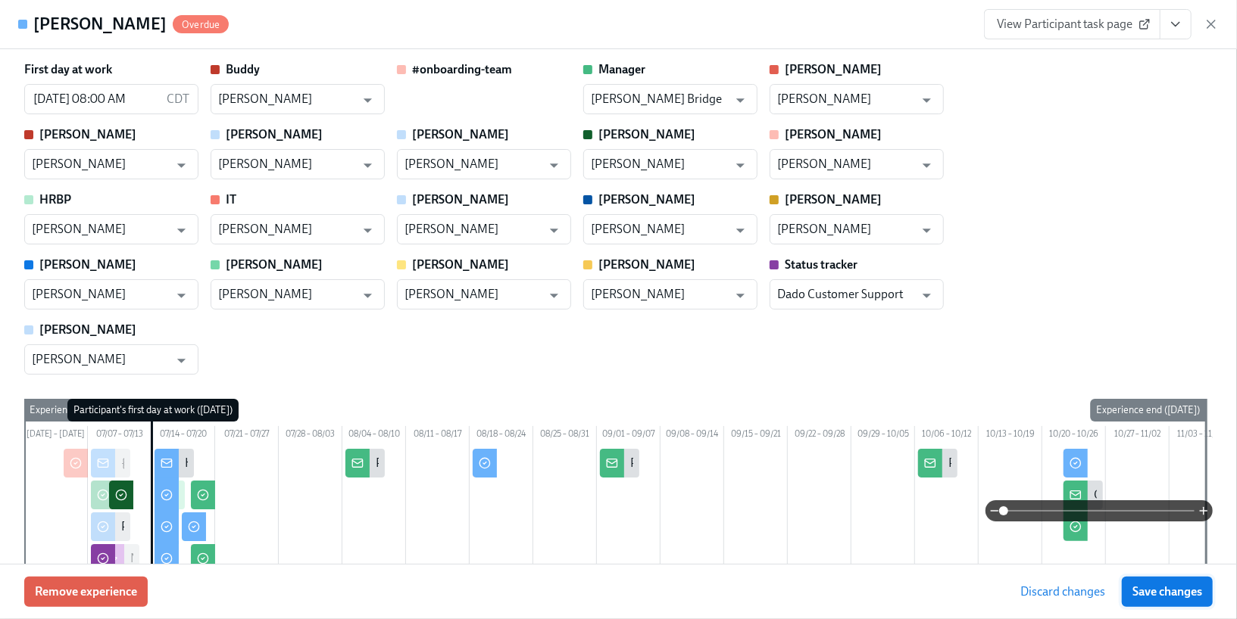
click at [1128, 577] on button "Save changes" at bounding box center [1167, 592] width 91 height 30
type input "[PERSON_NAME]"
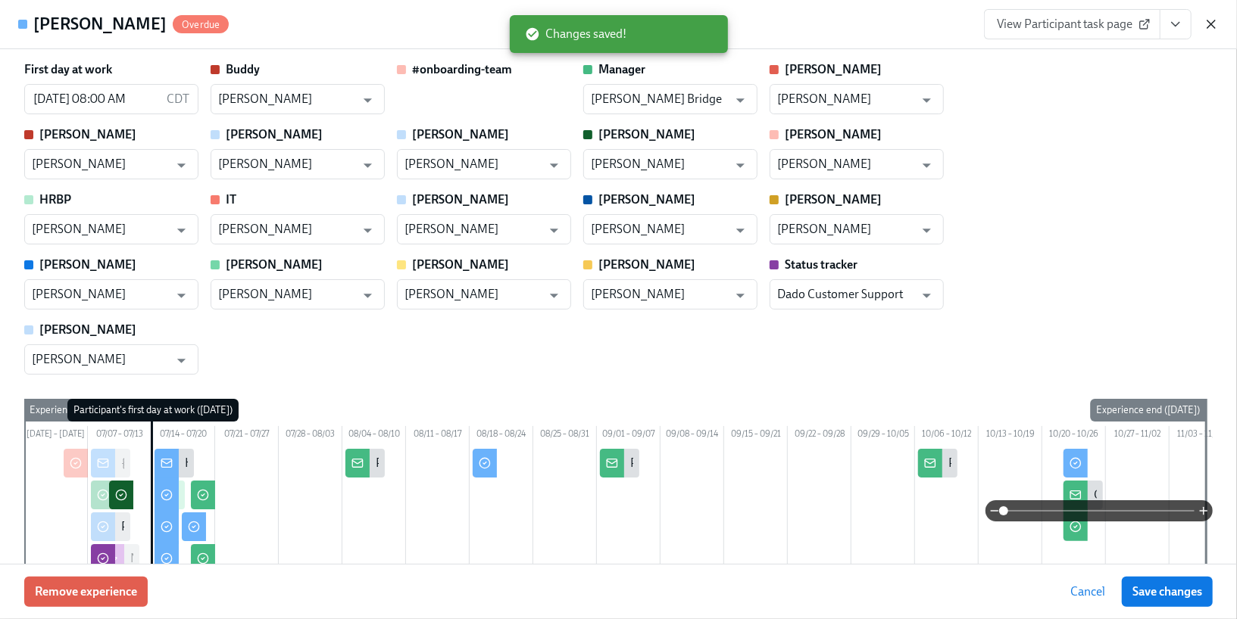
click at [1213, 23] on icon "button" at bounding box center [1210, 24] width 15 height 15
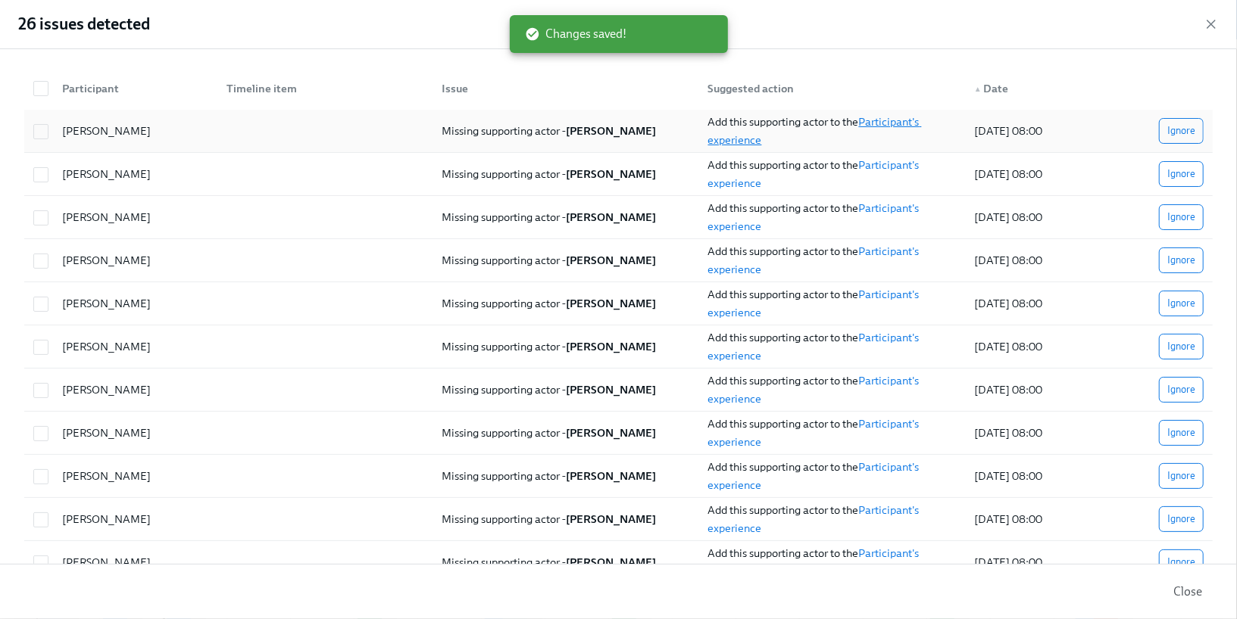
click at [748, 140] on link "Participant's experience" at bounding box center [815, 131] width 214 height 32
checkbox input "true"
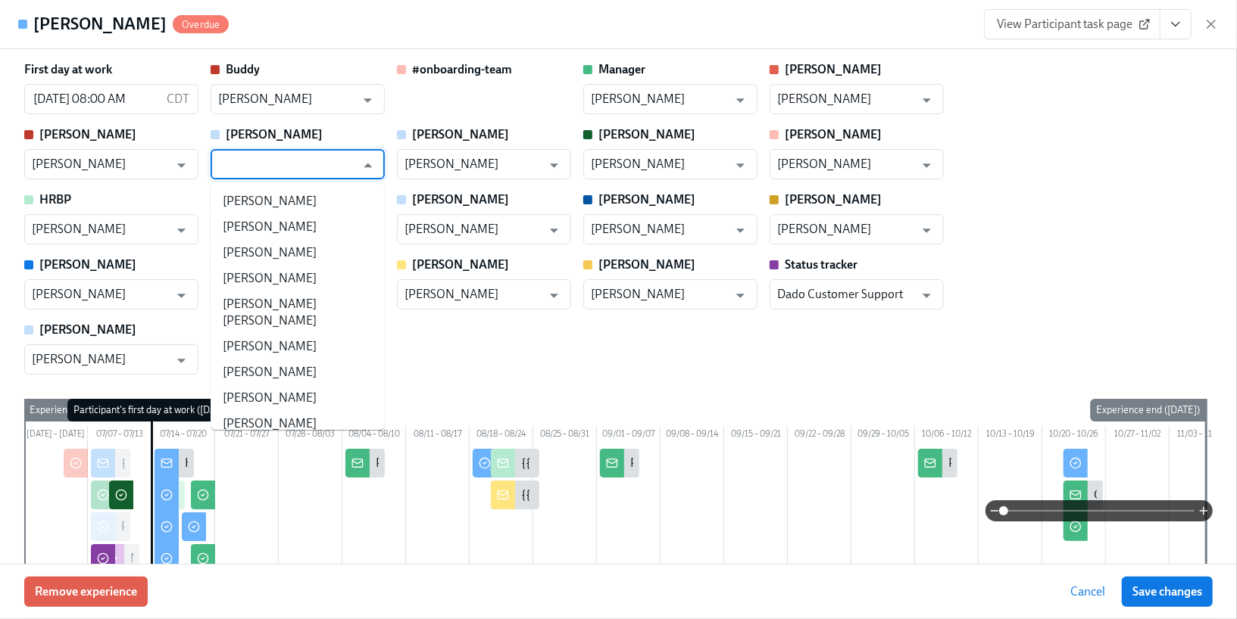
click at [315, 158] on input "text" at bounding box center [286, 164] width 137 height 30
type input "[PERSON_NAME]"
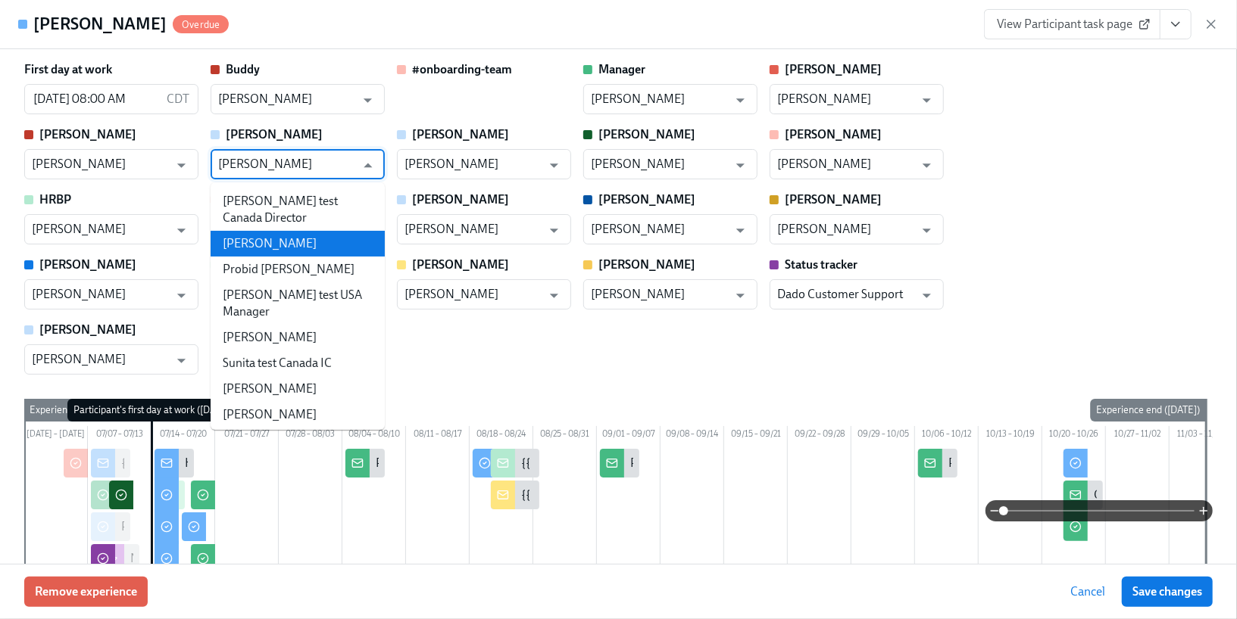
click at [301, 235] on li "[PERSON_NAME]" at bounding box center [298, 244] width 174 height 26
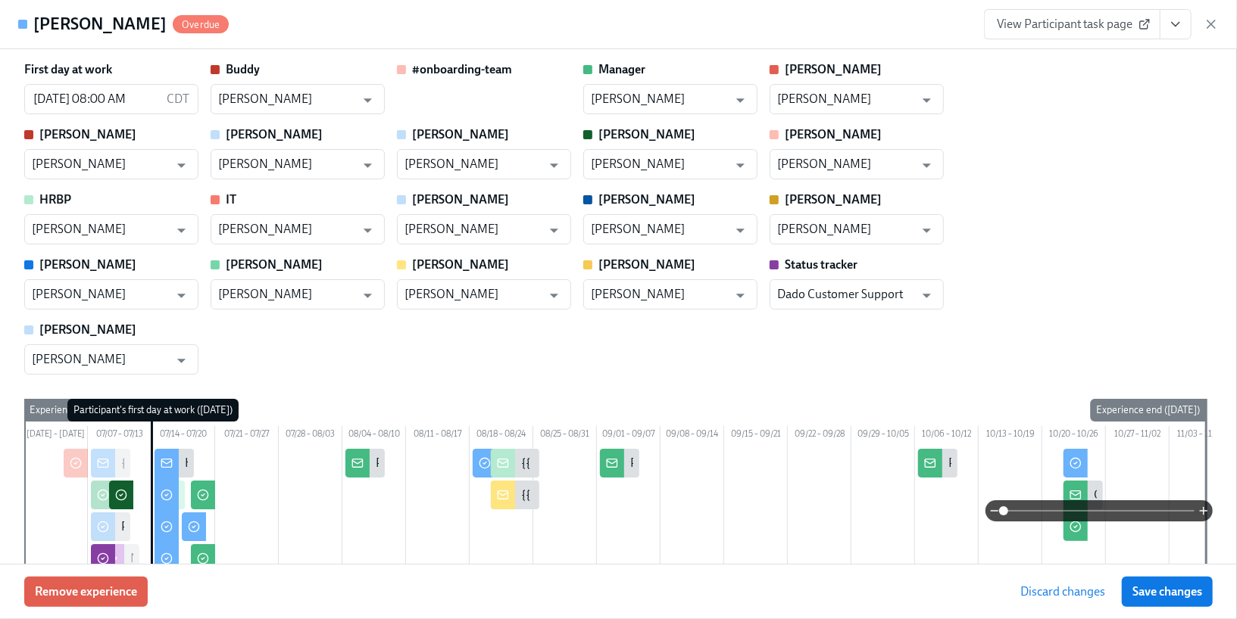
click at [1163, 593] on span "Save changes" at bounding box center [1167, 592] width 70 height 15
type input "[PERSON_NAME]"
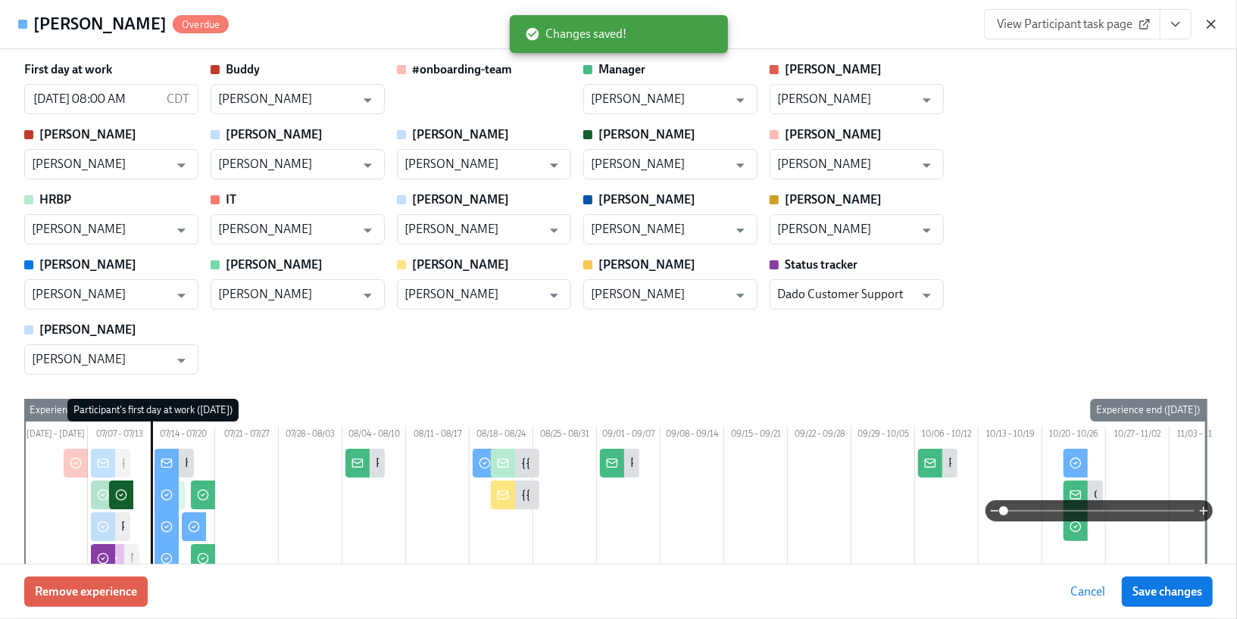
click at [1207, 28] on icon "button" at bounding box center [1211, 24] width 8 height 8
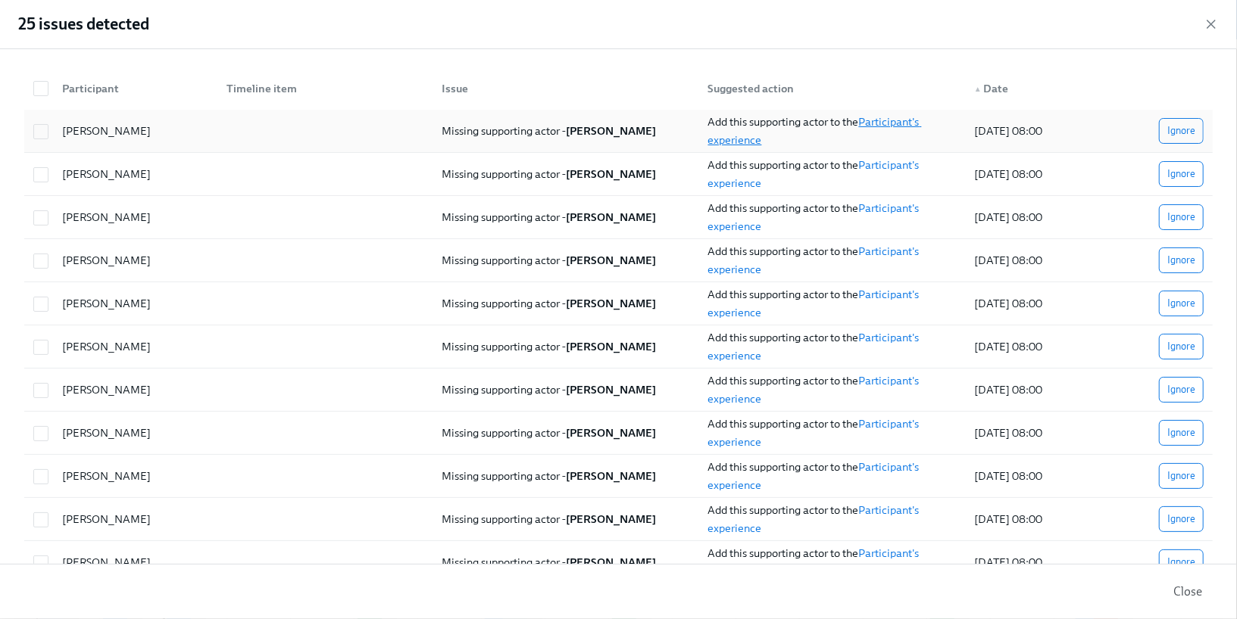
click at [725, 143] on link "Participant's experience" at bounding box center [815, 131] width 214 height 32
checkbox input "true"
